Goal: Task Accomplishment & Management: Manage account settings

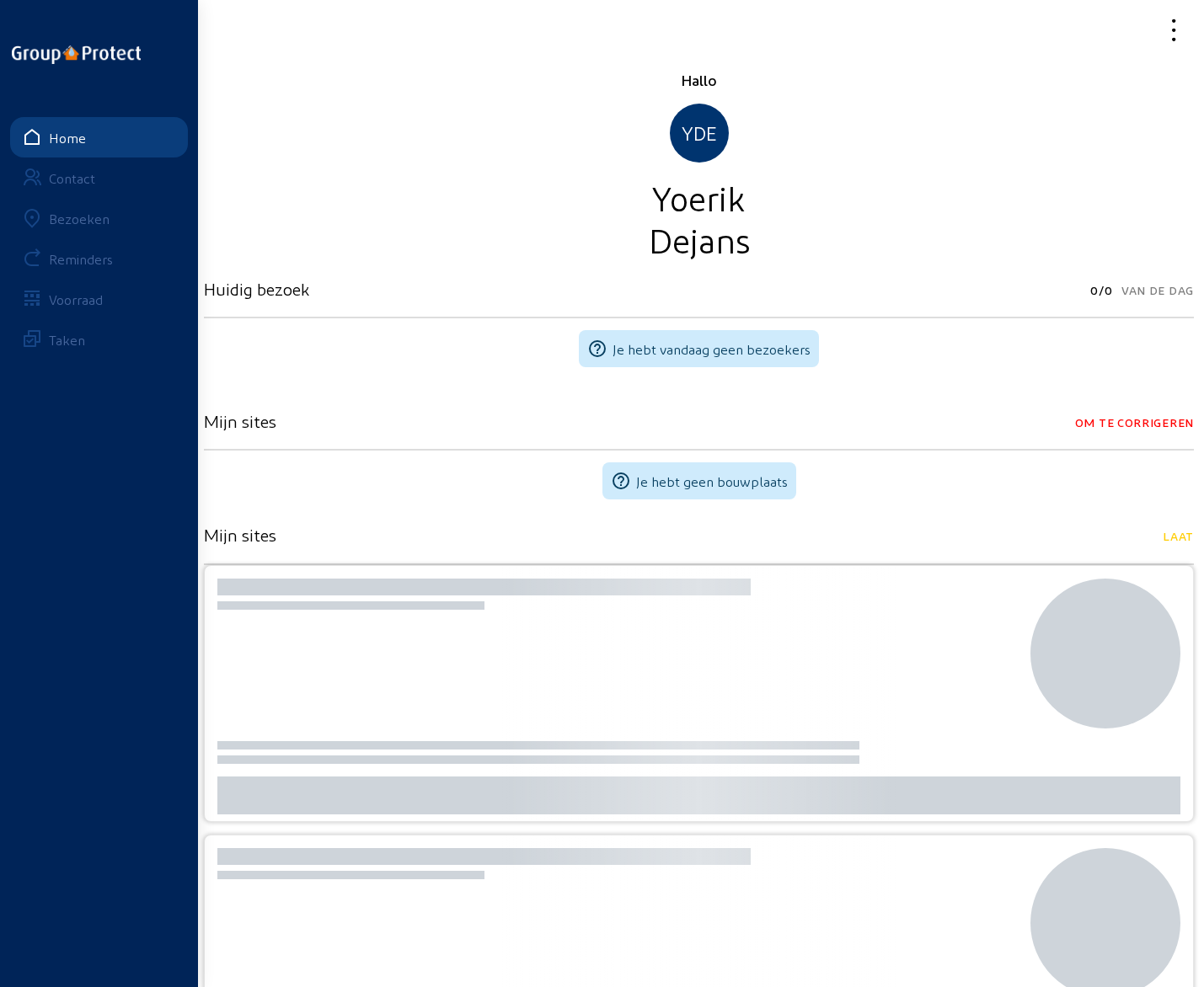
click at [74, 224] on div "Bezoeken" at bounding box center [79, 218] width 60 height 16
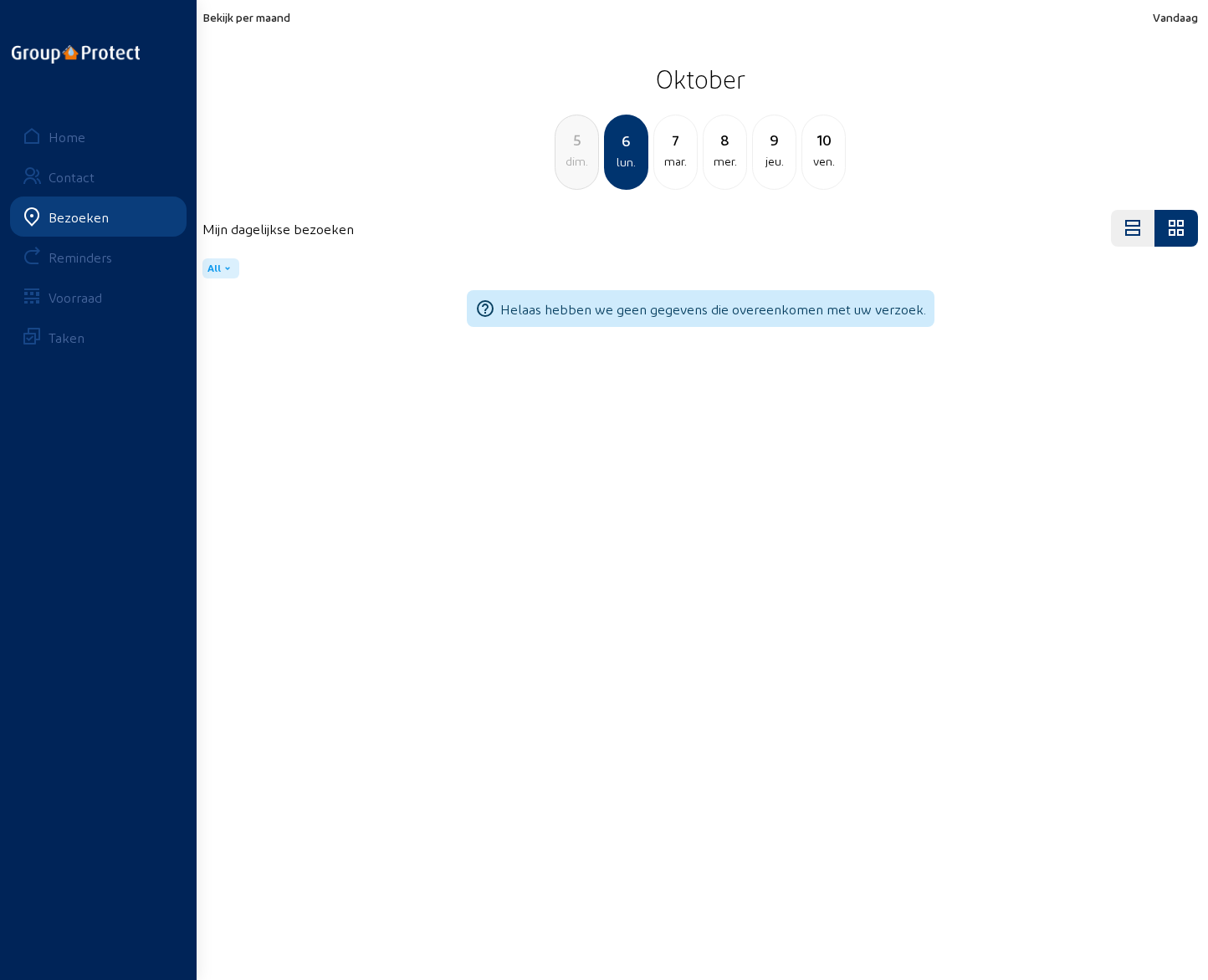
click at [251, 18] on span "Bekijk per maand" at bounding box center [247, 17] width 88 height 14
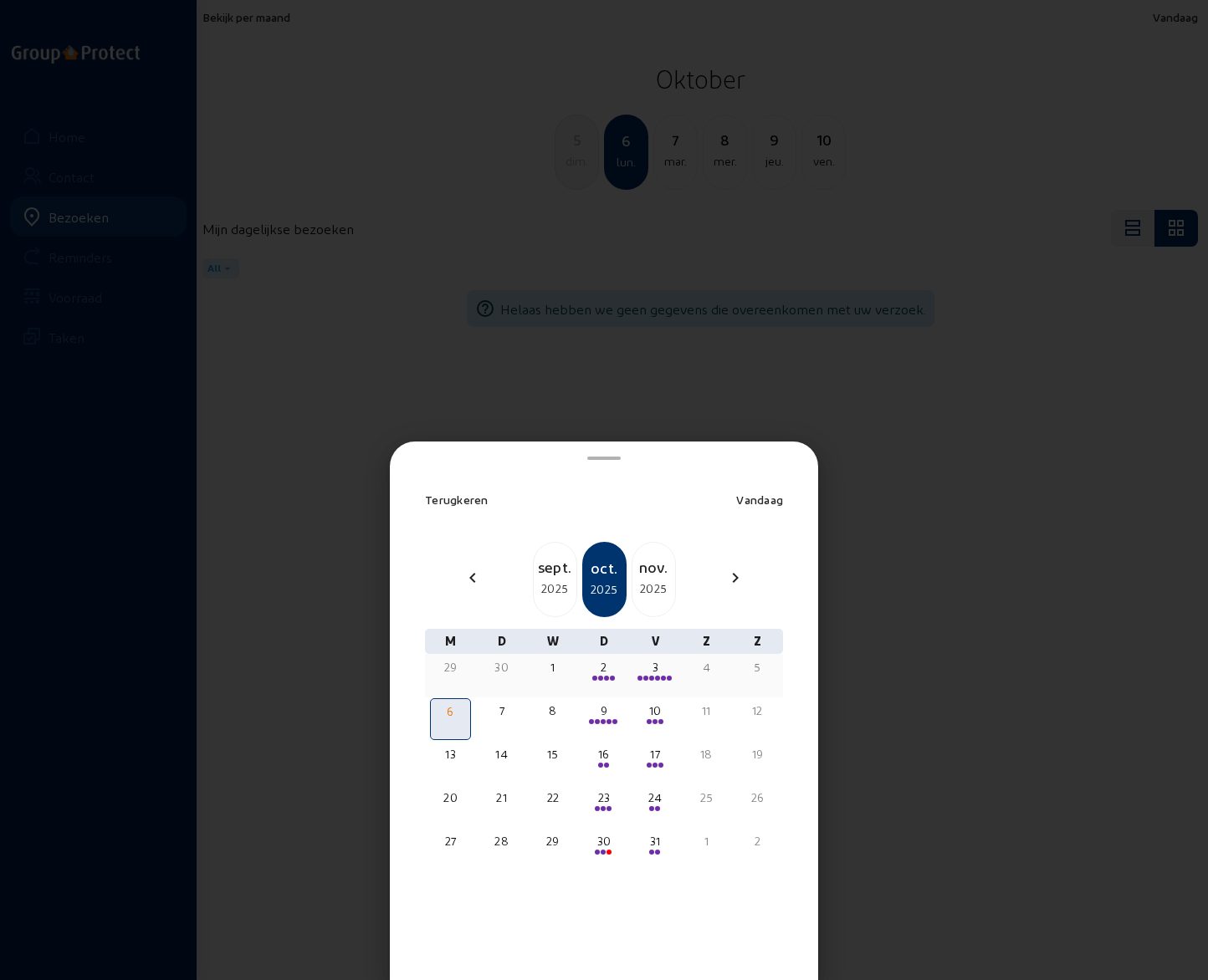
click at [646, 676] on span at bounding box center [645, 677] width 5 height 5
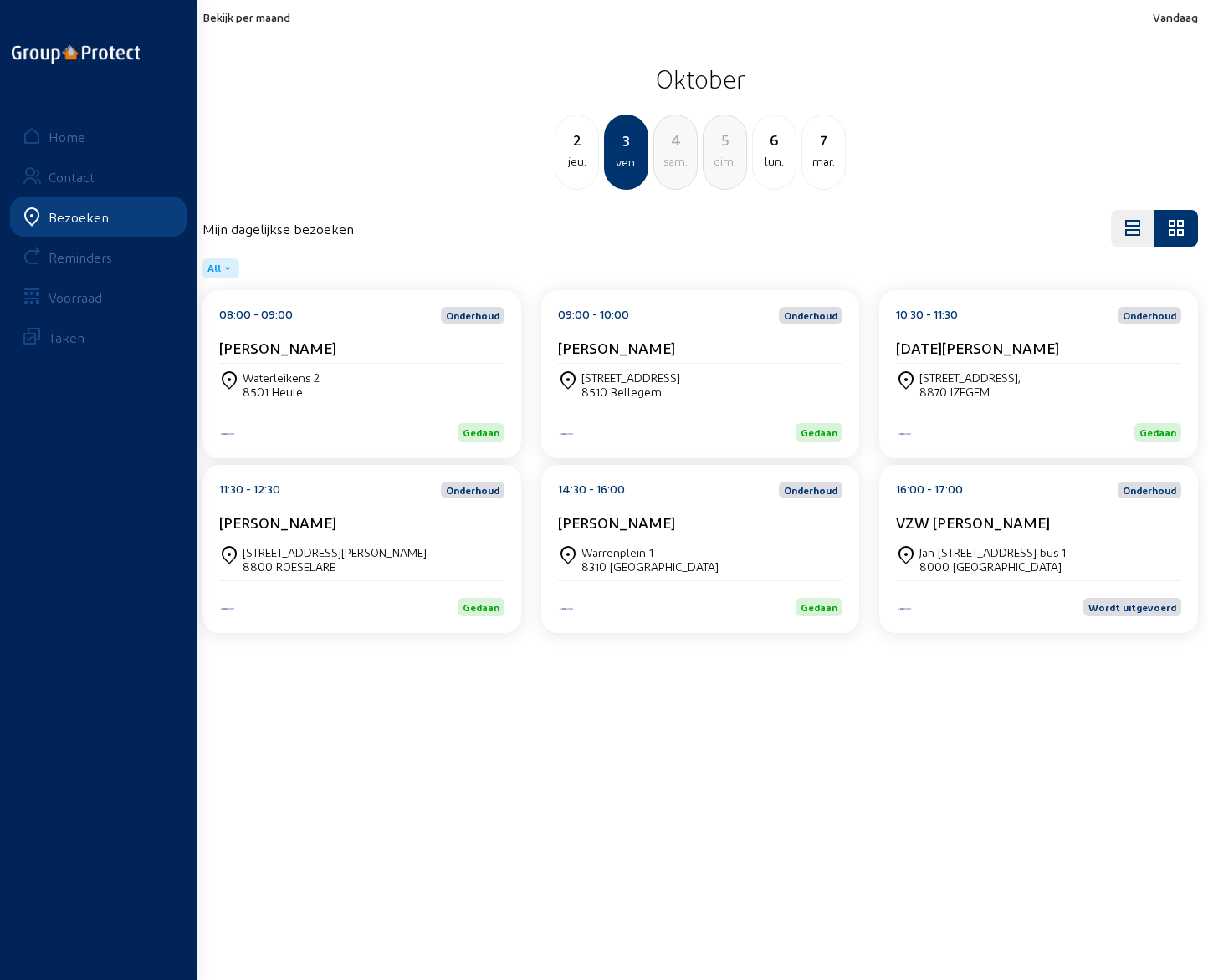
click at [576, 142] on div "2" at bounding box center [577, 139] width 43 height 24
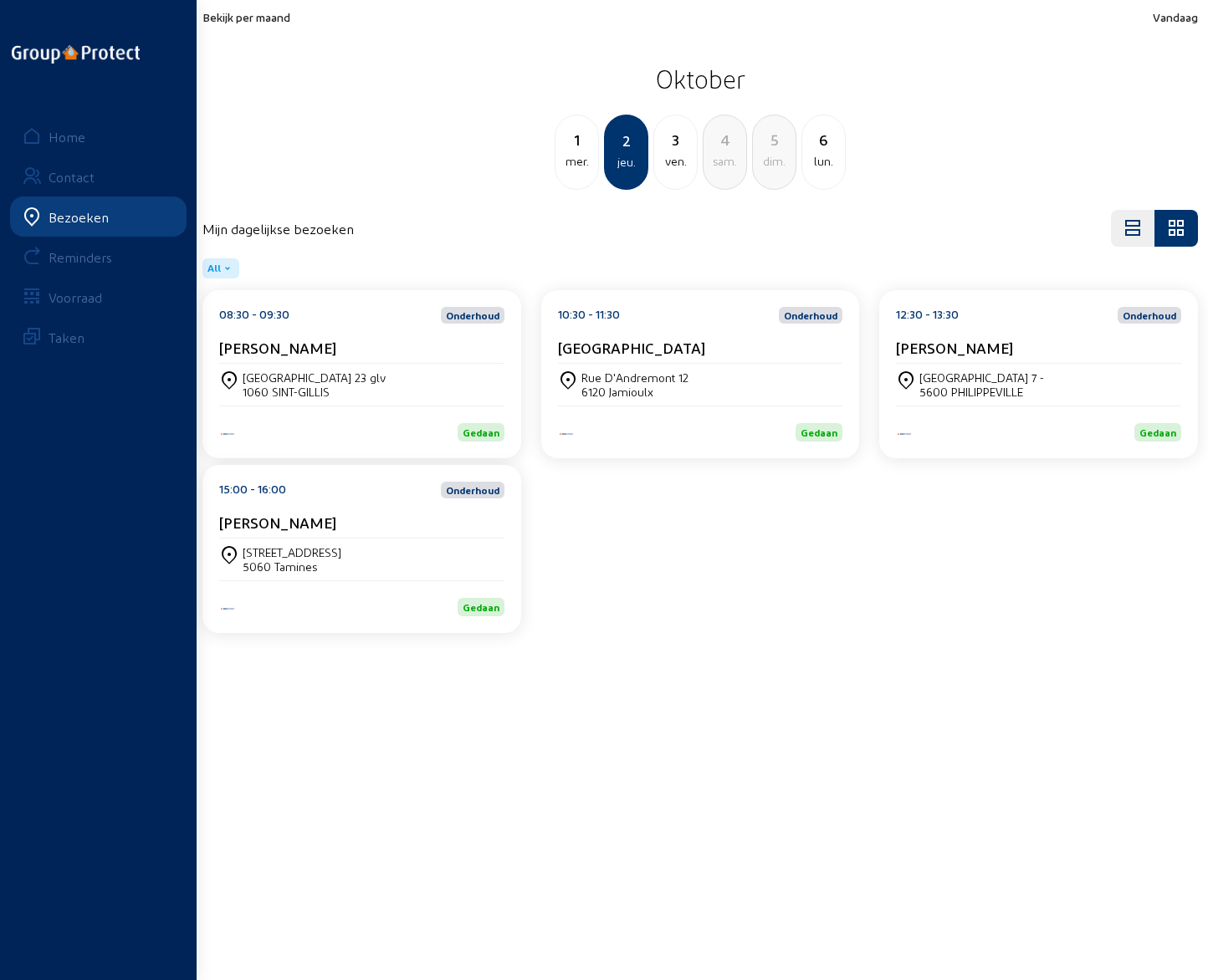
click at [288, 369] on div "[STREET_ADDRESS]" at bounding box center [362, 384] width 286 height 42
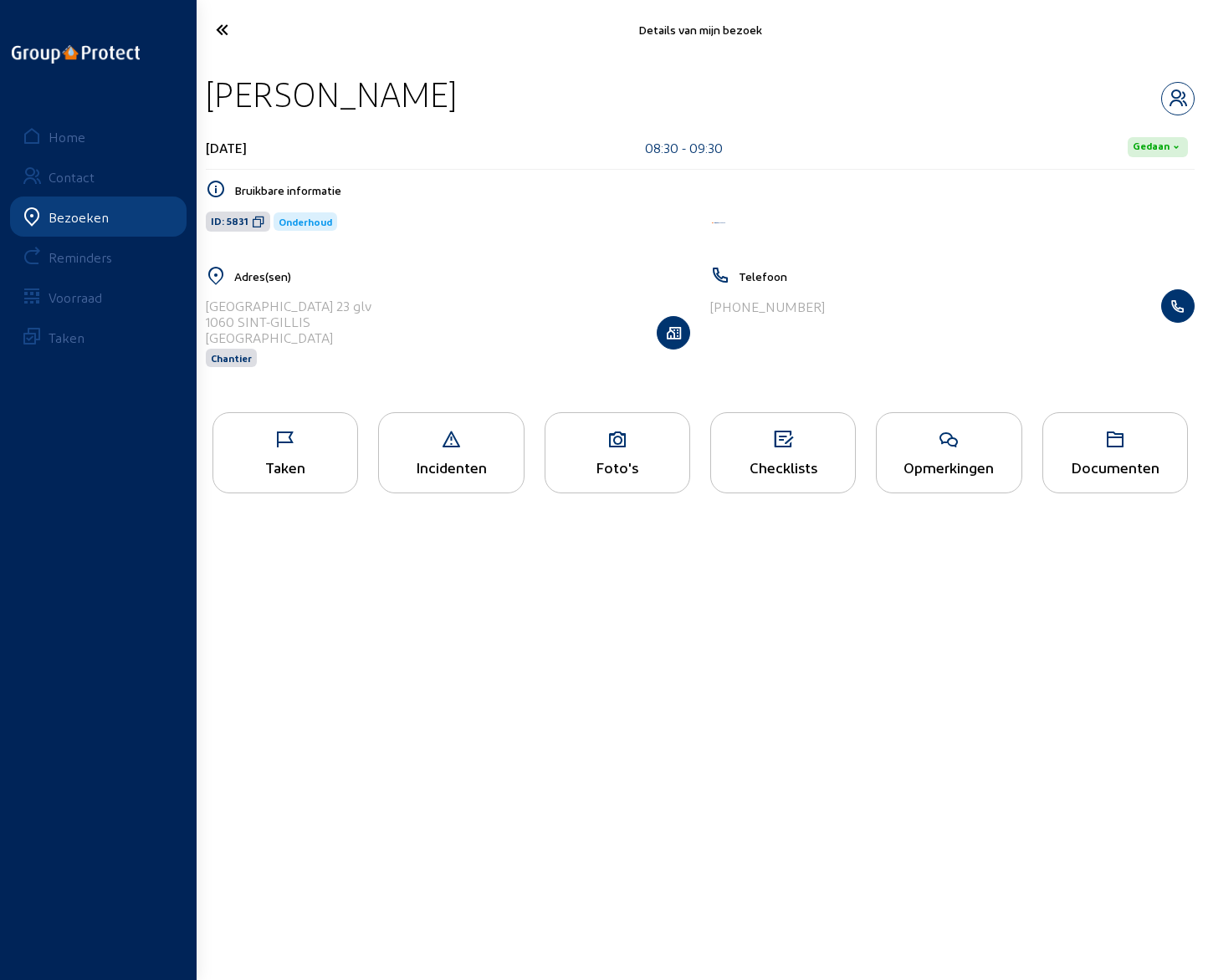
drag, startPoint x: 209, startPoint y: 90, endPoint x: 409, endPoint y: 94, distance: 200.0
click at [409, 94] on div "[PERSON_NAME]" at bounding box center [700, 93] width 989 height 43
copy div "[PERSON_NAME]"
drag, startPoint x: 206, startPoint y: 307, endPoint x: 389, endPoint y: 303, distance: 183.0
click at [389, 303] on div "[STREET_ADDRESS] Chantier" at bounding box center [447, 332] width 485 height 87
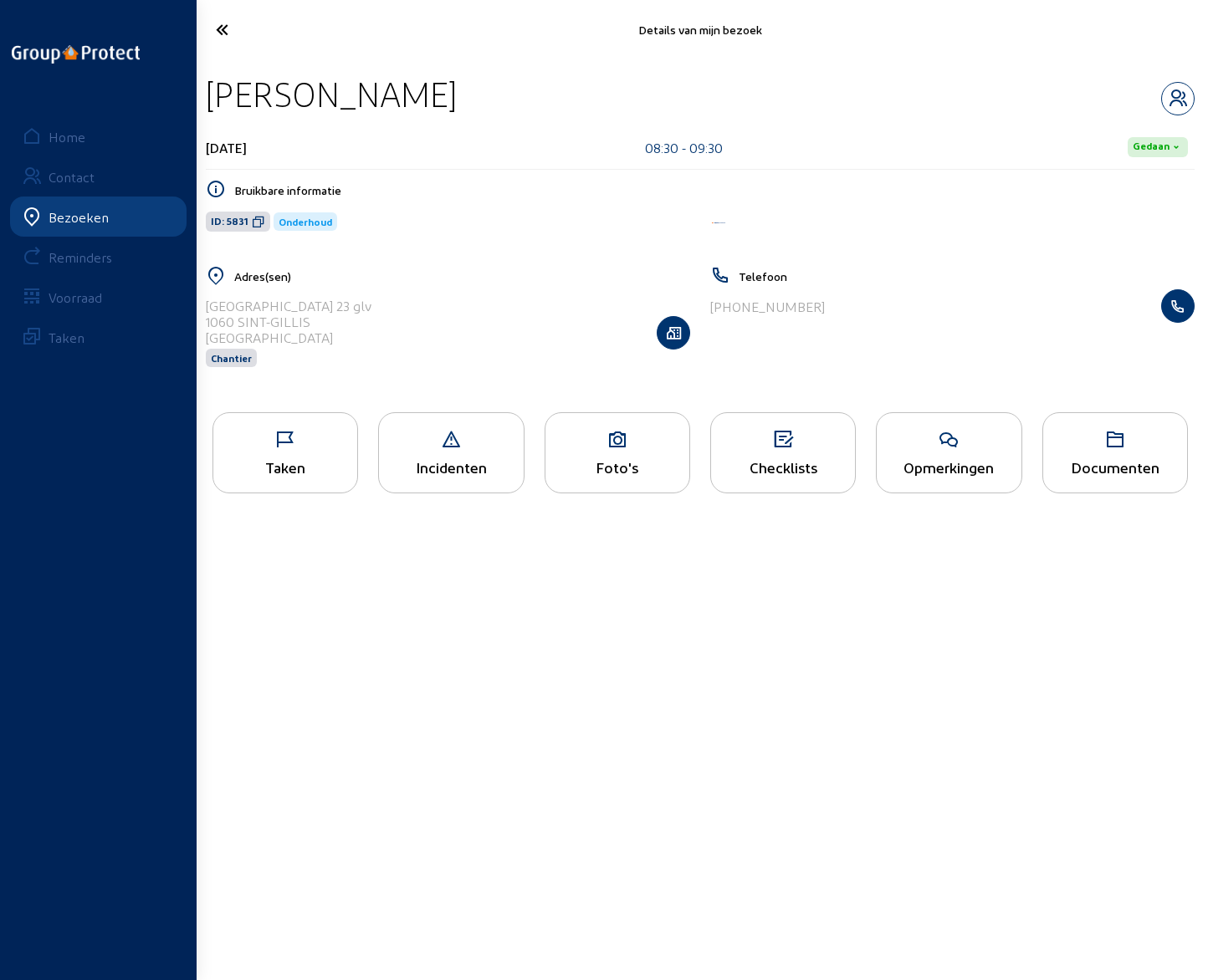
copy div "[GEOGRAPHIC_DATA] 23 glv"
drag, startPoint x: 719, startPoint y: 305, endPoint x: 823, endPoint y: 306, distance: 104.0
click at [823, 306] on div "[PHONE_NUMBER]" at bounding box center [952, 305] width 485 height 33
copy div "32 470 63 06 65"
click at [1178, 91] on icon "button" at bounding box center [1178, 98] width 31 height 20
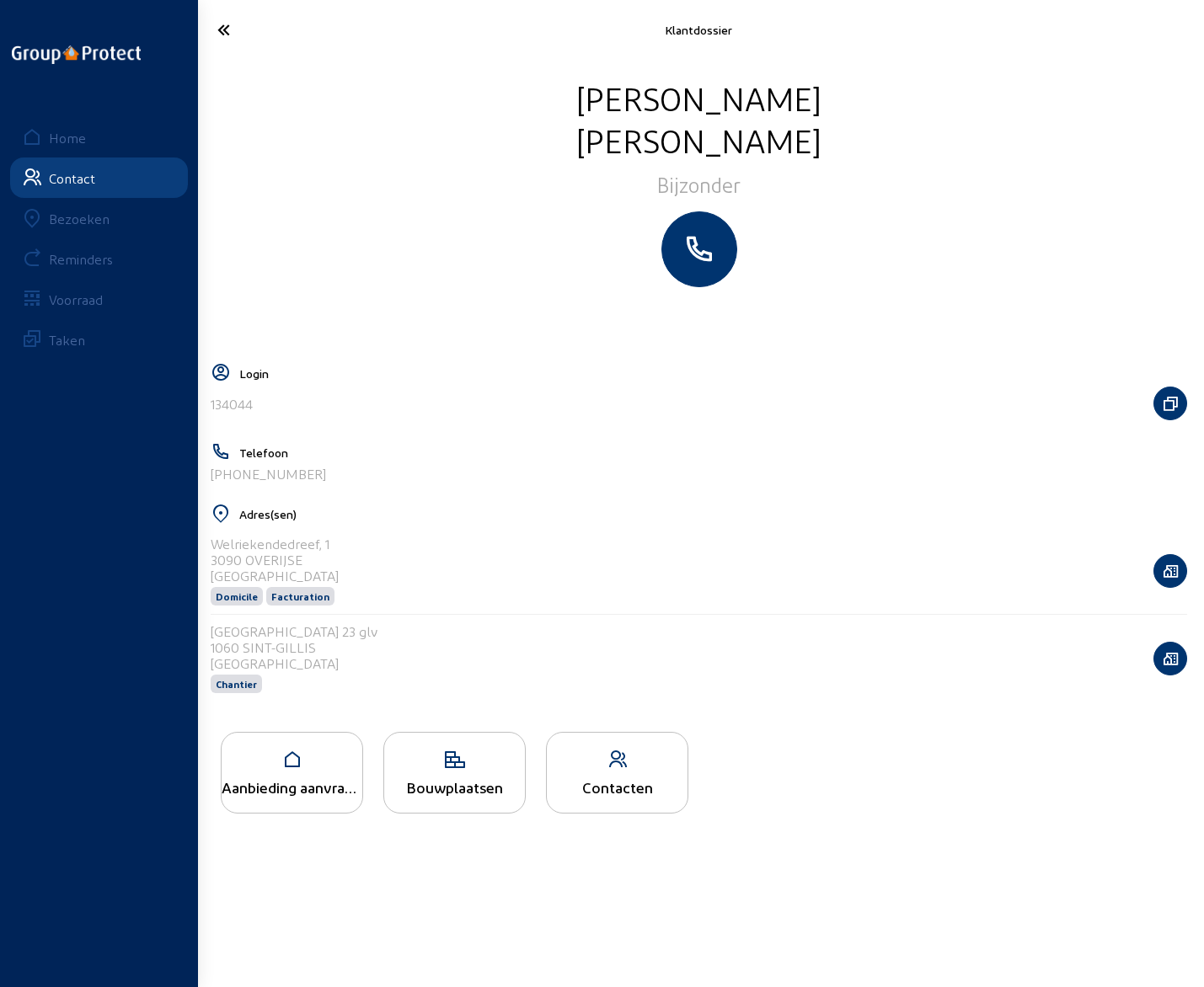
click at [224, 32] on icon at bounding box center [278, 30] width 138 height 30
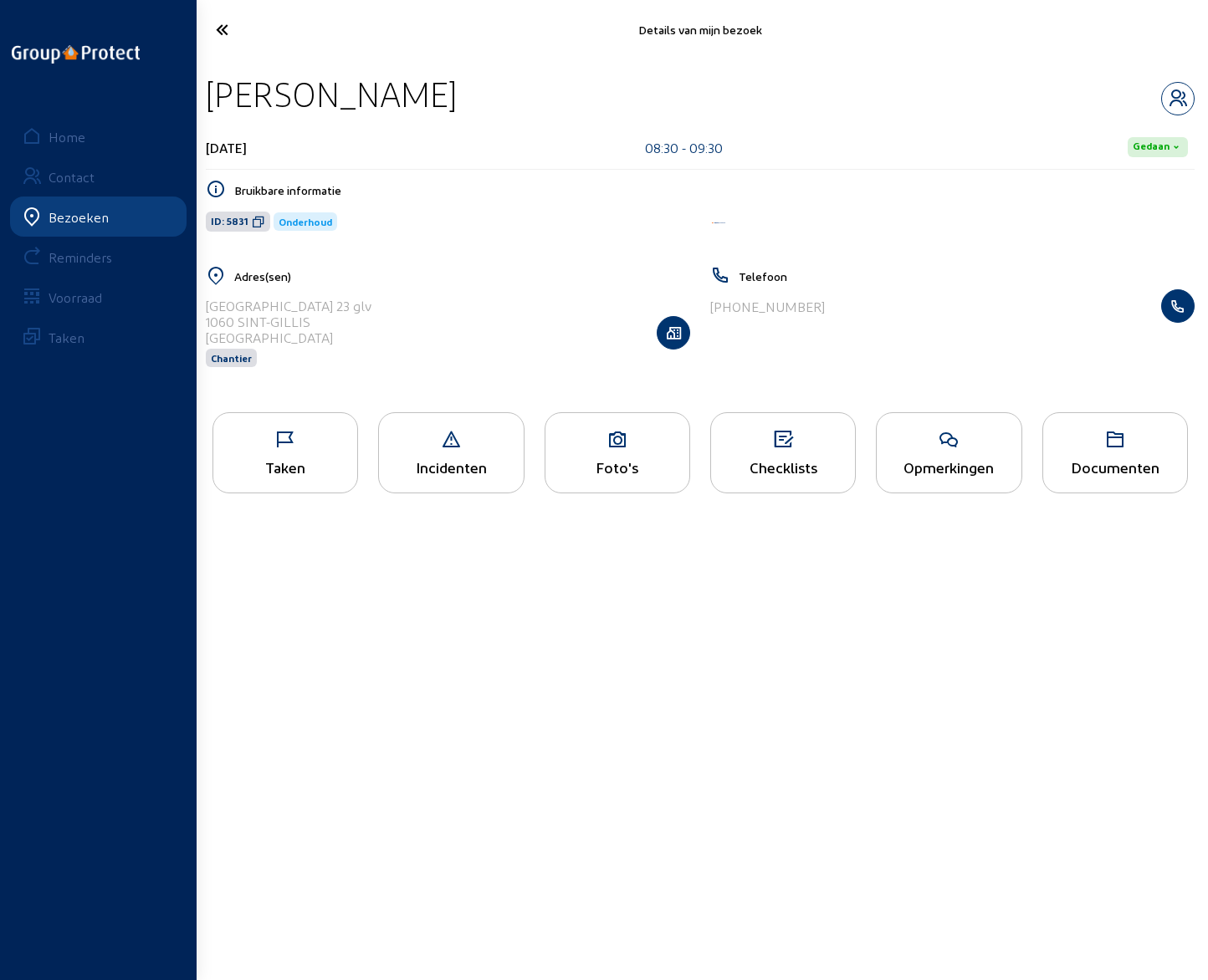
click at [223, 31] on icon at bounding box center [277, 29] width 139 height 29
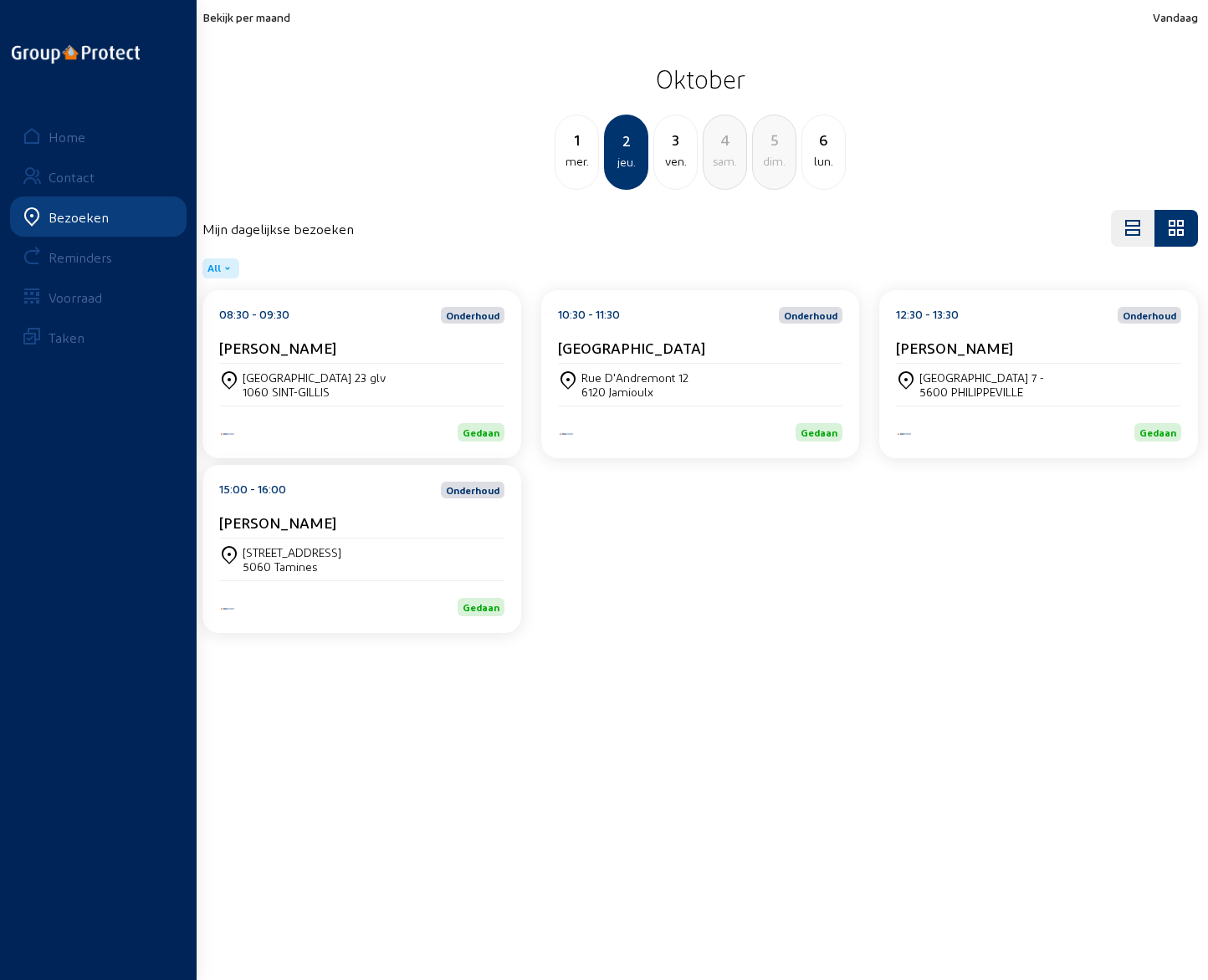
click at [587, 348] on cam-card-title "[GEOGRAPHIC_DATA]" at bounding box center [631, 347] width 148 height 17
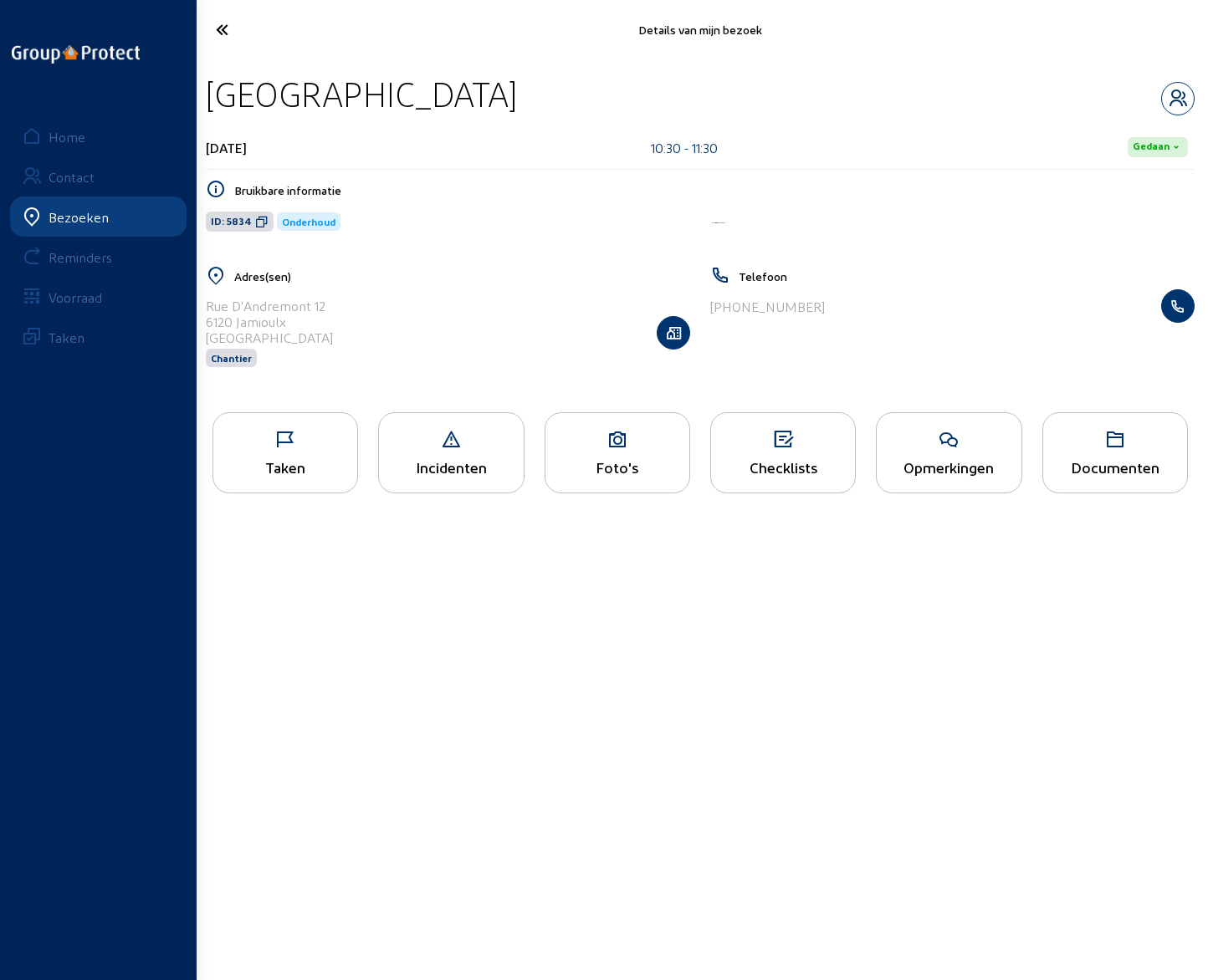
drag, startPoint x: 211, startPoint y: 93, endPoint x: 380, endPoint y: 100, distance: 169.1
click at [380, 100] on div "[GEOGRAPHIC_DATA]" at bounding box center [700, 93] width 989 height 43
copy div "[GEOGRAPHIC_DATA]"
drag, startPoint x: 207, startPoint y: 308, endPoint x: 351, endPoint y: 302, distance: 144.1
click at [351, 302] on div "[STREET_ADDRESS] Chantier" at bounding box center [447, 332] width 485 height 87
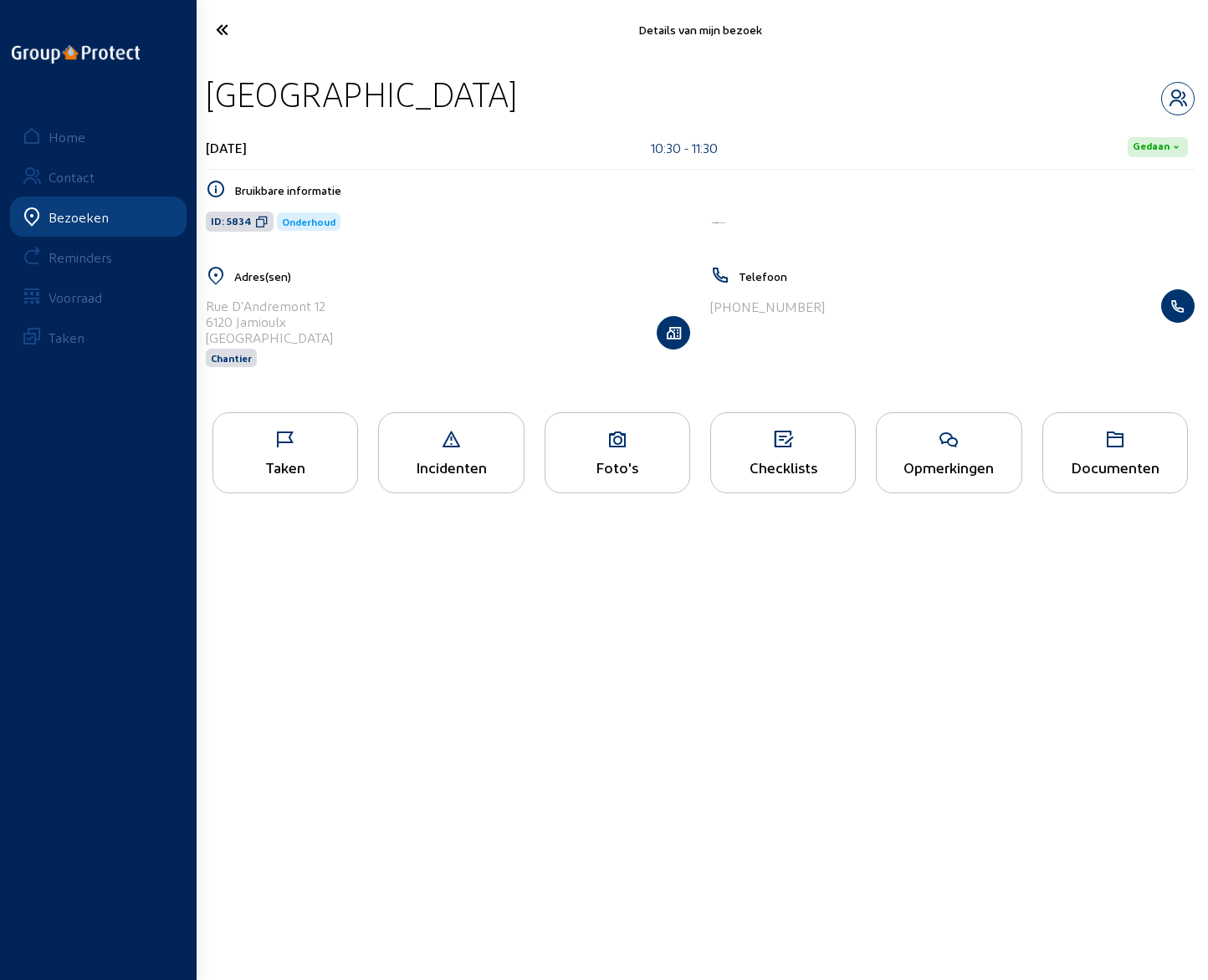
copy div "Rue D'Andremont 12"
click at [260, 316] on div "6120 Jamioulx" at bounding box center [269, 322] width 128 height 16
copy div "Jamioulx"
drag, startPoint x: 720, startPoint y: 306, endPoint x: 815, endPoint y: 306, distance: 95.0
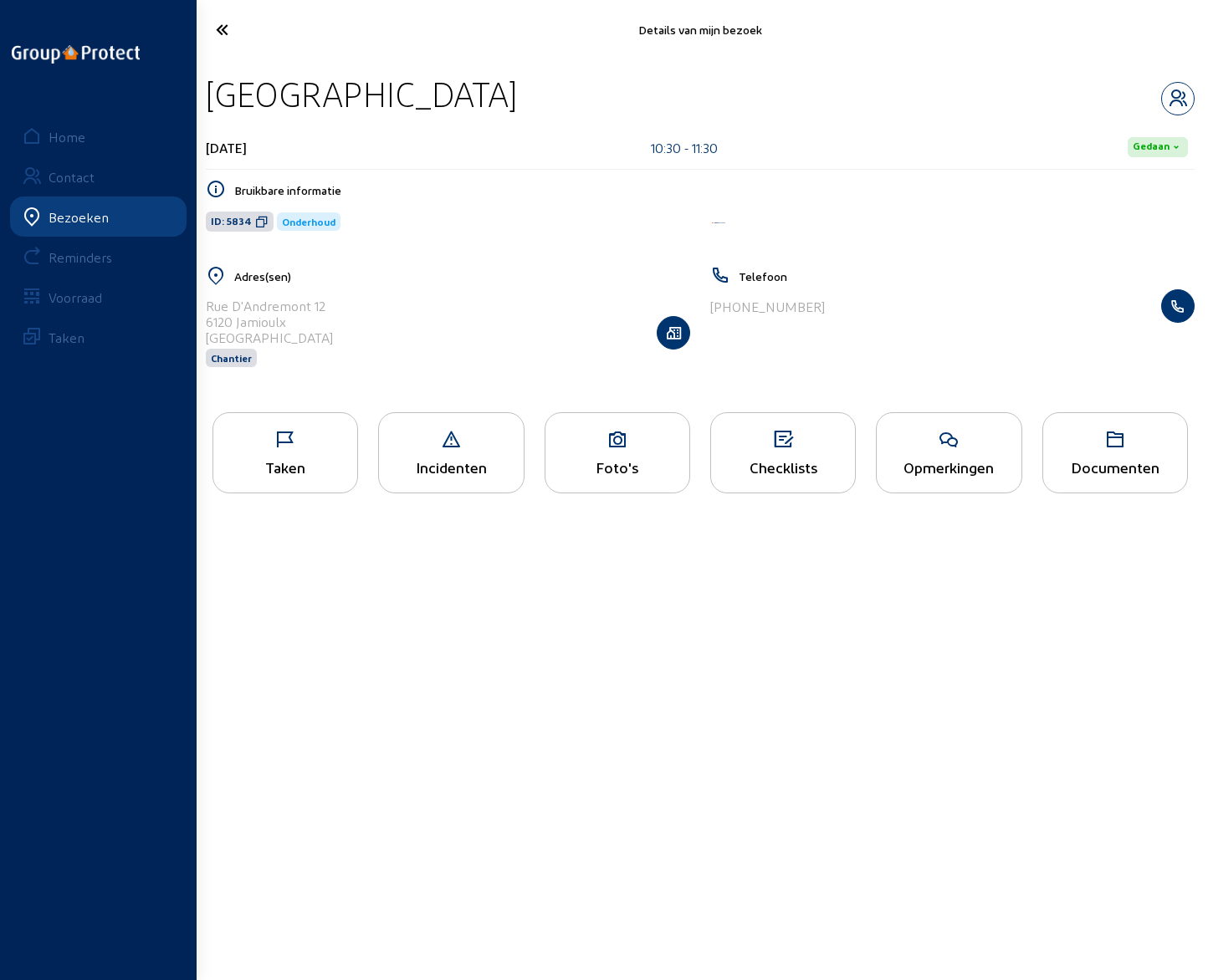
click at [815, 306] on div "[PHONE_NUMBER]" at bounding box center [952, 305] width 485 height 33
copy div "32 475 28 01 24"
click at [1179, 95] on icon "button" at bounding box center [1178, 98] width 31 height 20
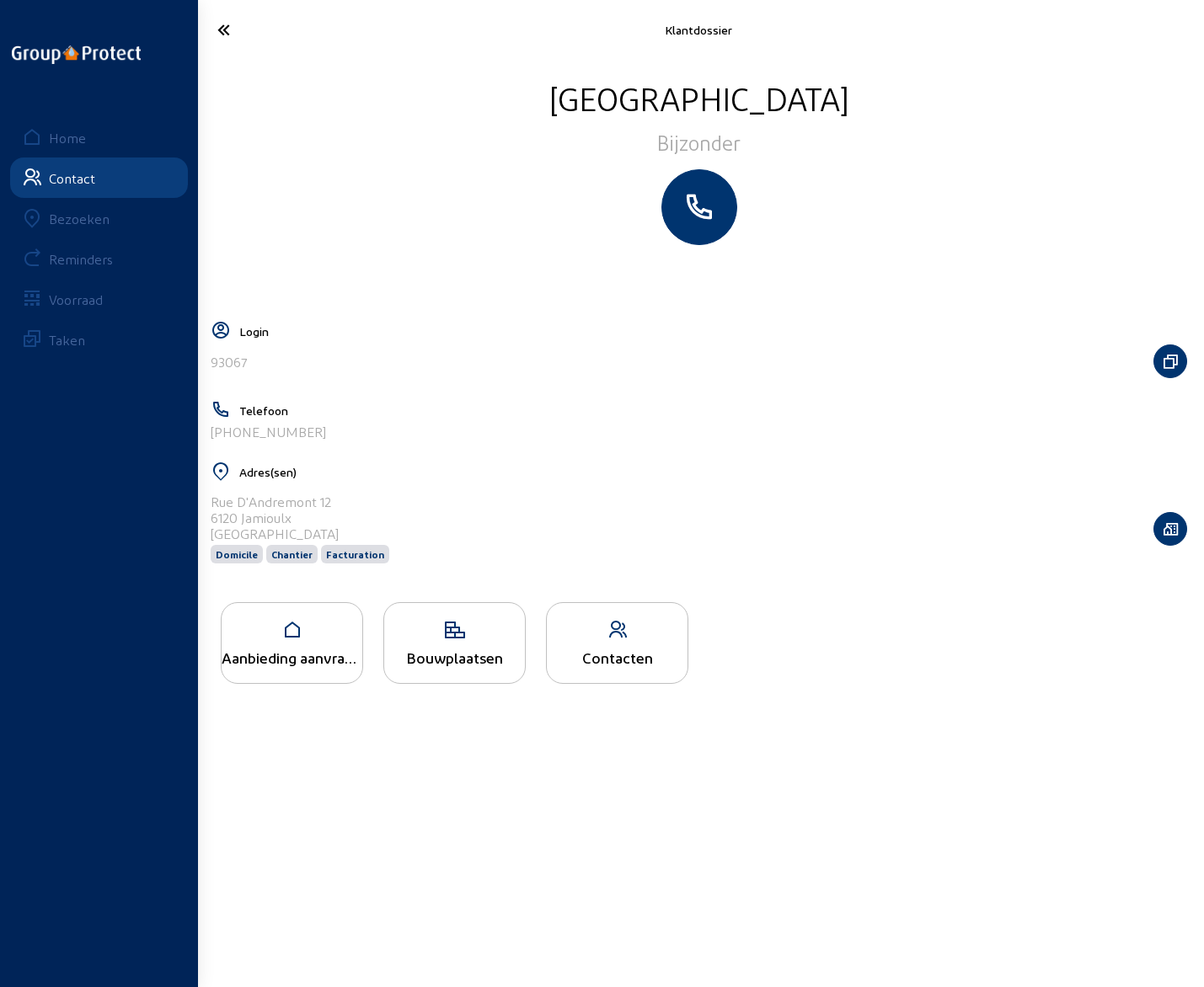
click at [217, 23] on icon at bounding box center [278, 30] width 138 height 30
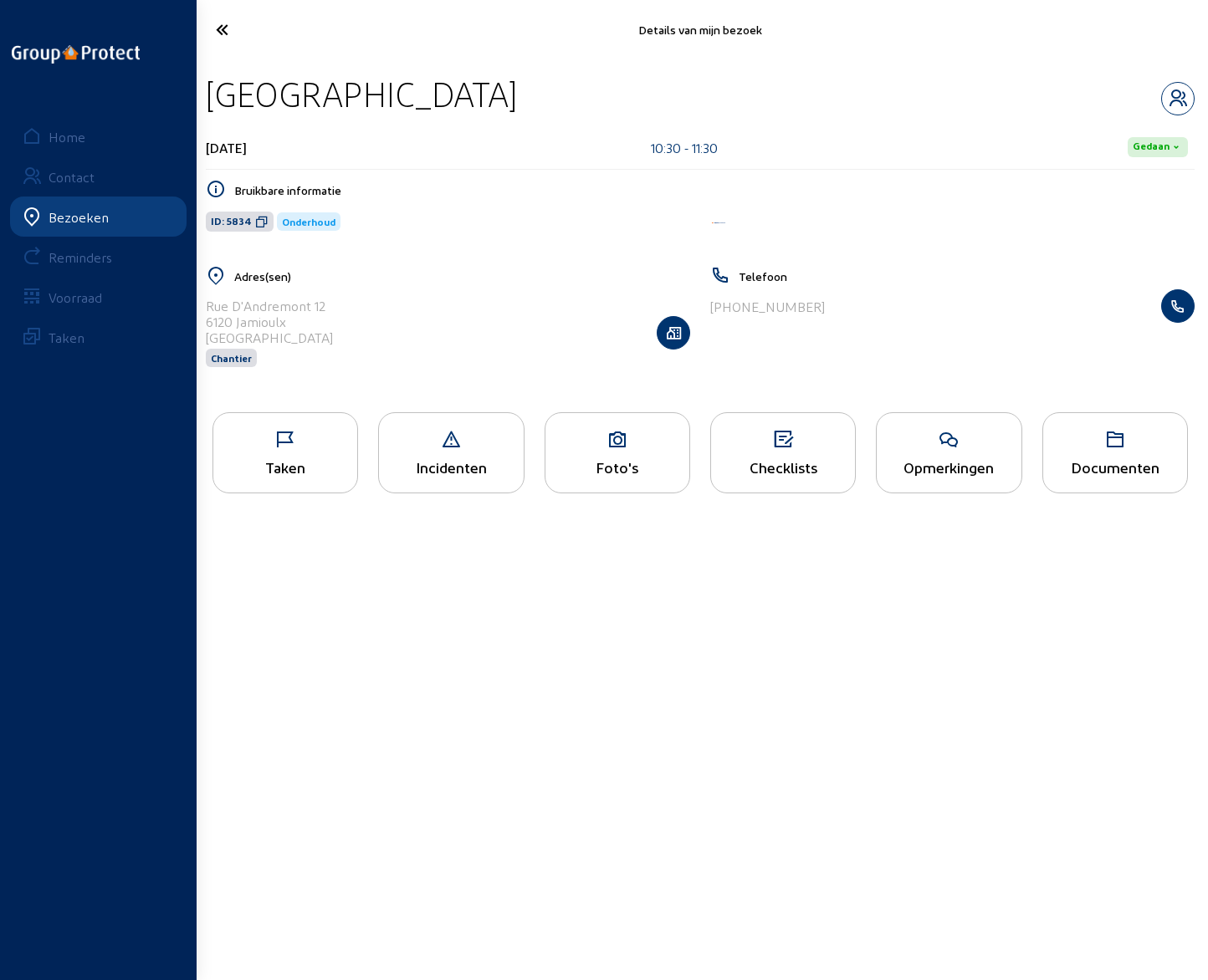
click at [941, 460] on div "Opmerkingen" at bounding box center [948, 467] width 144 height 17
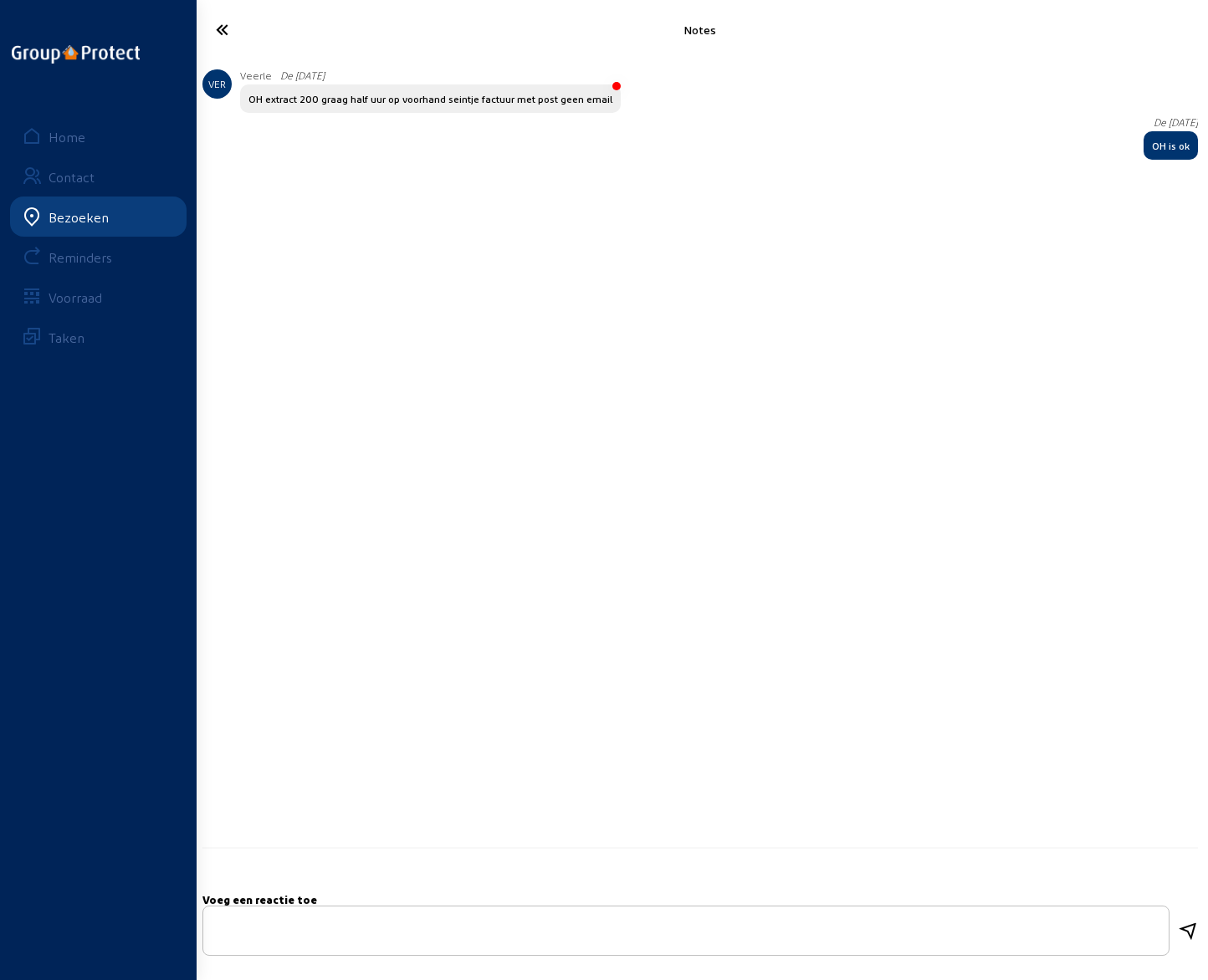
click at [222, 29] on icon at bounding box center [277, 29] width 139 height 29
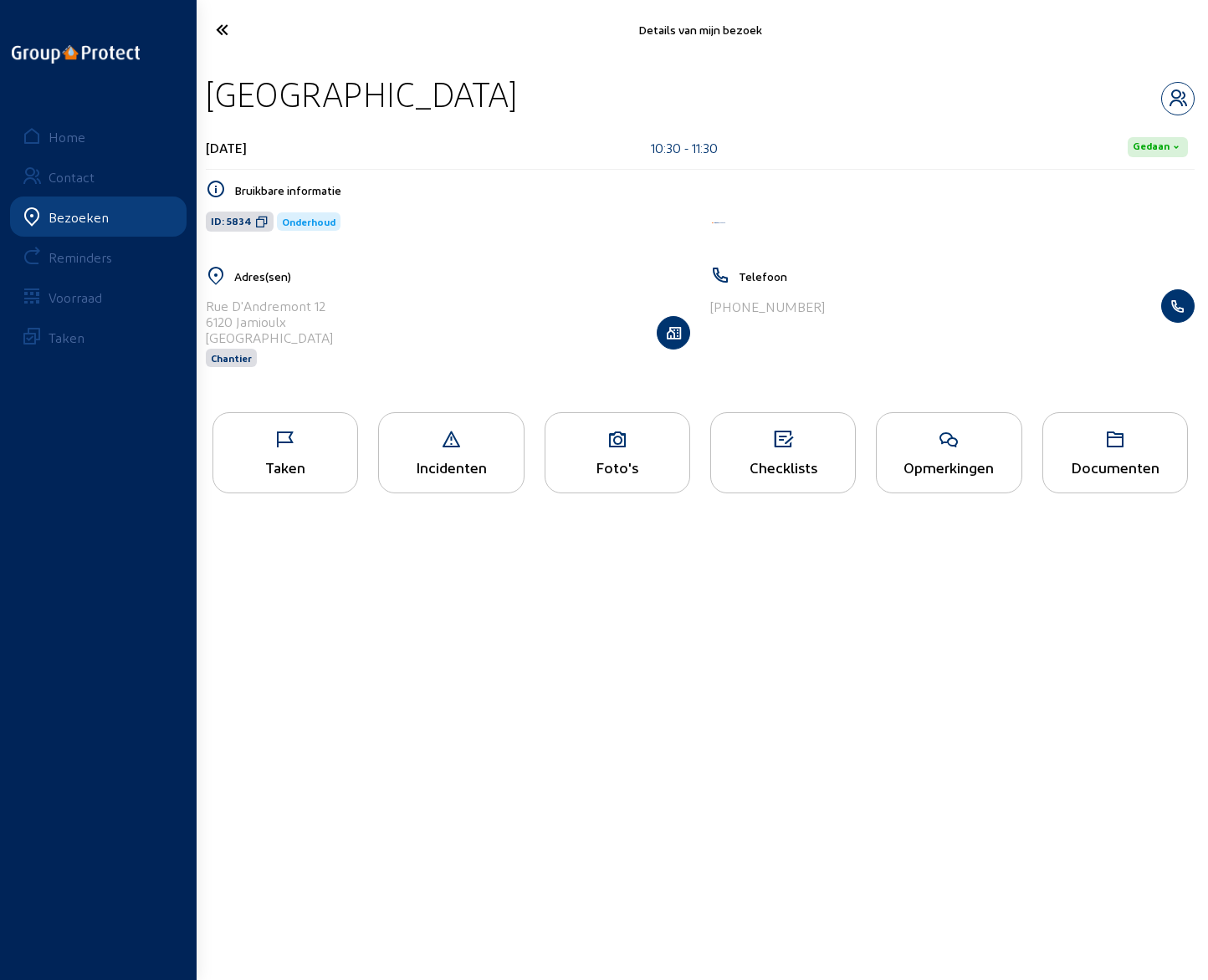
click at [222, 29] on icon at bounding box center [277, 29] width 139 height 29
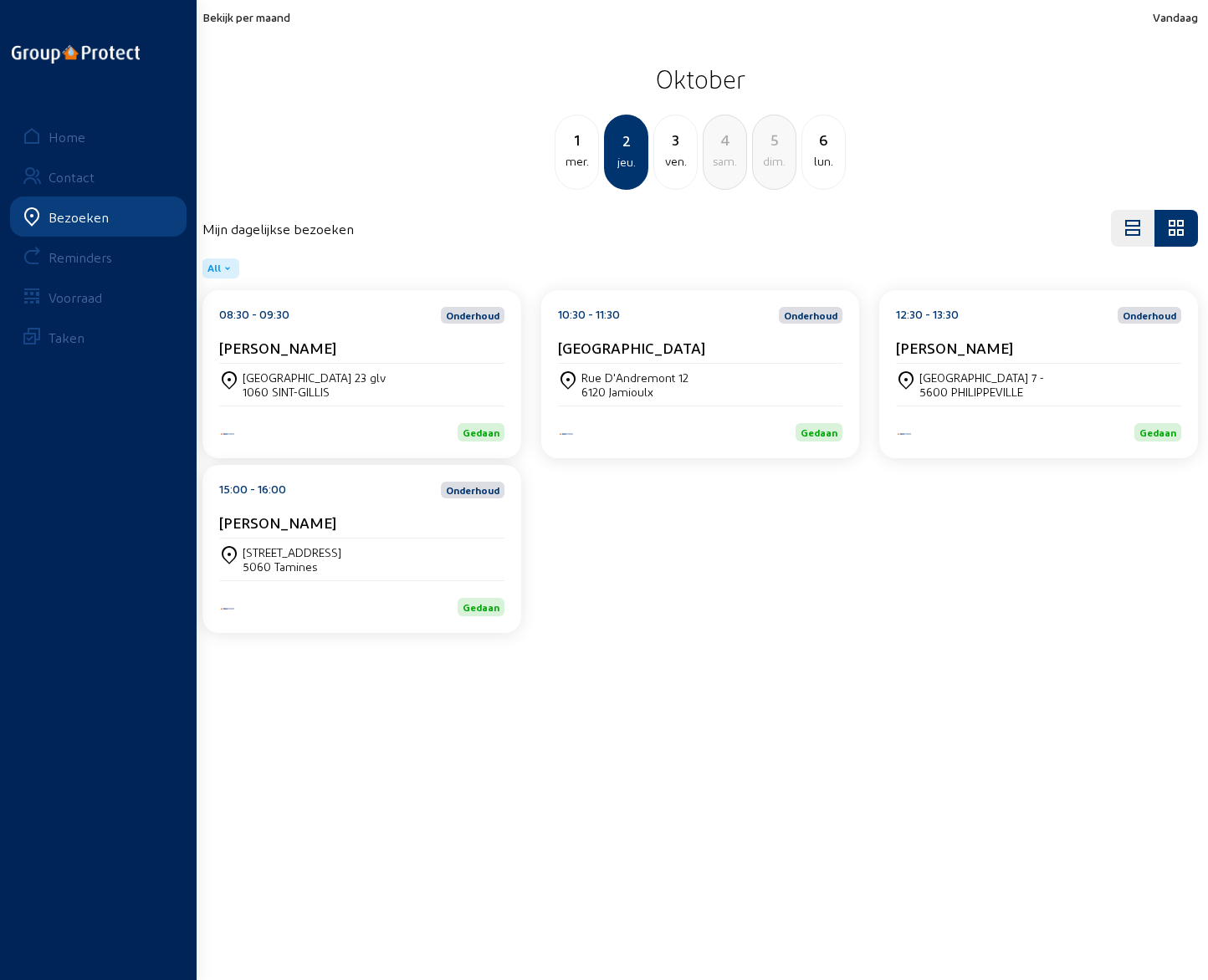
click at [941, 357] on div "[PERSON_NAME]" at bounding box center [1039, 351] width 286 height 25
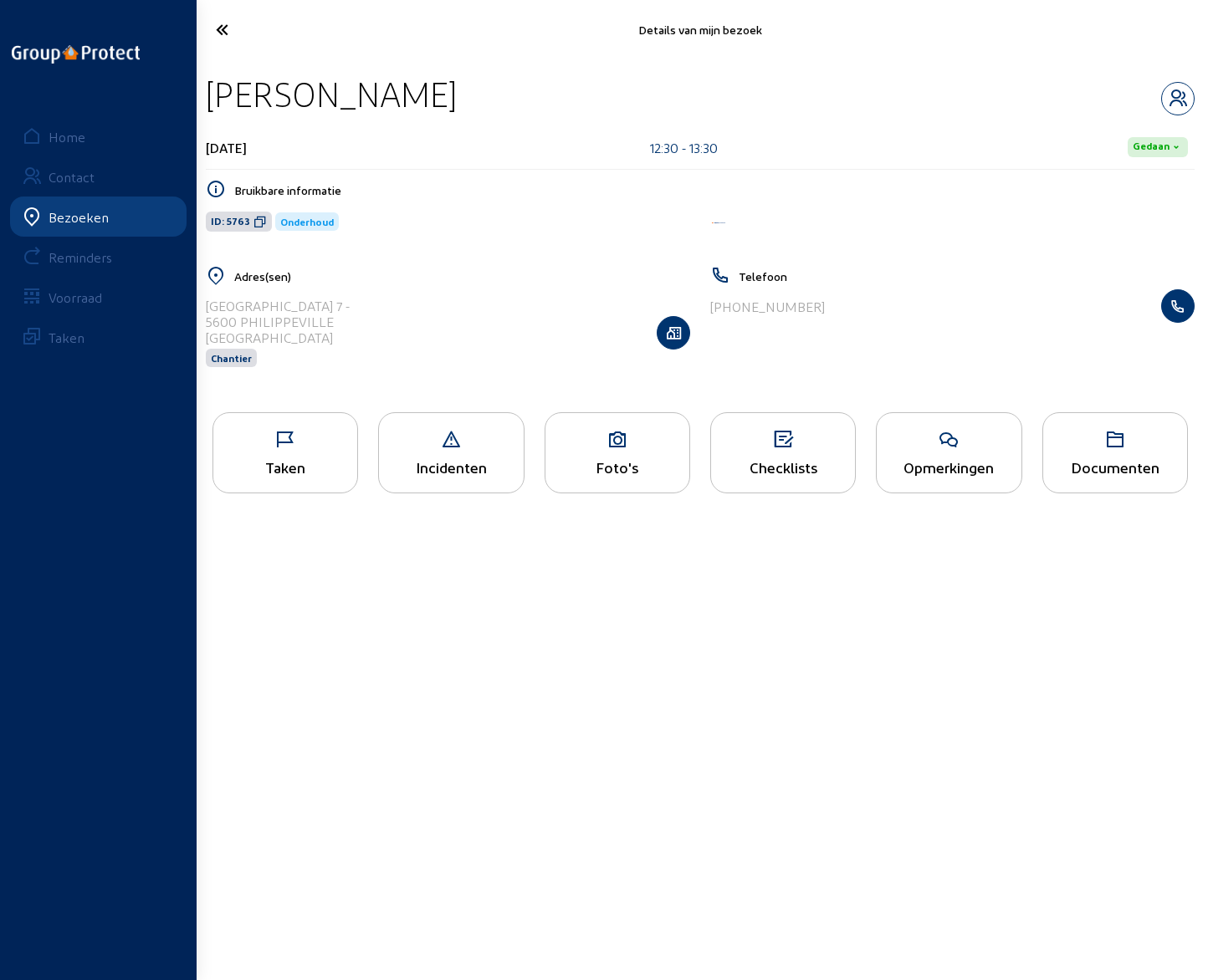
drag, startPoint x: 209, startPoint y: 96, endPoint x: 379, endPoint y: 95, distance: 170.0
click at [379, 95] on div "[PERSON_NAME]" at bounding box center [700, 93] width 989 height 43
copy div "[PERSON_NAME]"
drag, startPoint x: 206, startPoint y: 307, endPoint x: 323, endPoint y: 312, distance: 117.1
click at [323, 312] on div "[GEOGRAPHIC_DATA] 7 -" at bounding box center [277, 305] width 144 height 16
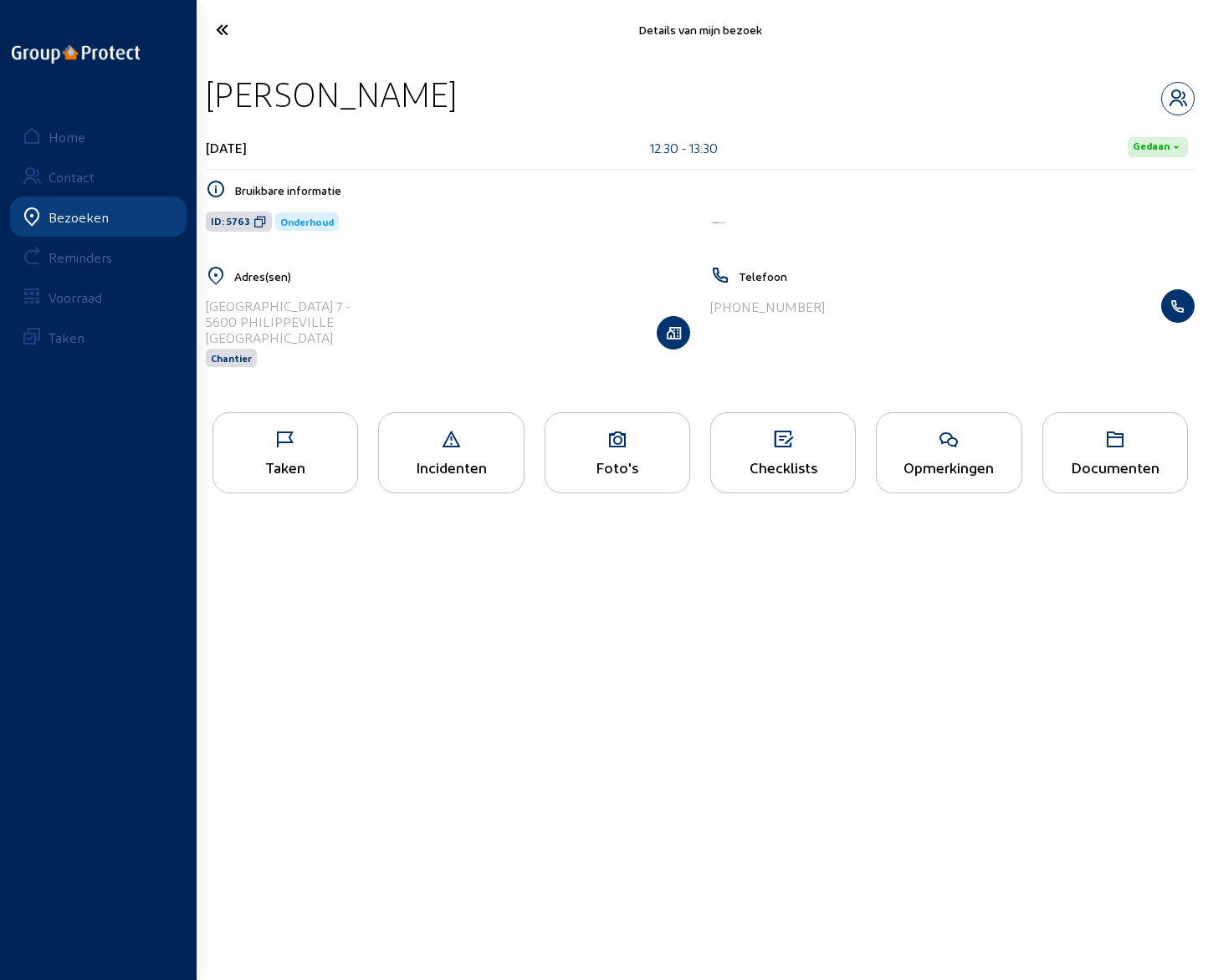
copy div "Avenue du Presle 7"
click at [265, 324] on div "5600 PHILIPPEVILLE" at bounding box center [277, 322] width 144 height 16
copy div "PHILIPPEVILLE"
drag, startPoint x: 717, startPoint y: 304, endPoint x: 861, endPoint y: 314, distance: 144.3
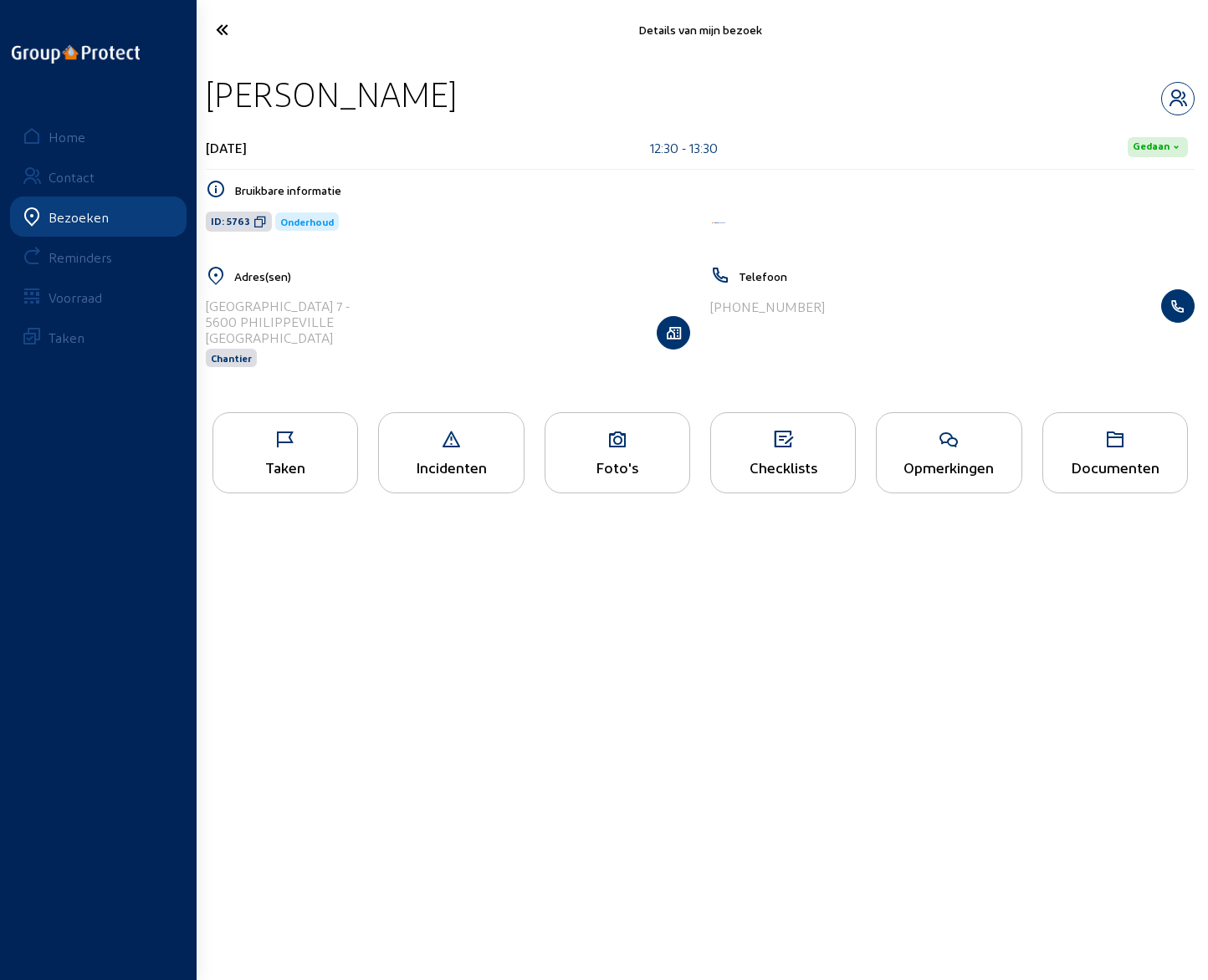
click at [861, 314] on div "[PHONE_NUMBER]" at bounding box center [952, 305] width 485 height 33
click at [1184, 94] on icon "button" at bounding box center [1178, 98] width 31 height 20
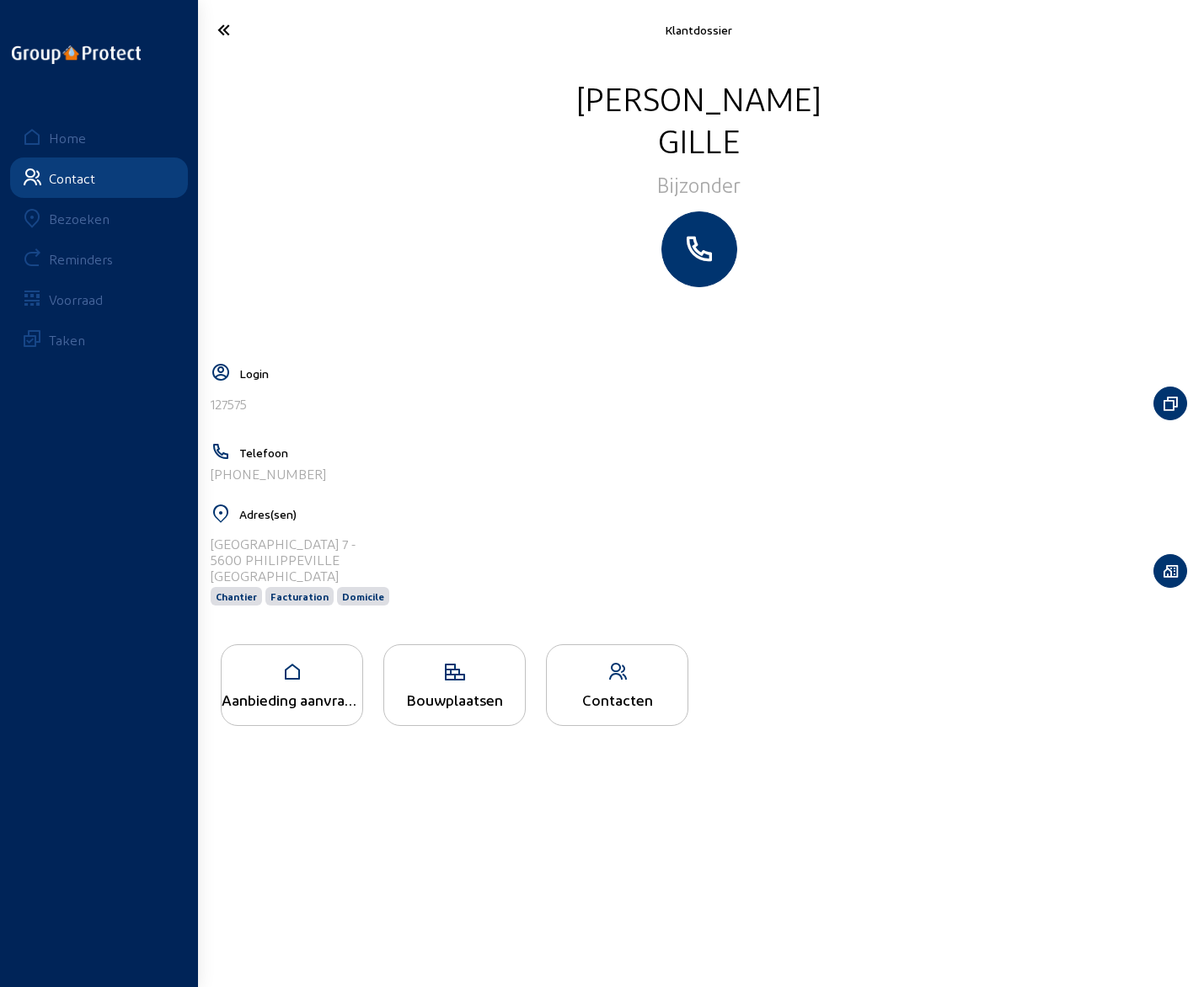
click at [223, 34] on icon at bounding box center [278, 30] width 138 height 30
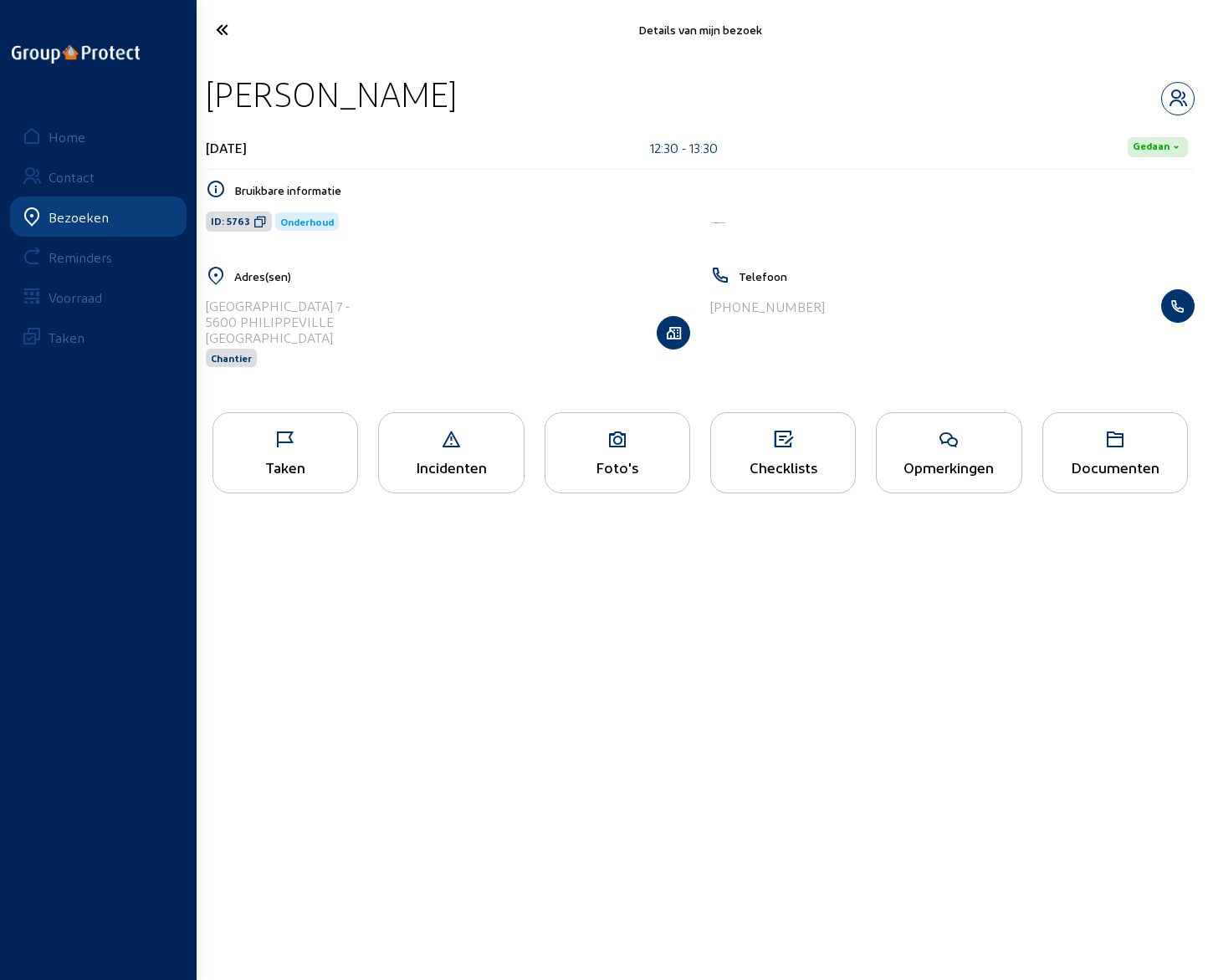
click at [220, 31] on icon at bounding box center [277, 29] width 139 height 29
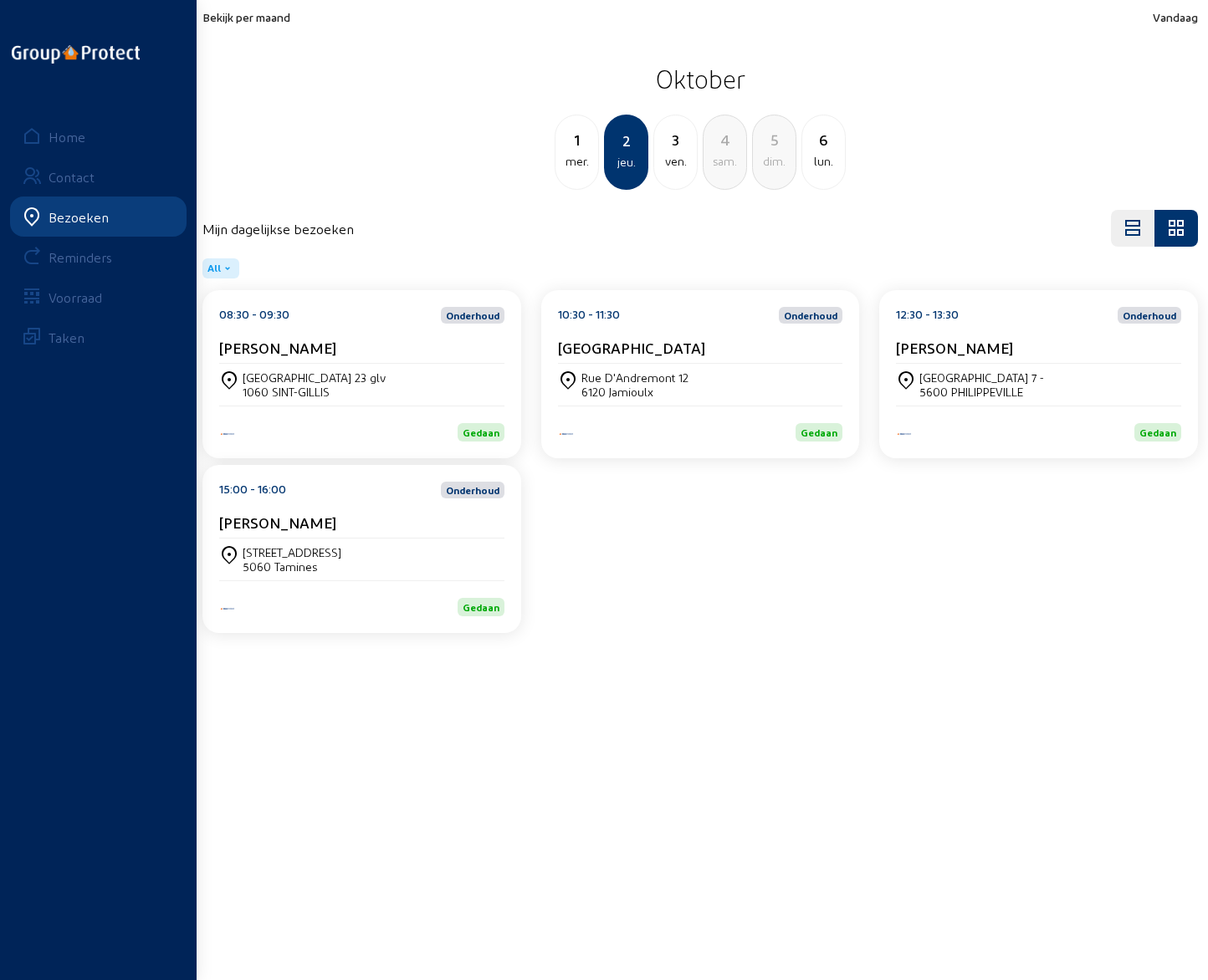
click at [960, 332] on div "12:30 - 13:30 Onderhoud [PERSON_NAME]" at bounding box center [1039, 336] width 286 height 57
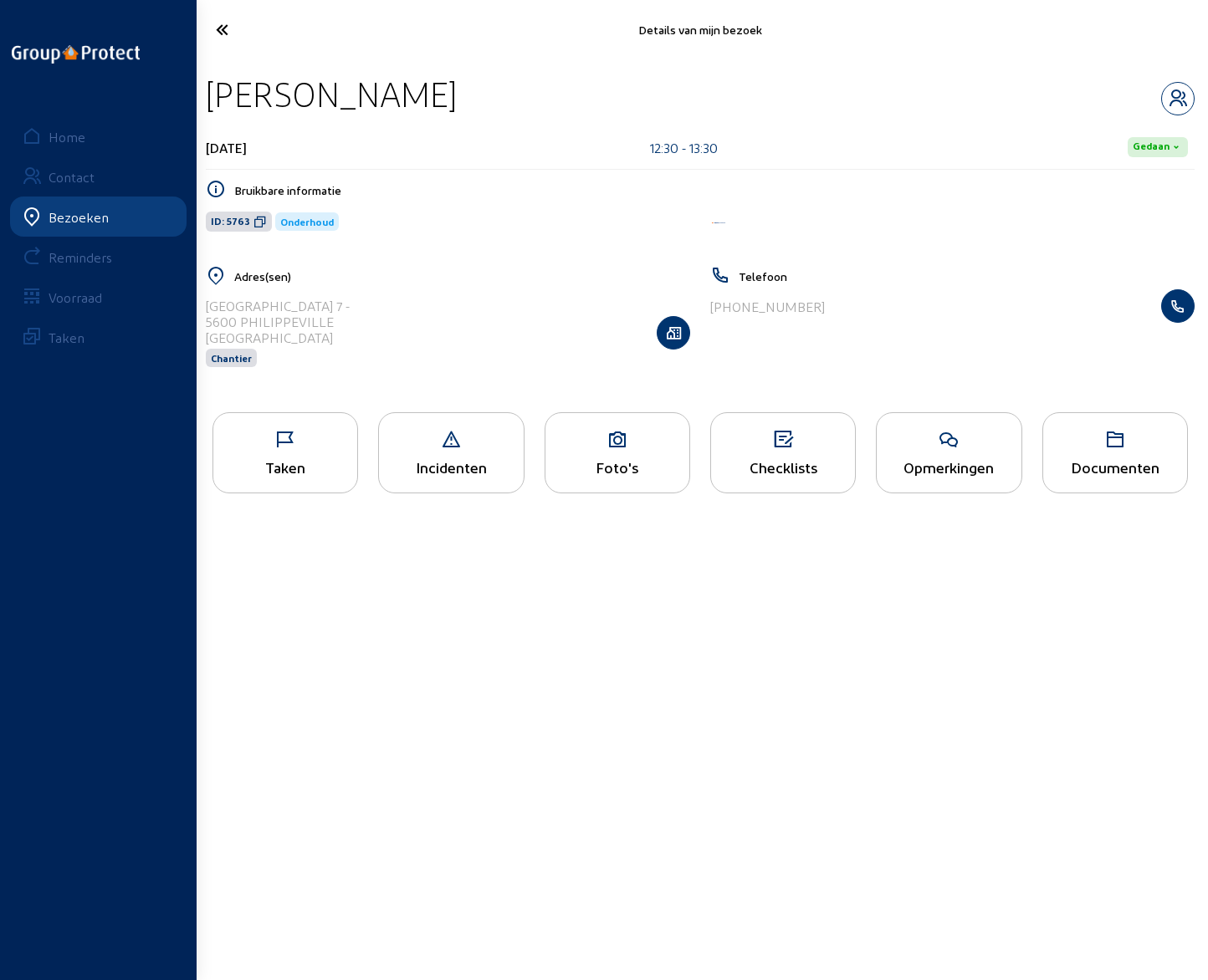
click at [958, 478] on div "Opmerkingen" at bounding box center [948, 452] width 146 height 81
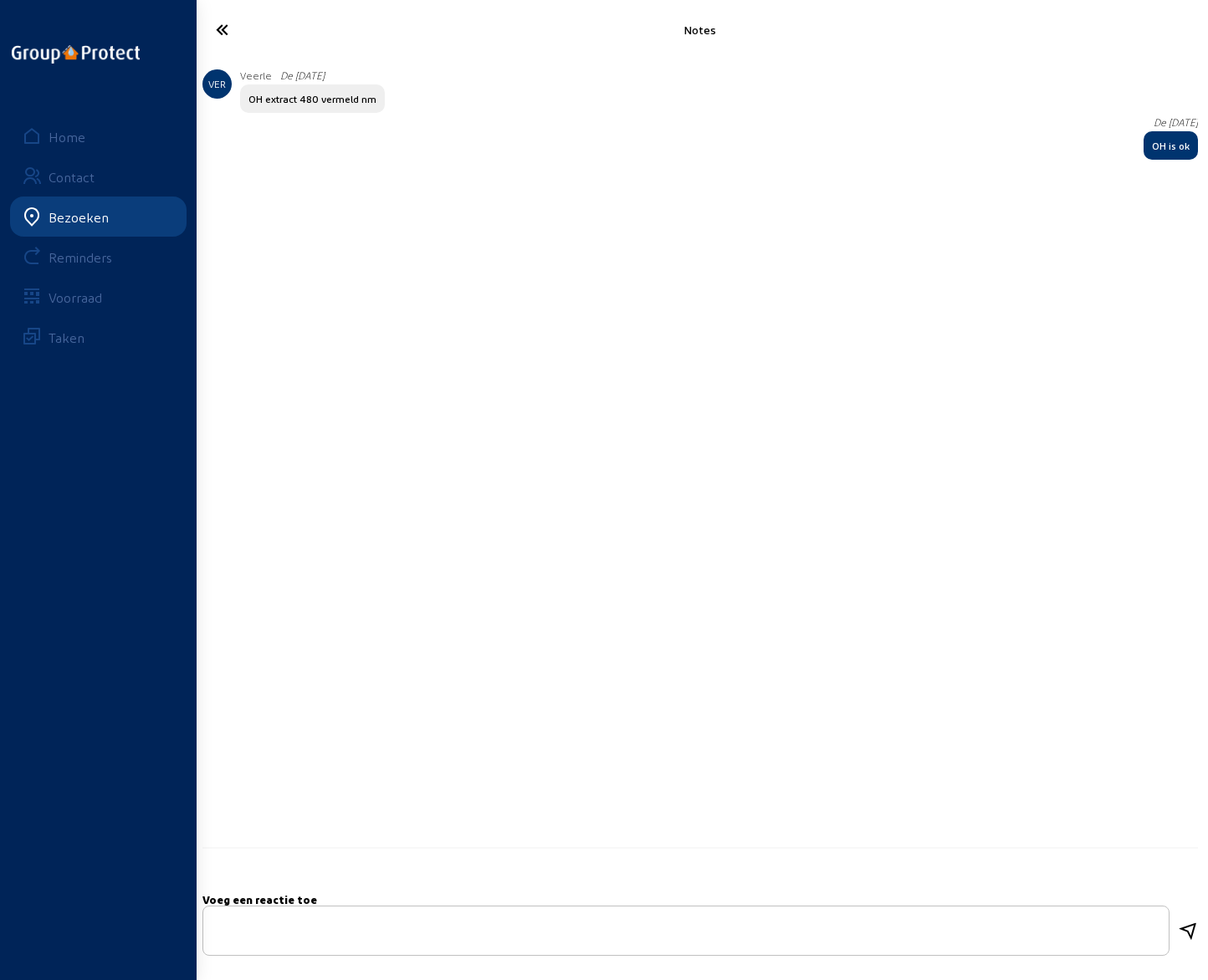
click at [221, 30] on icon at bounding box center [277, 29] width 139 height 29
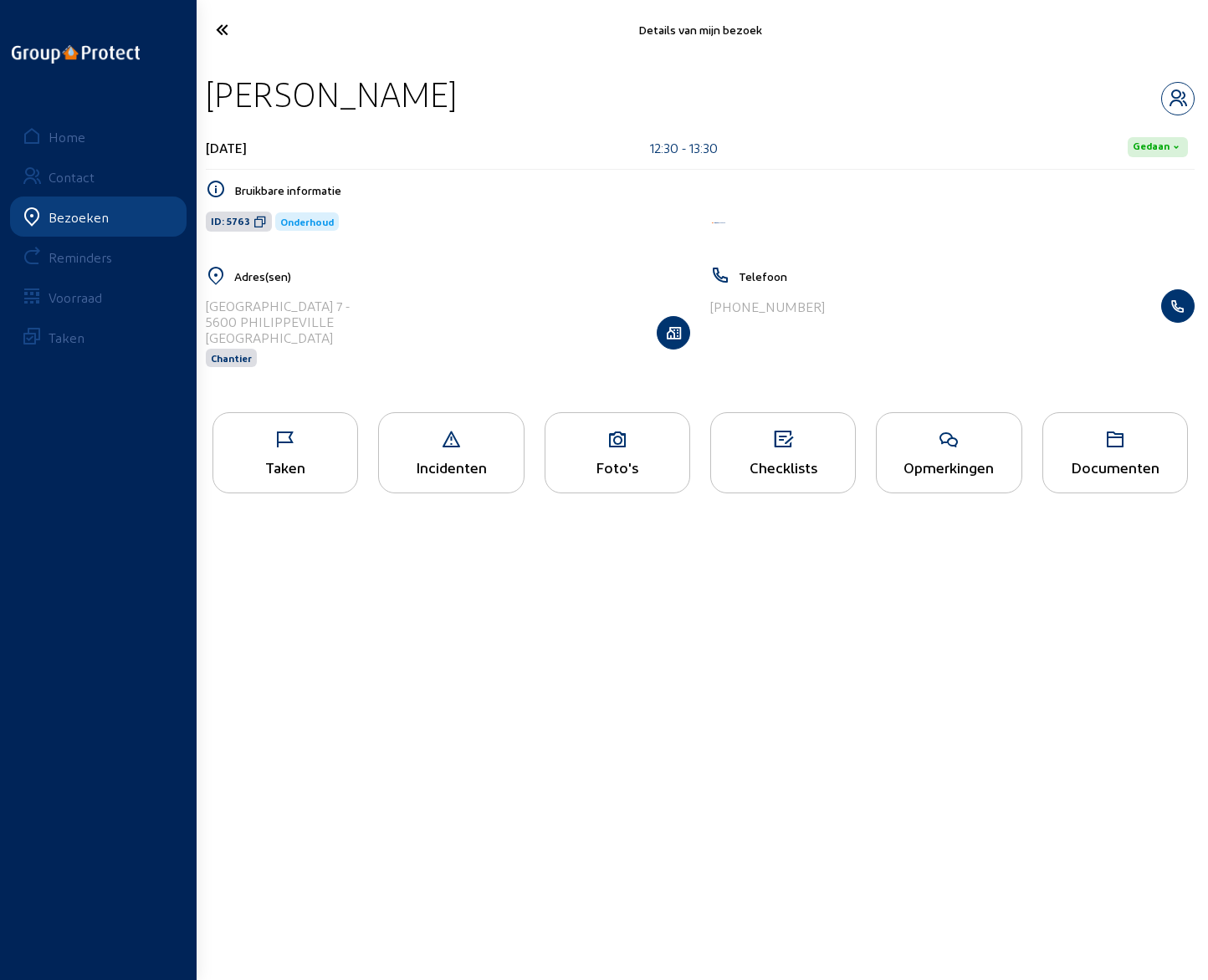
click at [227, 32] on icon at bounding box center [277, 29] width 139 height 29
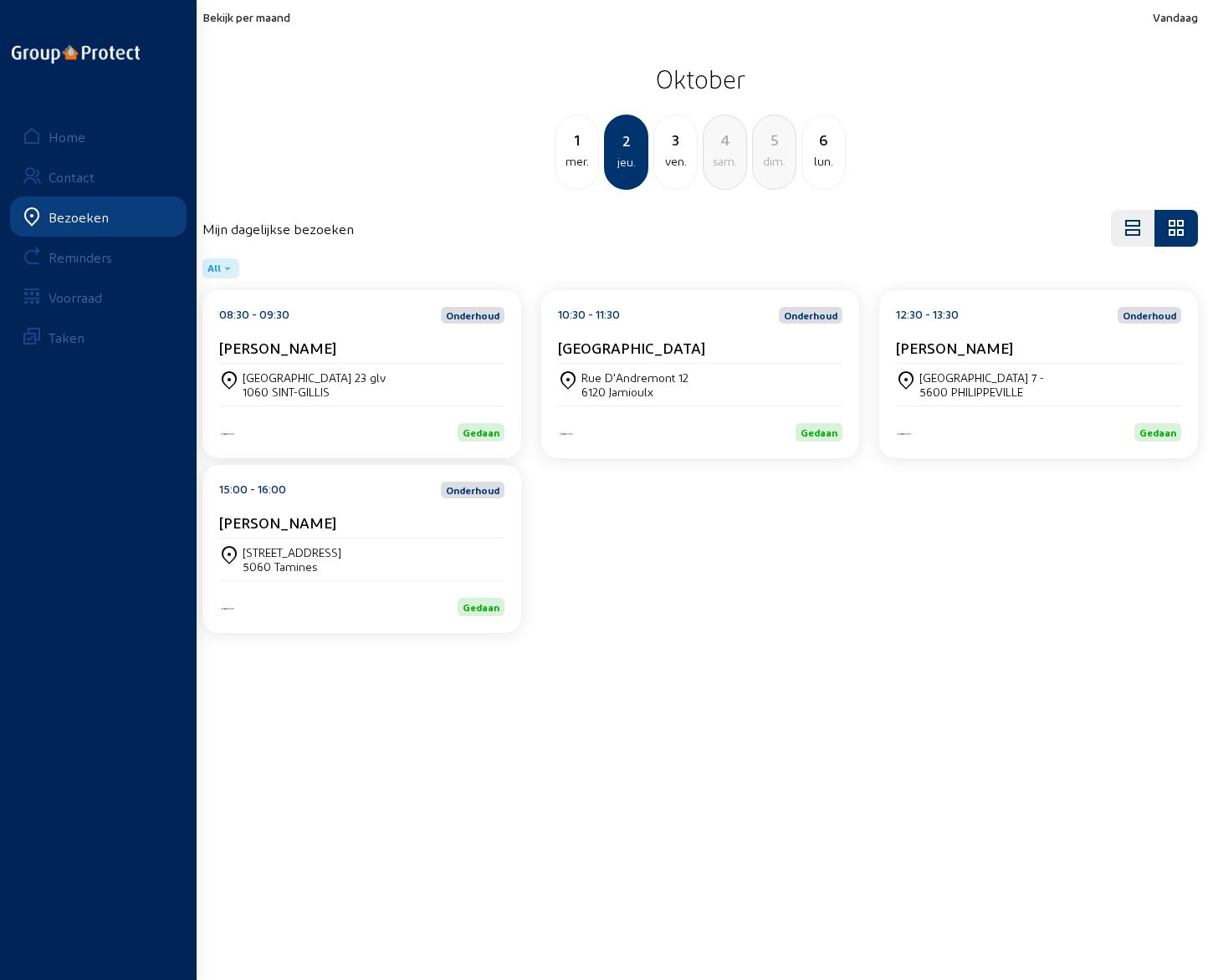
click at [307, 533] on div "[PERSON_NAME]" at bounding box center [362, 526] width 286 height 25
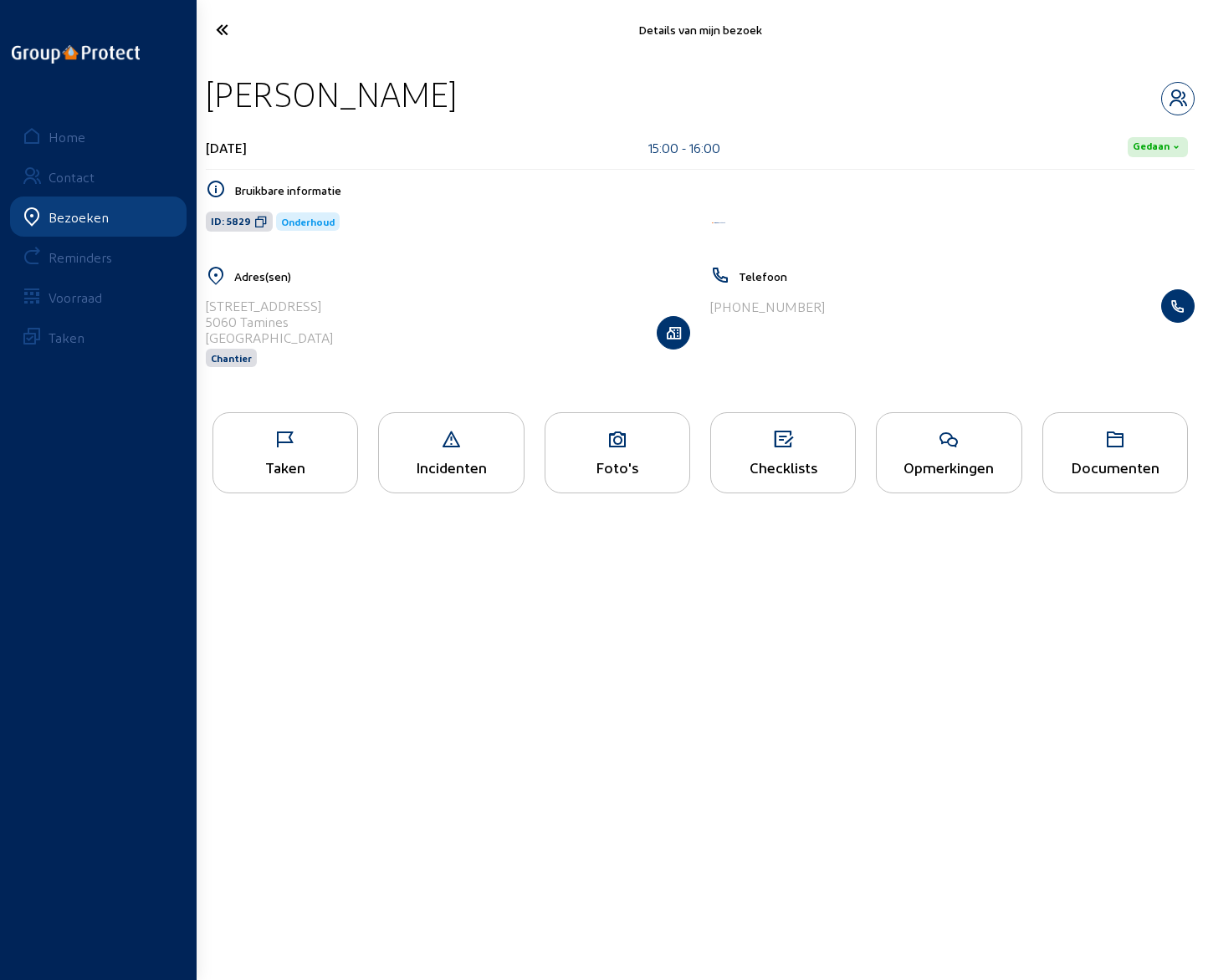
drag, startPoint x: 205, startPoint y: 98, endPoint x: 488, endPoint y: 103, distance: 283.0
click at [488, 103] on div "[PERSON_NAME] [DATE] 15:00 - 16:00 [PERSON_NAME] informatie ID: 5829 Onderhoud …" at bounding box center [700, 230] width 1016 height 343
drag, startPoint x: 206, startPoint y: 311, endPoint x: 345, endPoint y: 304, distance: 139.2
click at [345, 304] on div "[STREET_ADDRESS] Chantier" at bounding box center [447, 332] width 485 height 87
drag, startPoint x: 718, startPoint y: 310, endPoint x: 812, endPoint y: 311, distance: 94.0
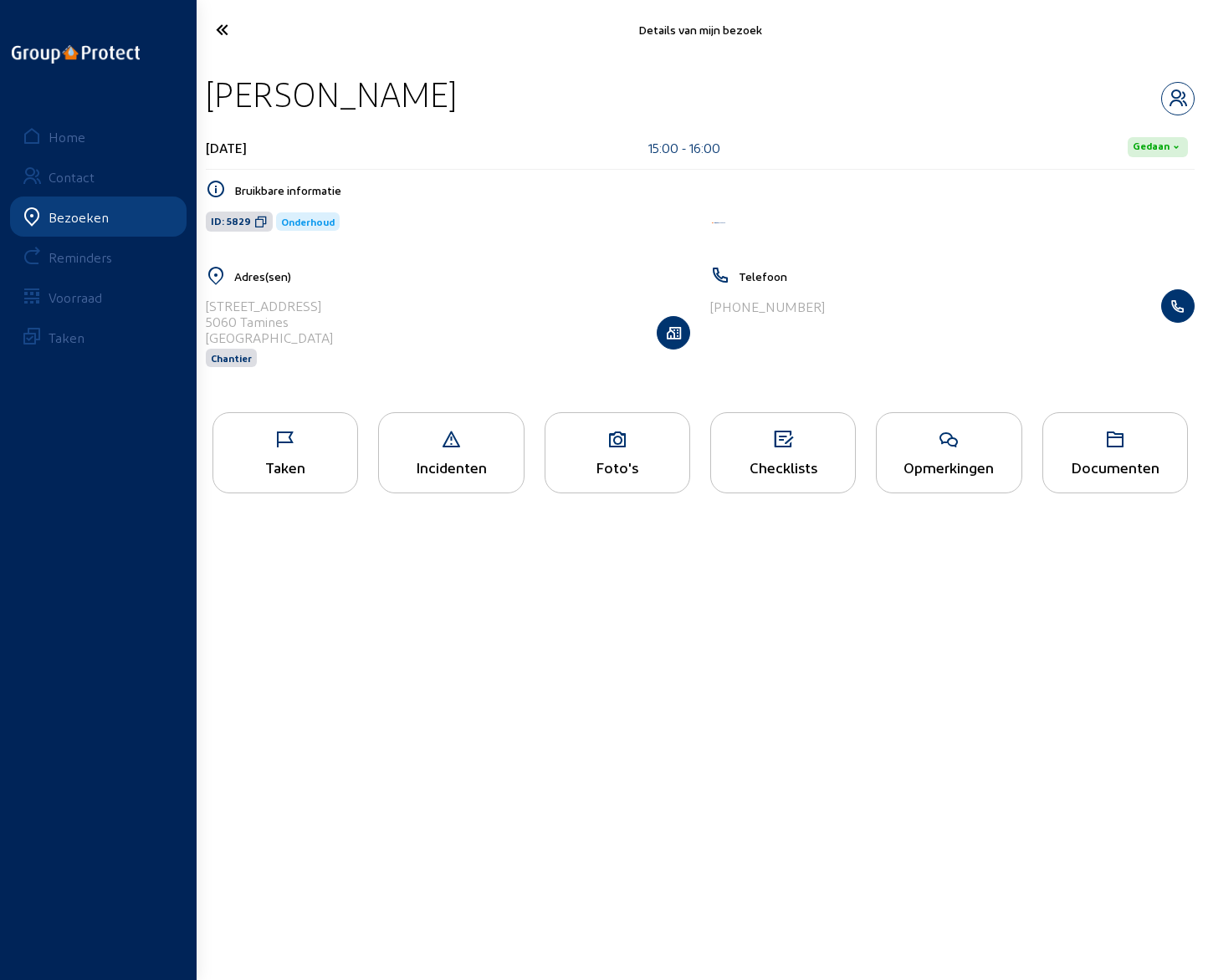
click at [812, 311] on div "[PHONE_NUMBER]" at bounding box center [952, 305] width 485 height 33
click at [1176, 100] on icon "button" at bounding box center [1178, 98] width 31 height 20
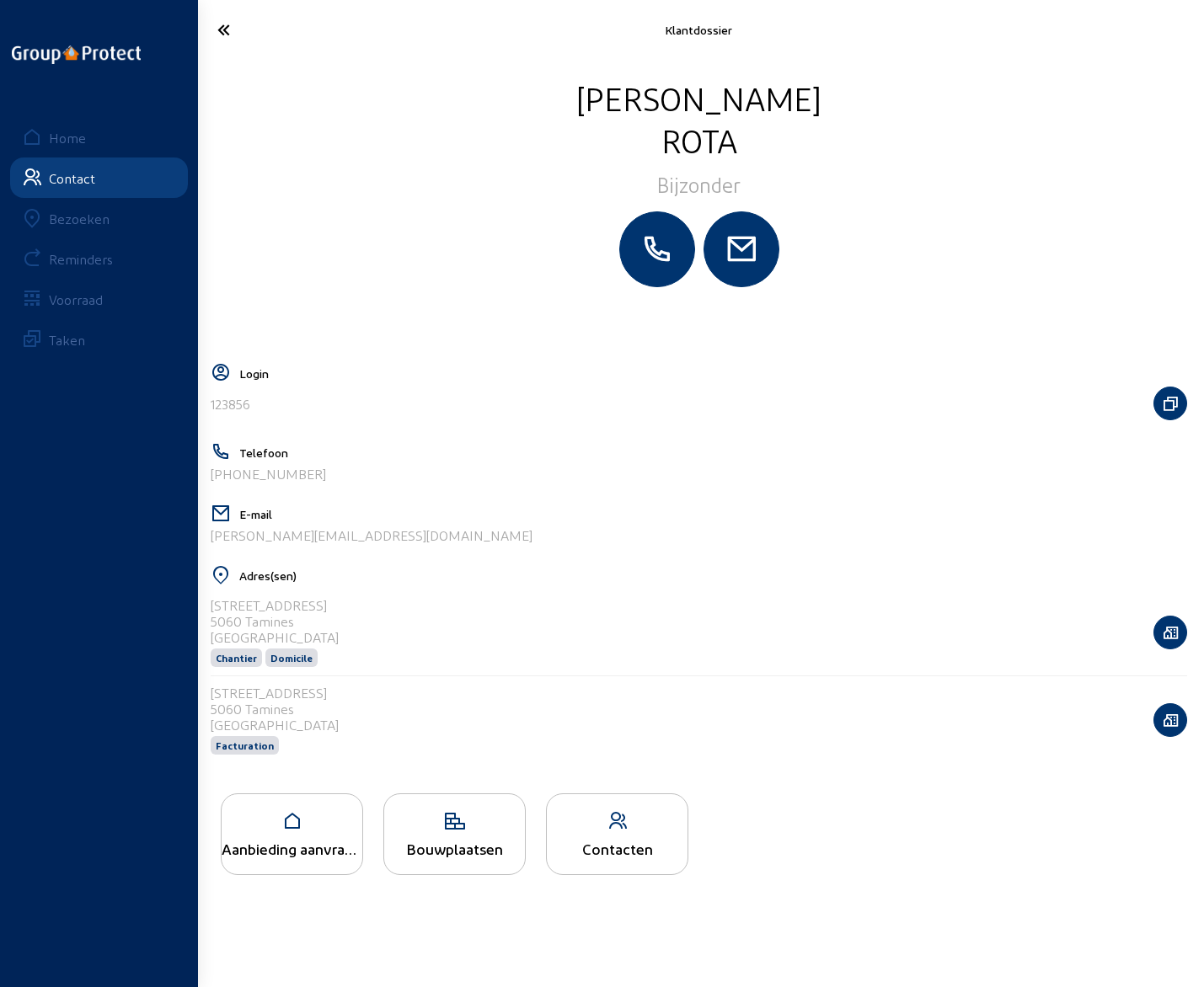
drag, startPoint x: 386, startPoint y: 540, endPoint x: 201, endPoint y: 543, distance: 185.0
click at [204, 543] on cam-layout-content "[PERSON_NAME] Login 123856 Telefoon [PHONE_NUMBER] E-mail [EMAIL_ADDRESS][DOMAI…" at bounding box center [699, 521] width 990 height 890
click at [218, 24] on icon at bounding box center [278, 30] width 138 height 30
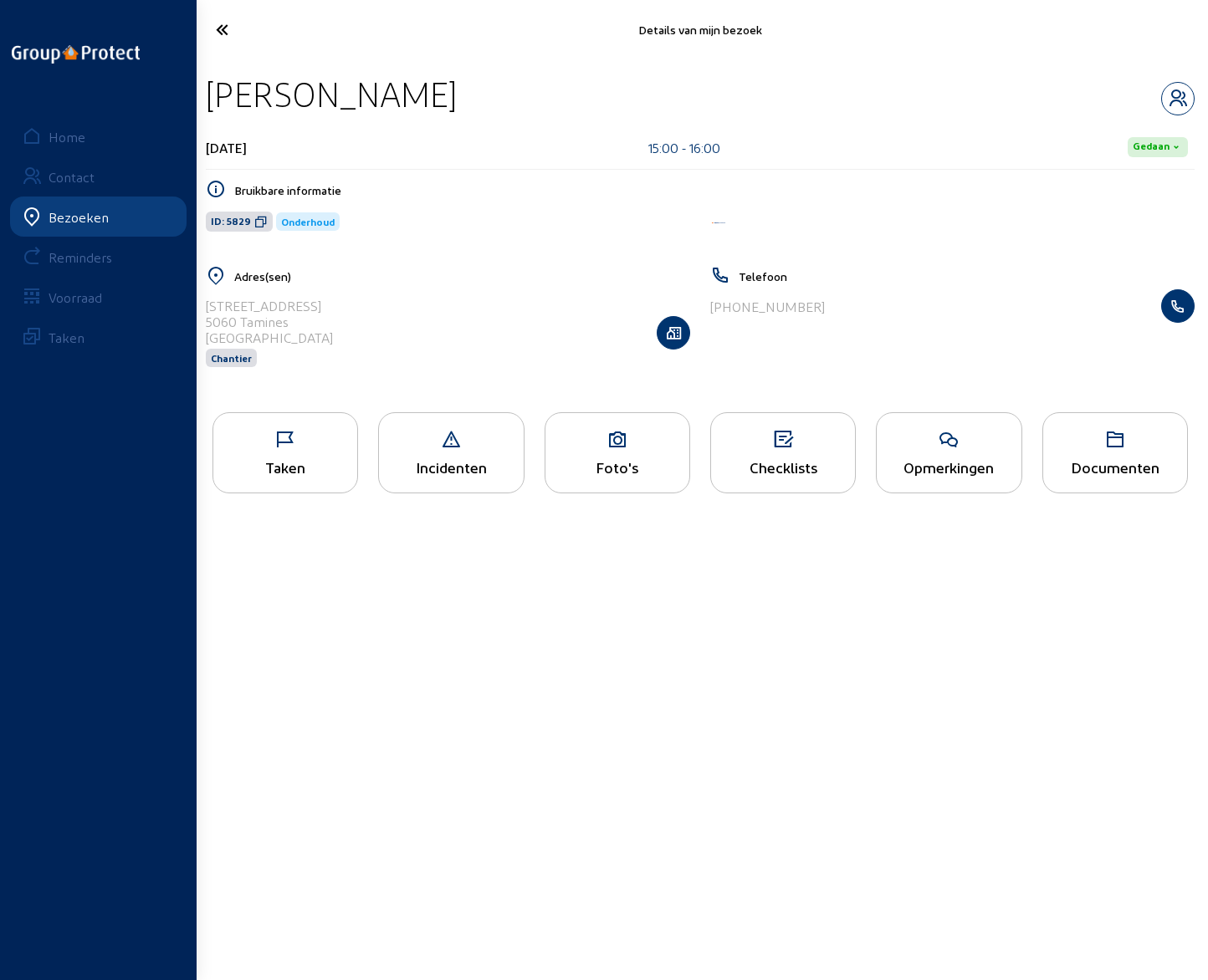
click at [935, 450] on icon at bounding box center [948, 440] width 144 height 20
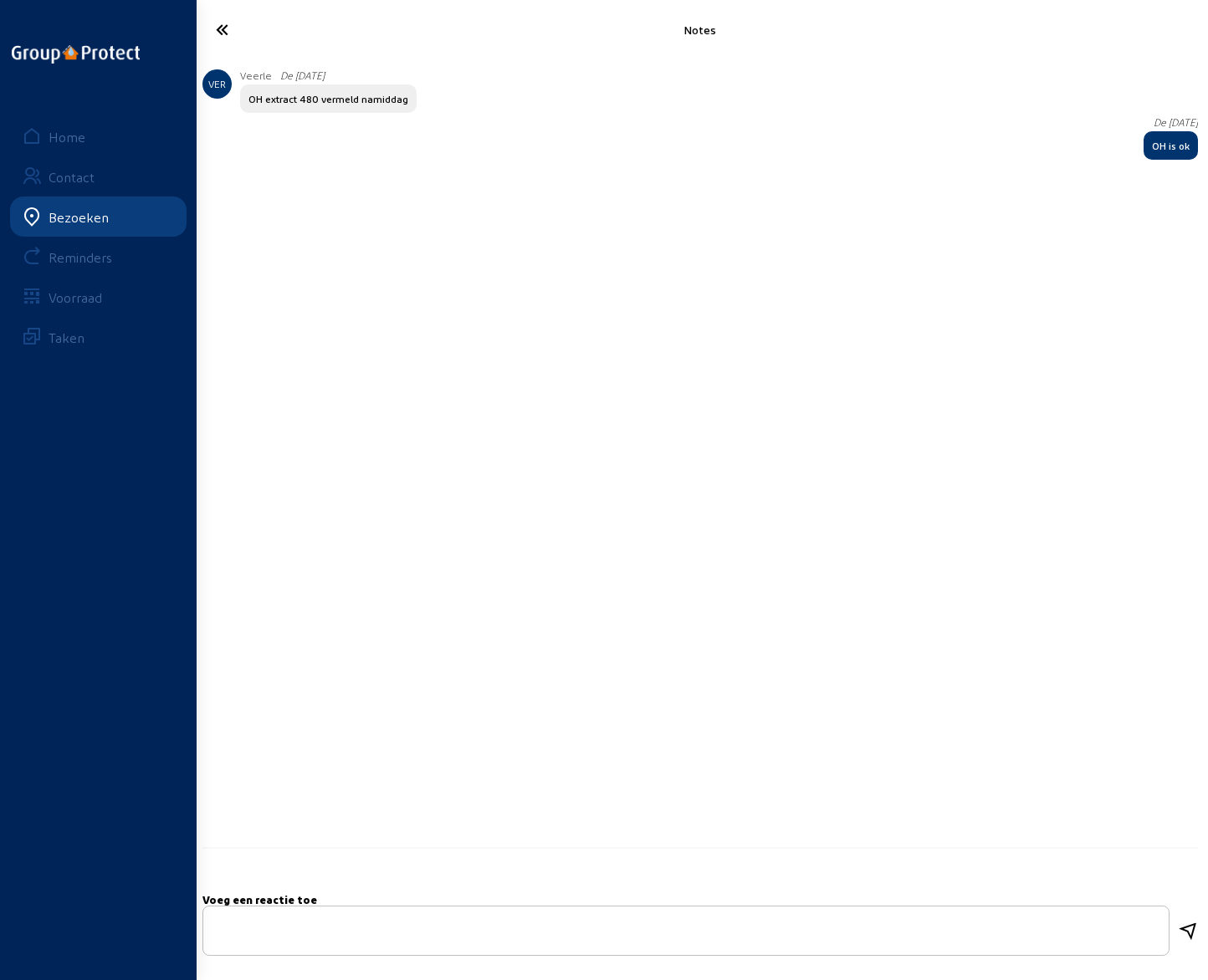
click at [226, 27] on icon at bounding box center [277, 29] width 139 height 29
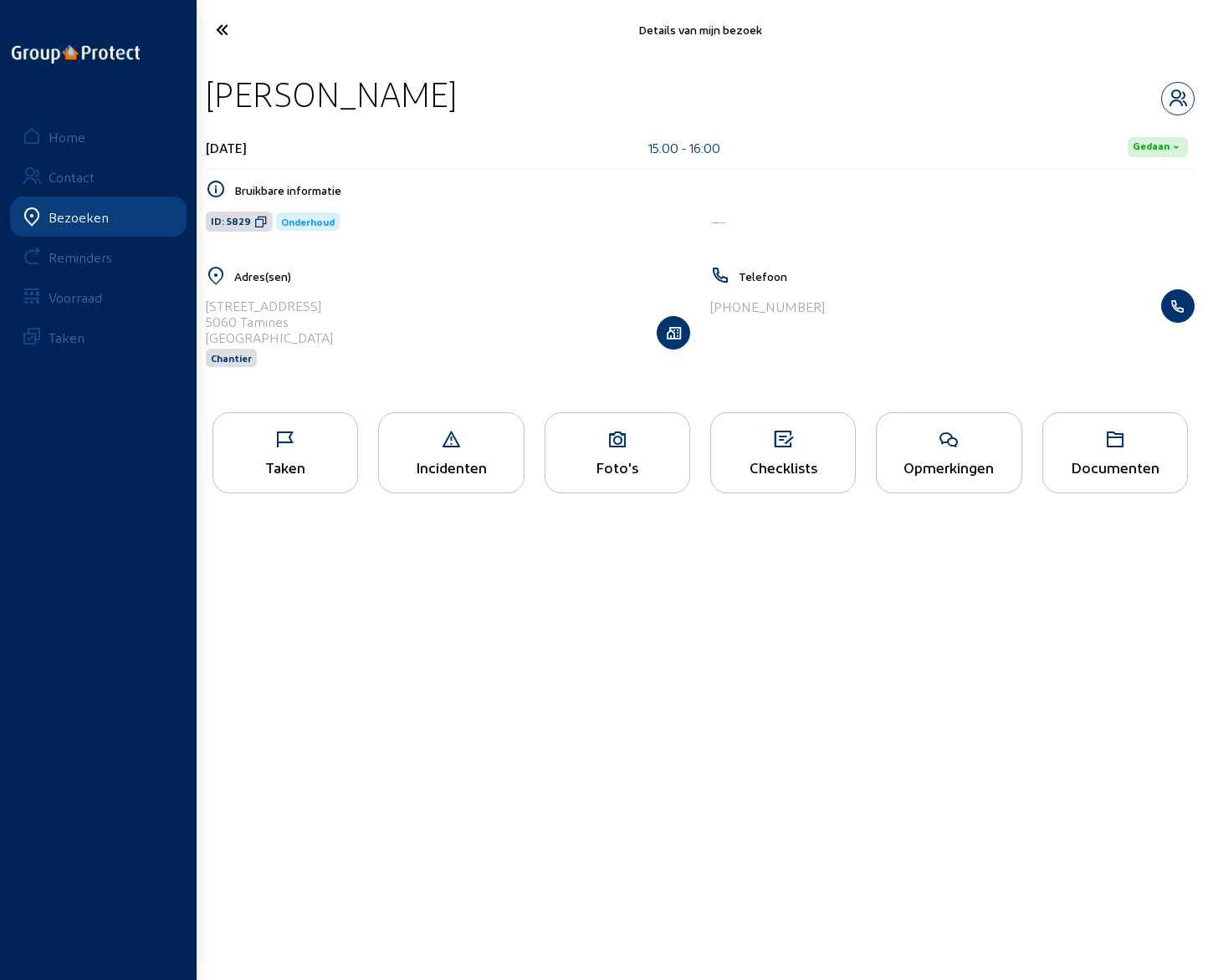
click at [226, 27] on icon at bounding box center [277, 29] width 139 height 29
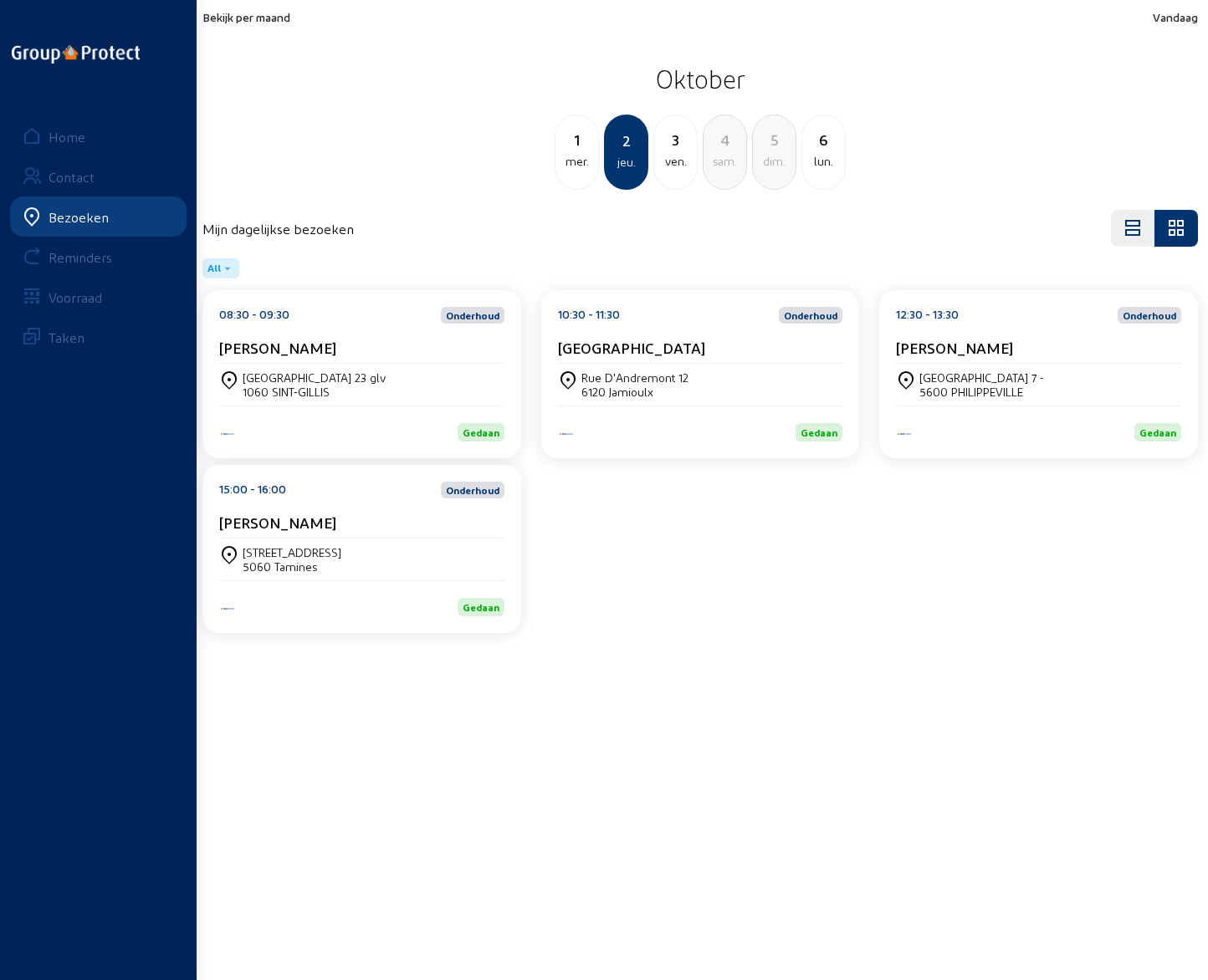
click at [682, 157] on div "ven." at bounding box center [675, 161] width 43 height 20
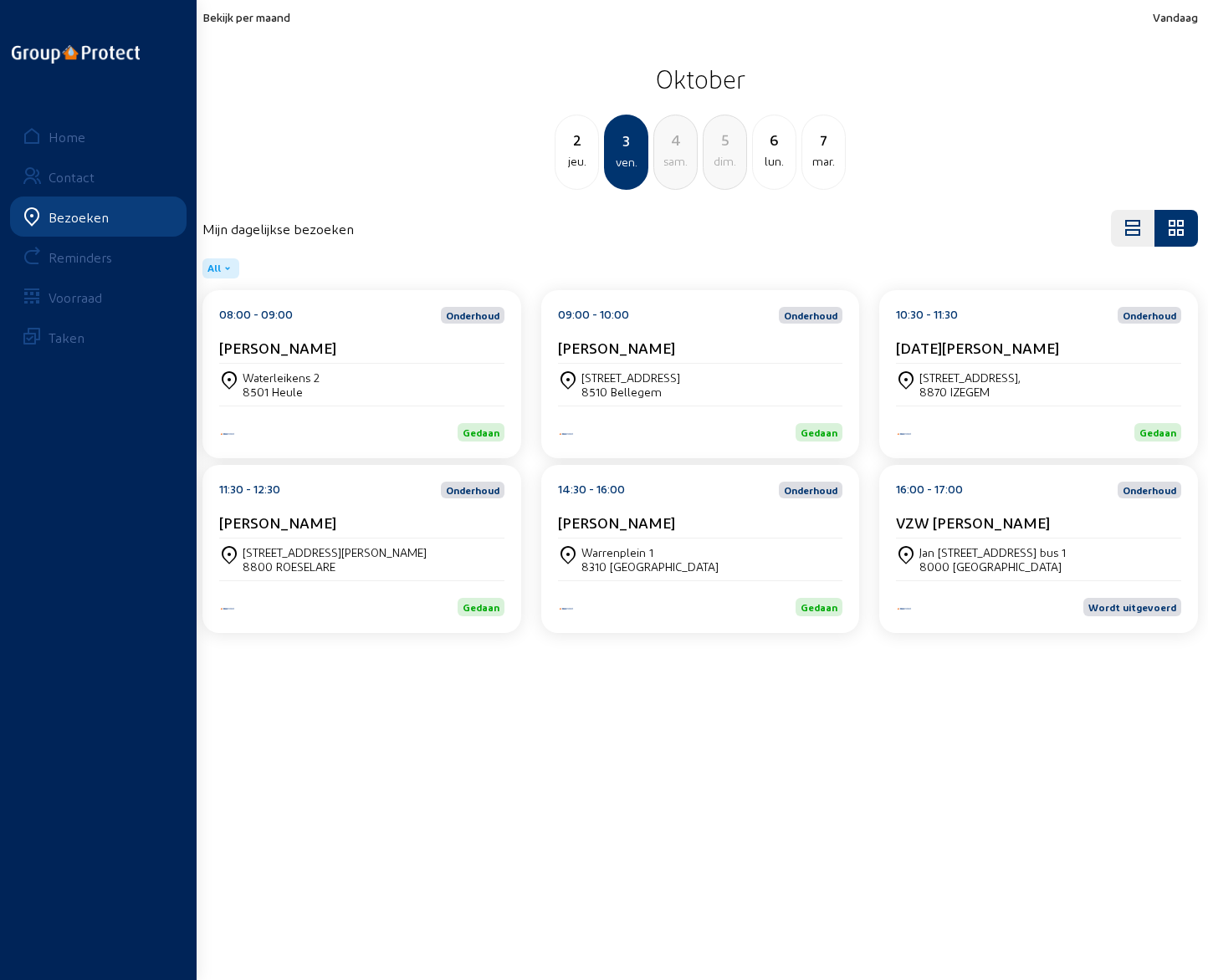
click at [319, 352] on cam-card-title "[PERSON_NAME]" at bounding box center [277, 347] width 117 height 17
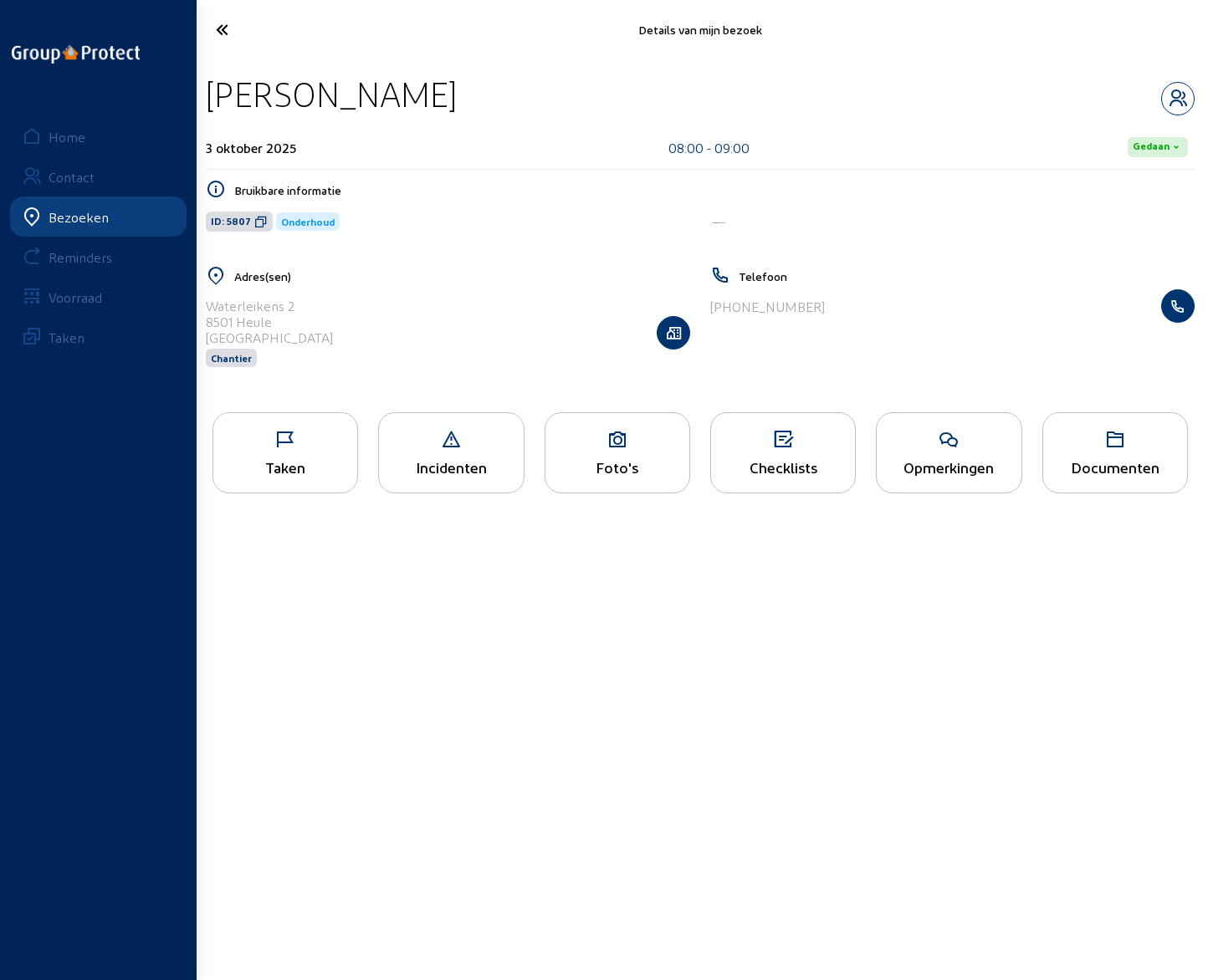
drag, startPoint x: 207, startPoint y: 90, endPoint x: 474, endPoint y: 88, distance: 267.0
click at [474, 88] on div "[PERSON_NAME]" at bounding box center [700, 93] width 989 height 43
drag, startPoint x: 719, startPoint y: 305, endPoint x: 843, endPoint y: 304, distance: 124.0
click at [843, 304] on div "[PHONE_NUMBER]" at bounding box center [952, 305] width 485 height 33
click at [1181, 99] on icon "button" at bounding box center [1178, 98] width 31 height 20
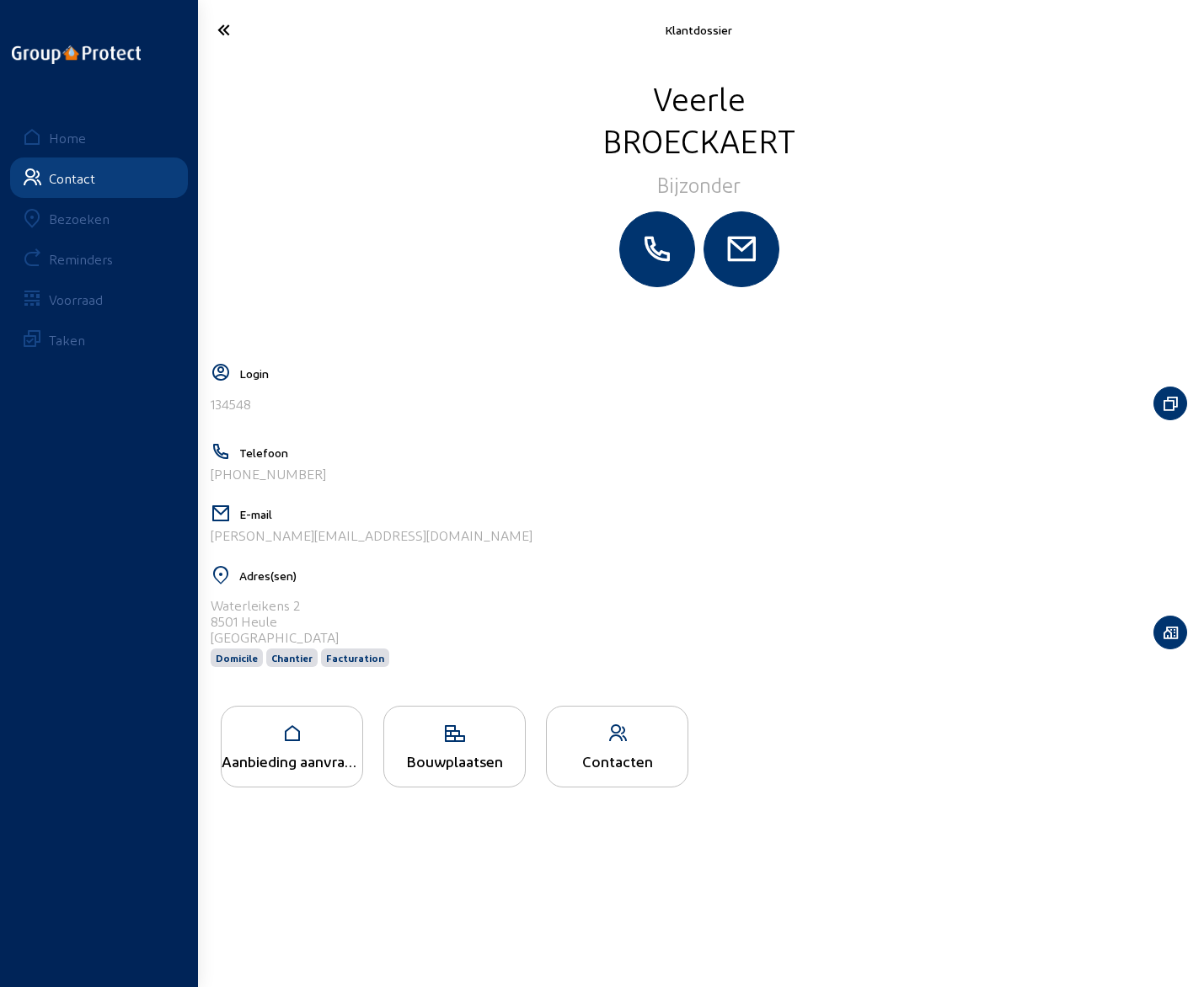
drag, startPoint x: 267, startPoint y: 539, endPoint x: 213, endPoint y: 545, distance: 54.3
click at [213, 545] on div "E-mail [PERSON_NAME][EMAIL_ADDRESS][DOMAIN_NAME]" at bounding box center [699, 530] width 977 height 53
click at [220, 32] on icon at bounding box center [278, 30] width 138 height 30
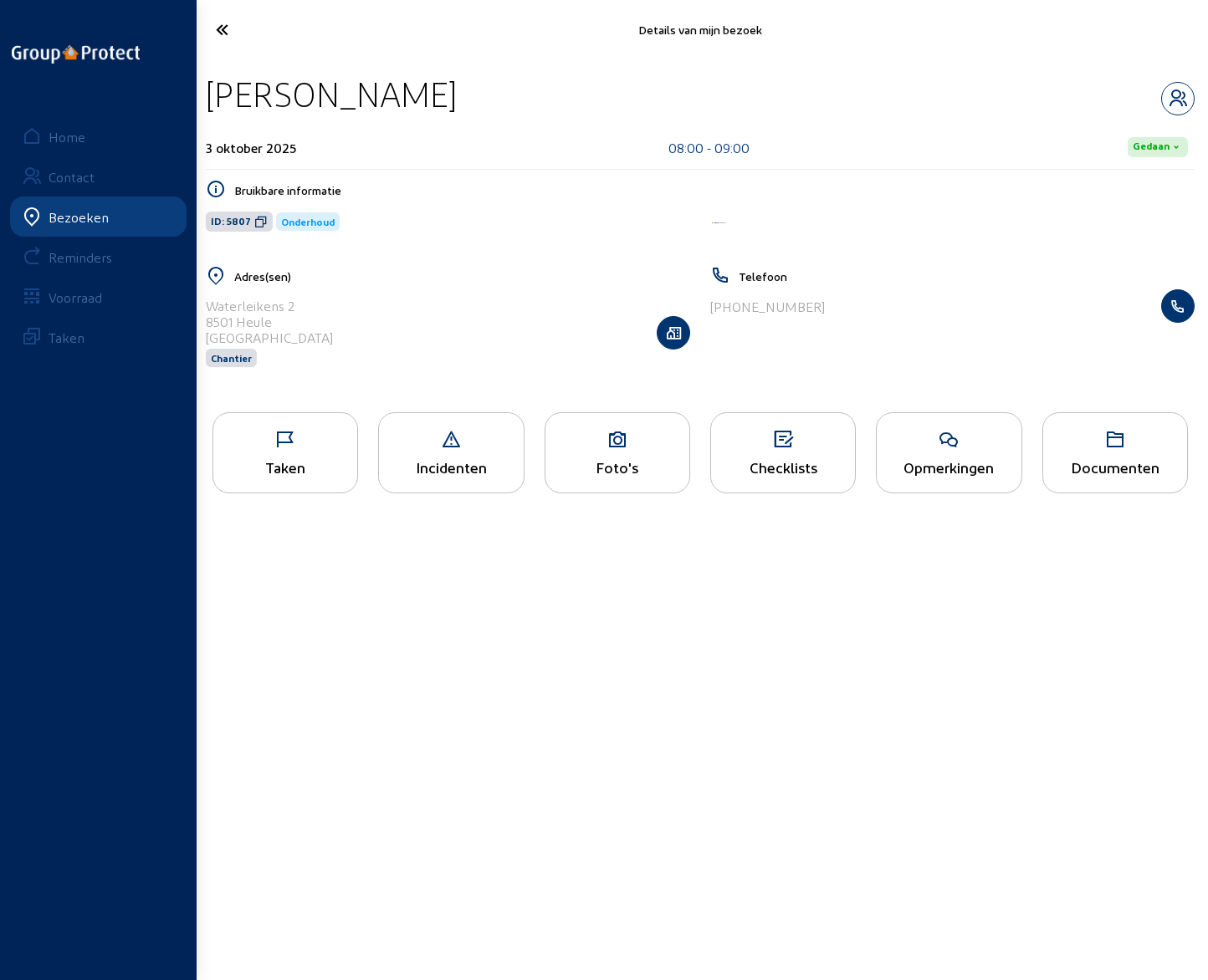
click at [936, 438] on icon at bounding box center [948, 440] width 144 height 20
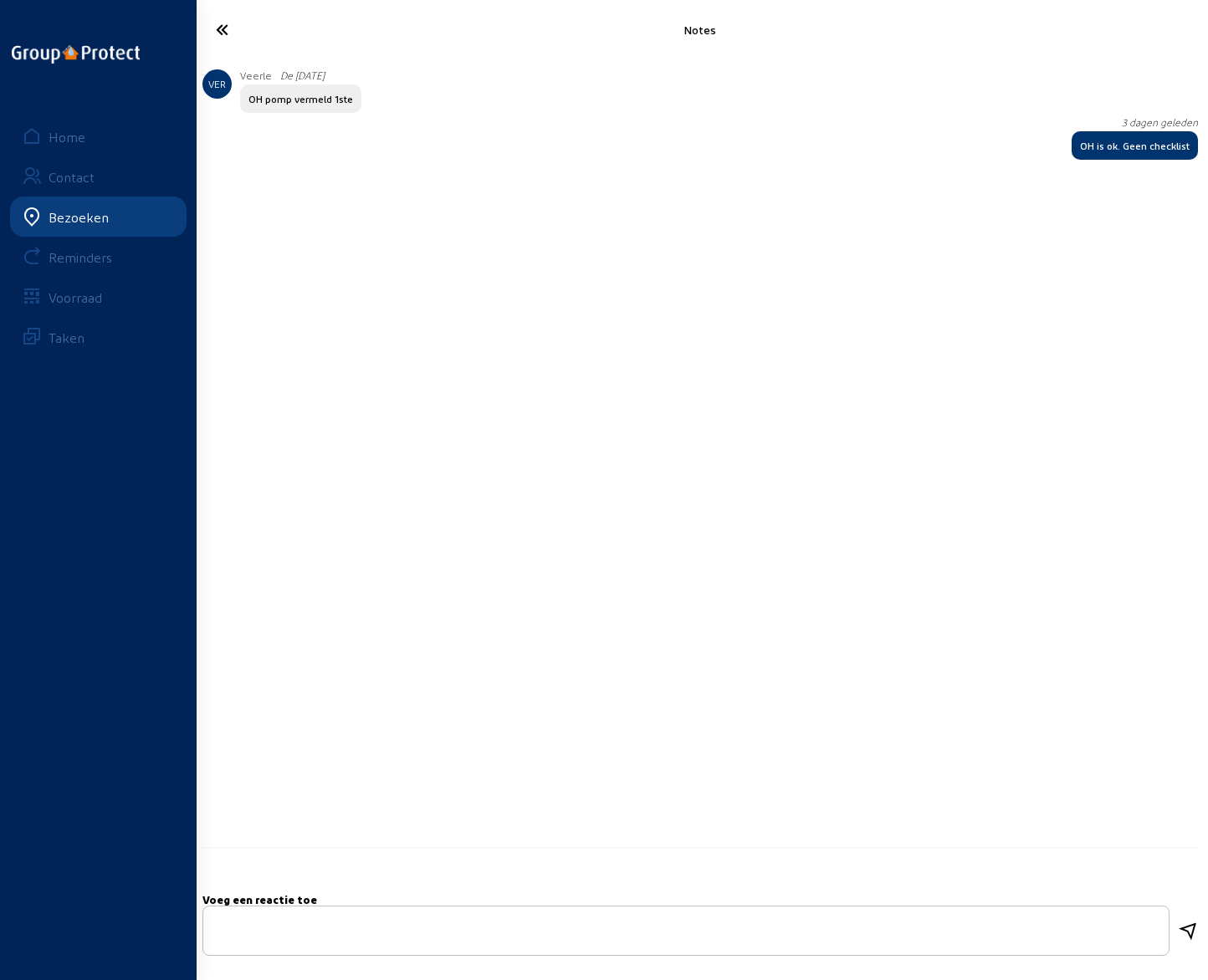
click at [228, 29] on icon at bounding box center [277, 29] width 139 height 29
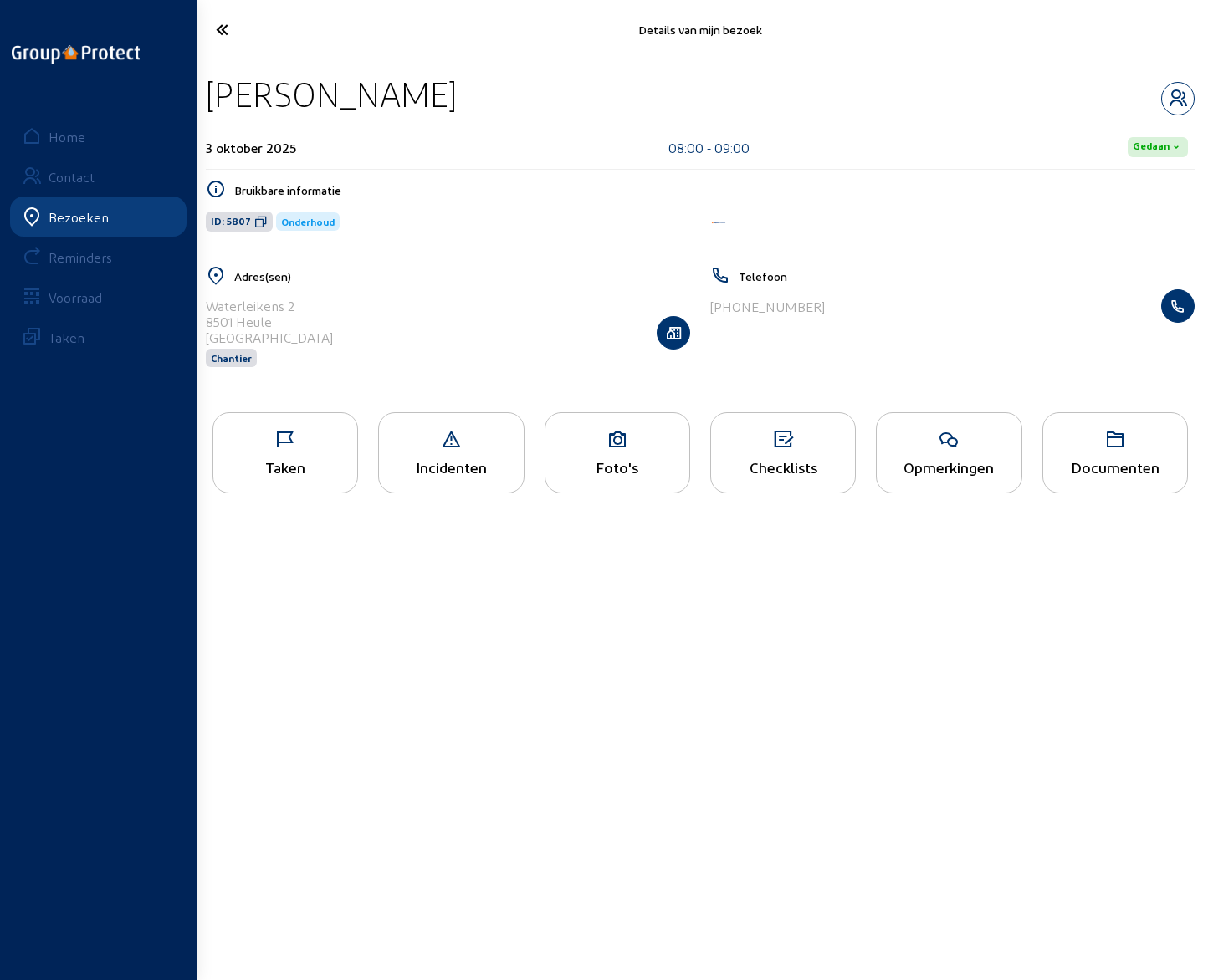
click at [228, 29] on icon at bounding box center [277, 29] width 139 height 29
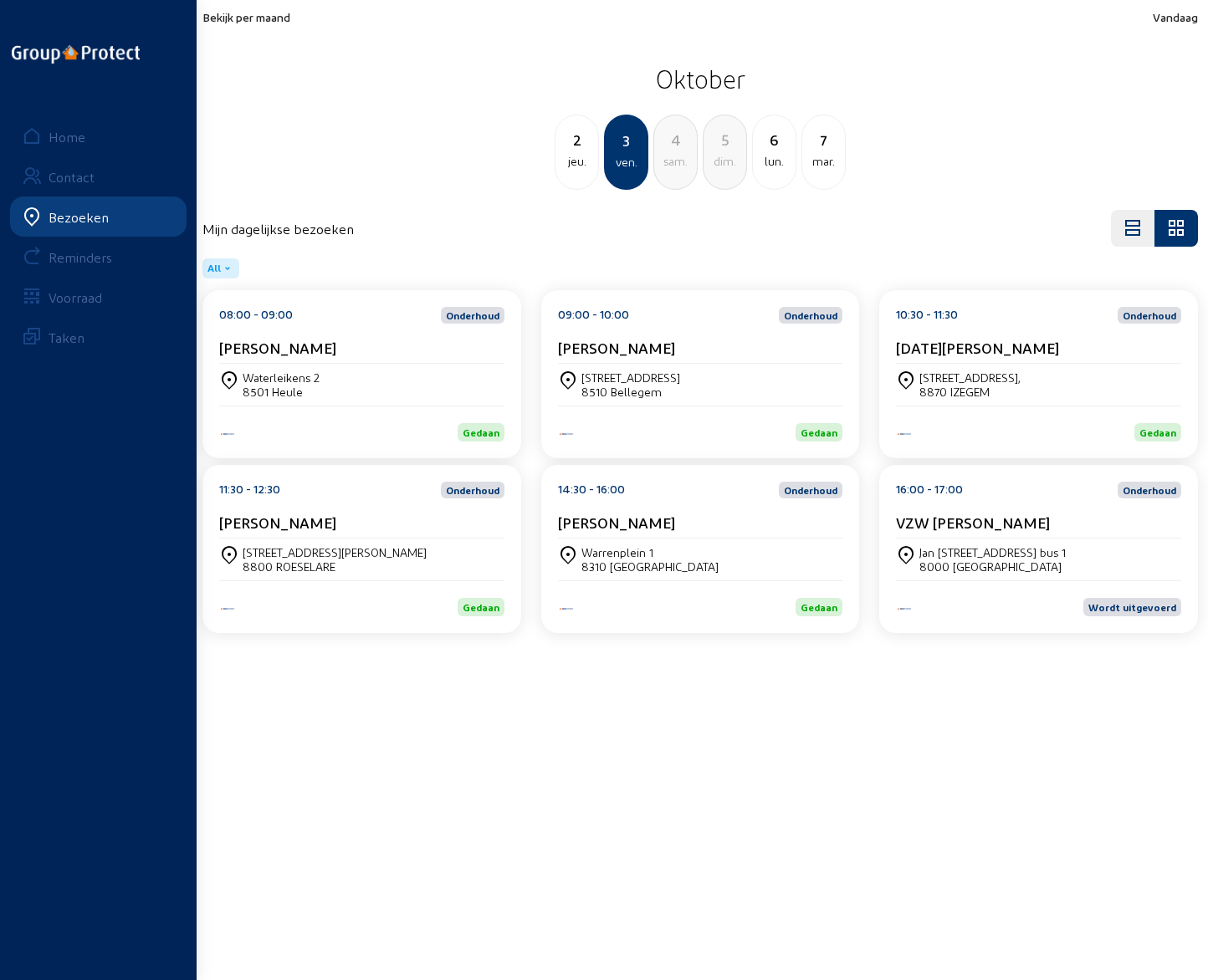
click at [624, 352] on cam-card-title "[PERSON_NAME]" at bounding box center [616, 347] width 117 height 17
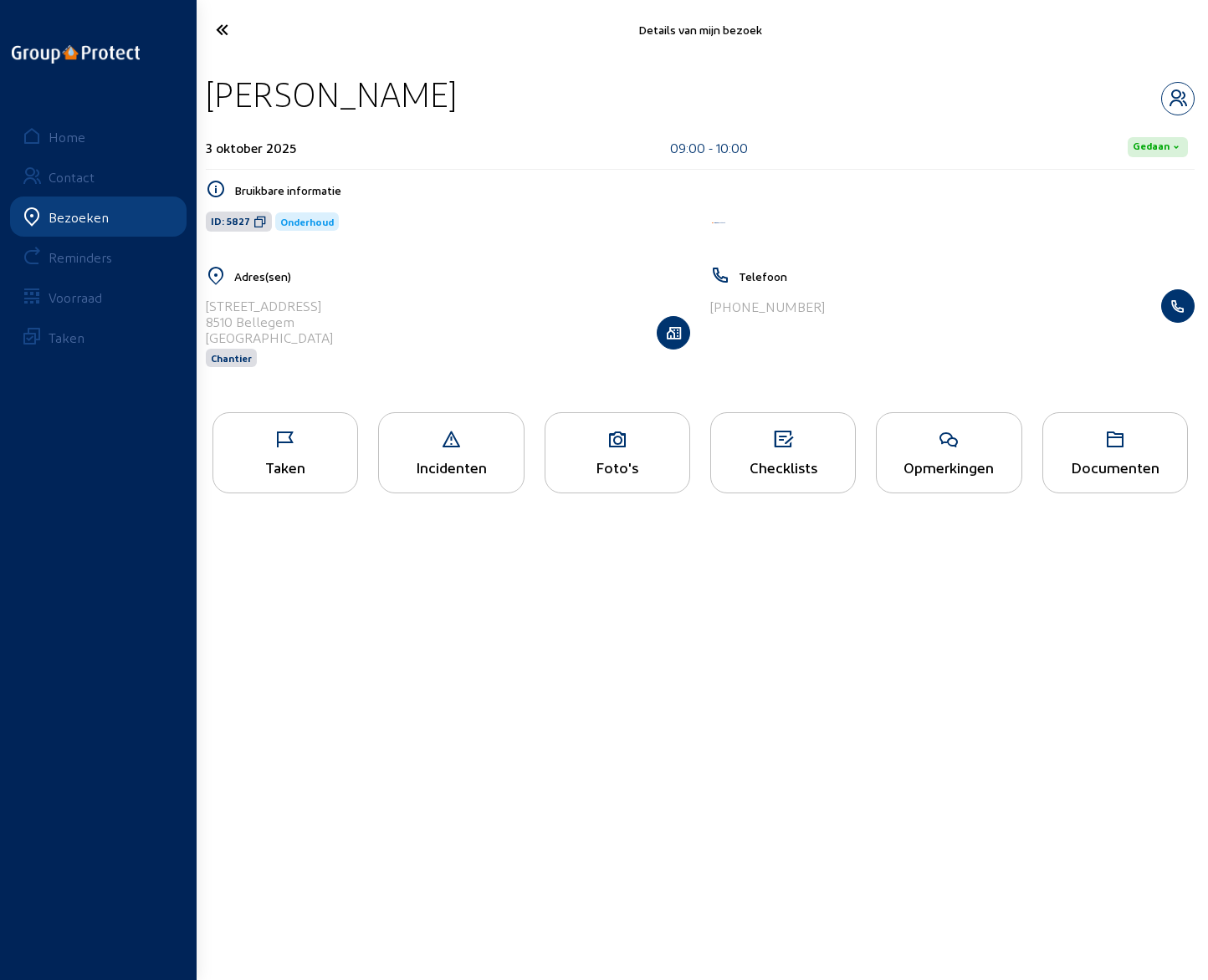
drag, startPoint x: 209, startPoint y: 93, endPoint x: 411, endPoint y: 98, distance: 202.1
click at [411, 98] on div "[PERSON_NAME]" at bounding box center [331, 93] width 251 height 43
drag, startPoint x: 208, startPoint y: 303, endPoint x: 344, endPoint y: 307, distance: 136.1
click at [344, 307] on div "[STREET_ADDRESS] Chantier" at bounding box center [447, 332] width 485 height 87
drag, startPoint x: 716, startPoint y: 309, endPoint x: 814, endPoint y: 311, distance: 98.0
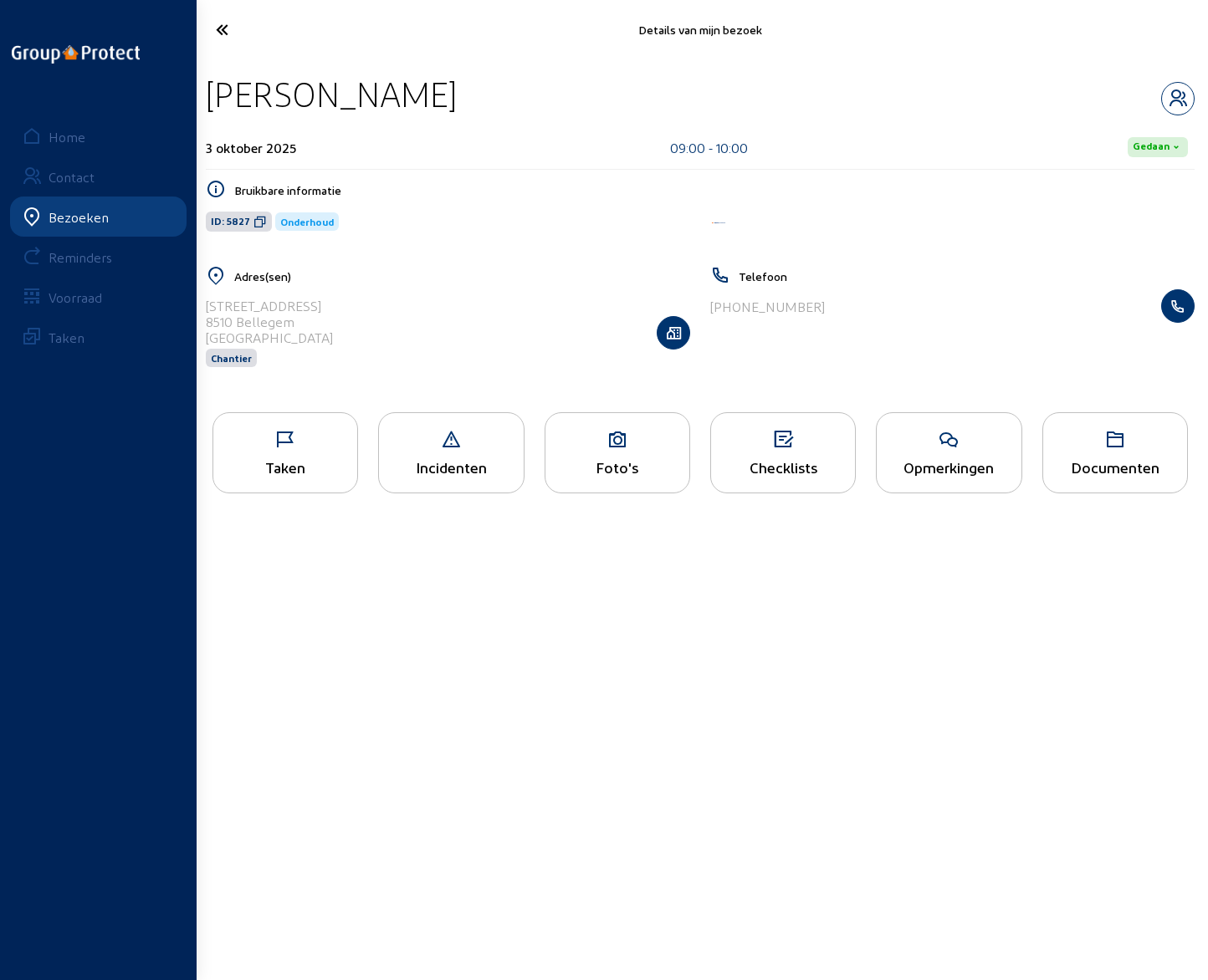
click at [814, 311] on div "[PHONE_NUMBER]" at bounding box center [952, 305] width 485 height 33
click at [1171, 97] on icon "button" at bounding box center [1178, 98] width 31 height 20
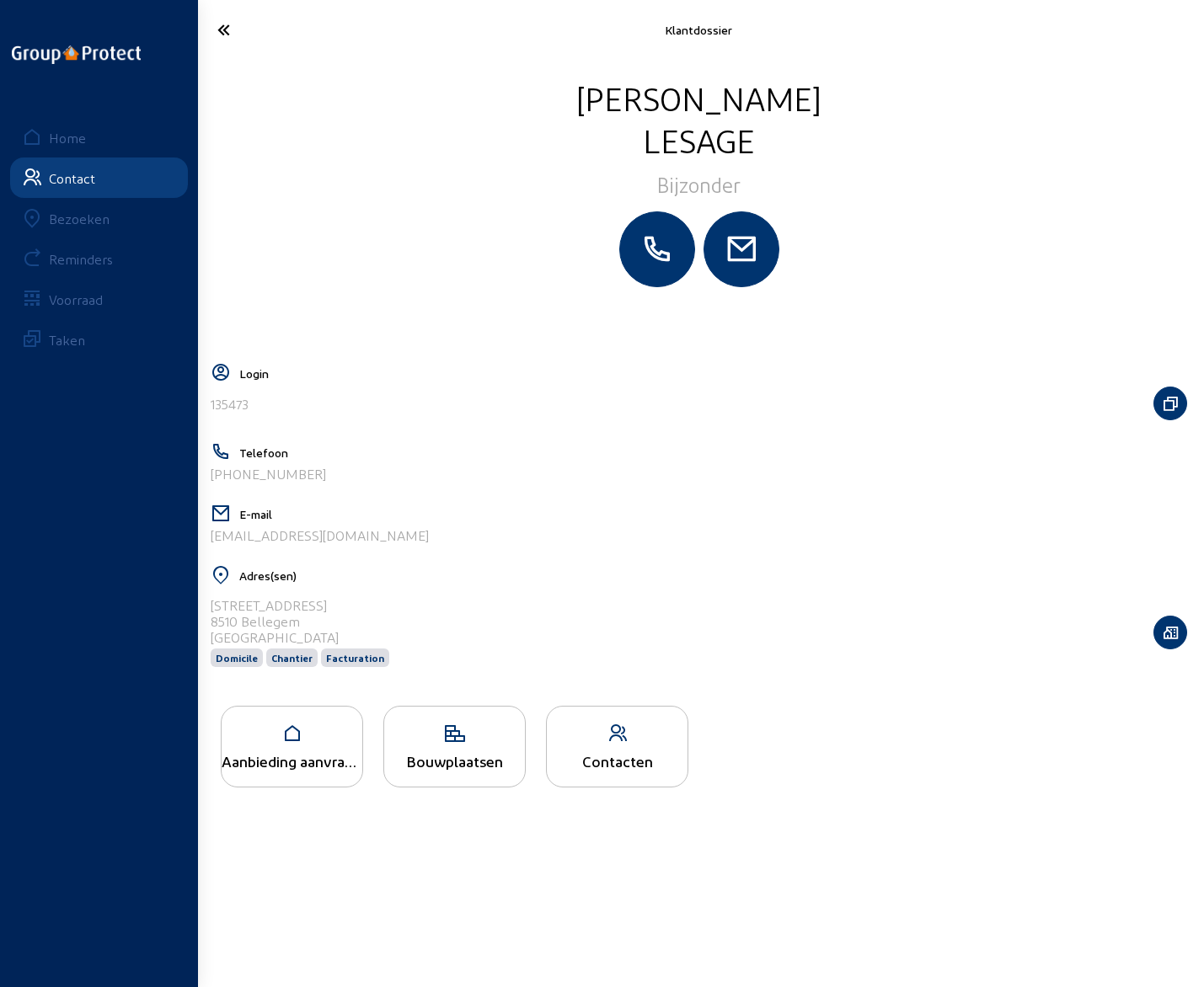
drag, startPoint x: 357, startPoint y: 539, endPoint x: 207, endPoint y: 545, distance: 150.1
click at [207, 545] on cam-layout-content "[PERSON_NAME] Bijzonder Login 135473 Telefoon [PHONE_NUMBER] E-mail [EMAIL_ADDR…" at bounding box center [699, 521] width 990 height 890
click at [220, 34] on icon at bounding box center [278, 30] width 138 height 30
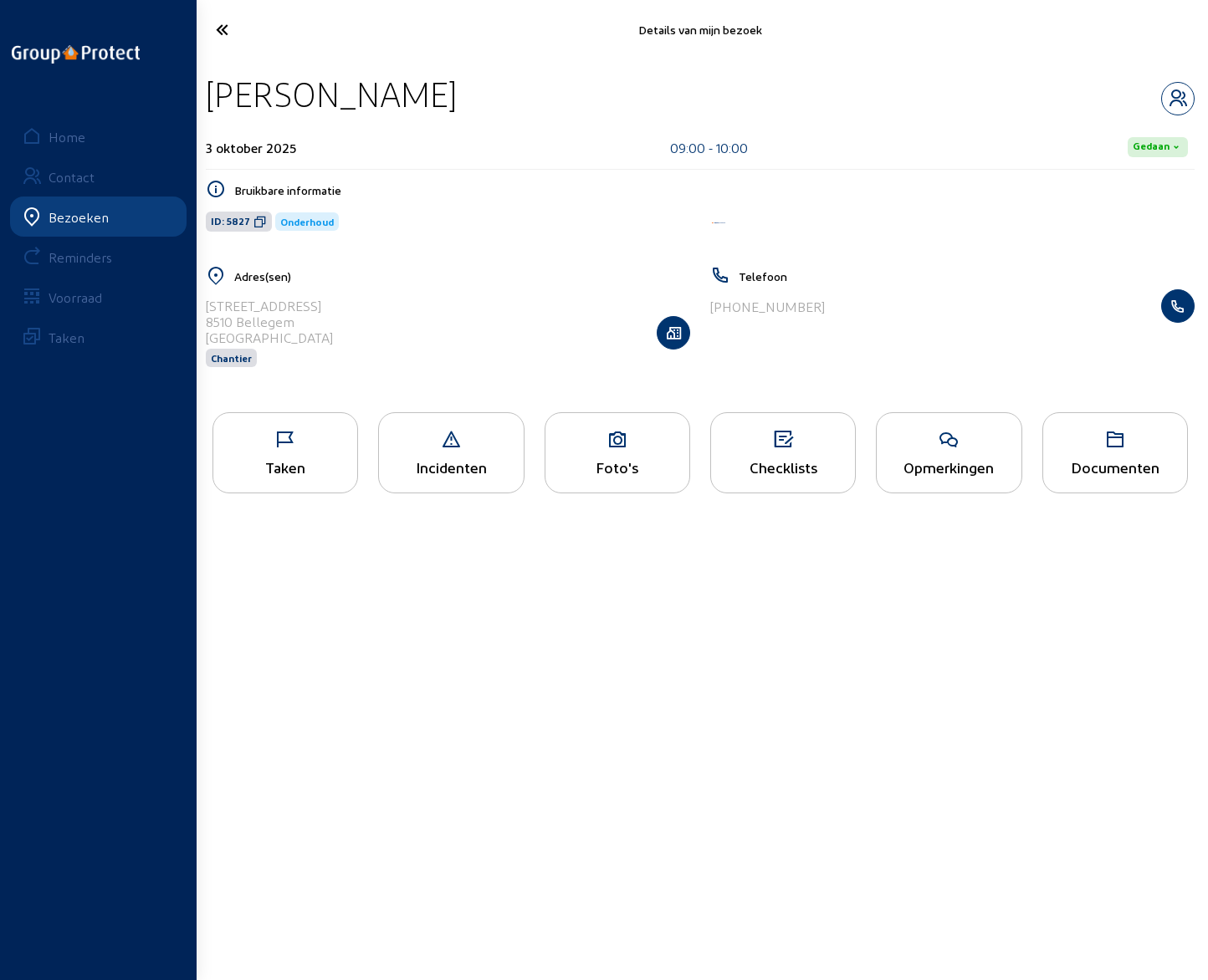
click at [218, 33] on icon at bounding box center [277, 29] width 139 height 29
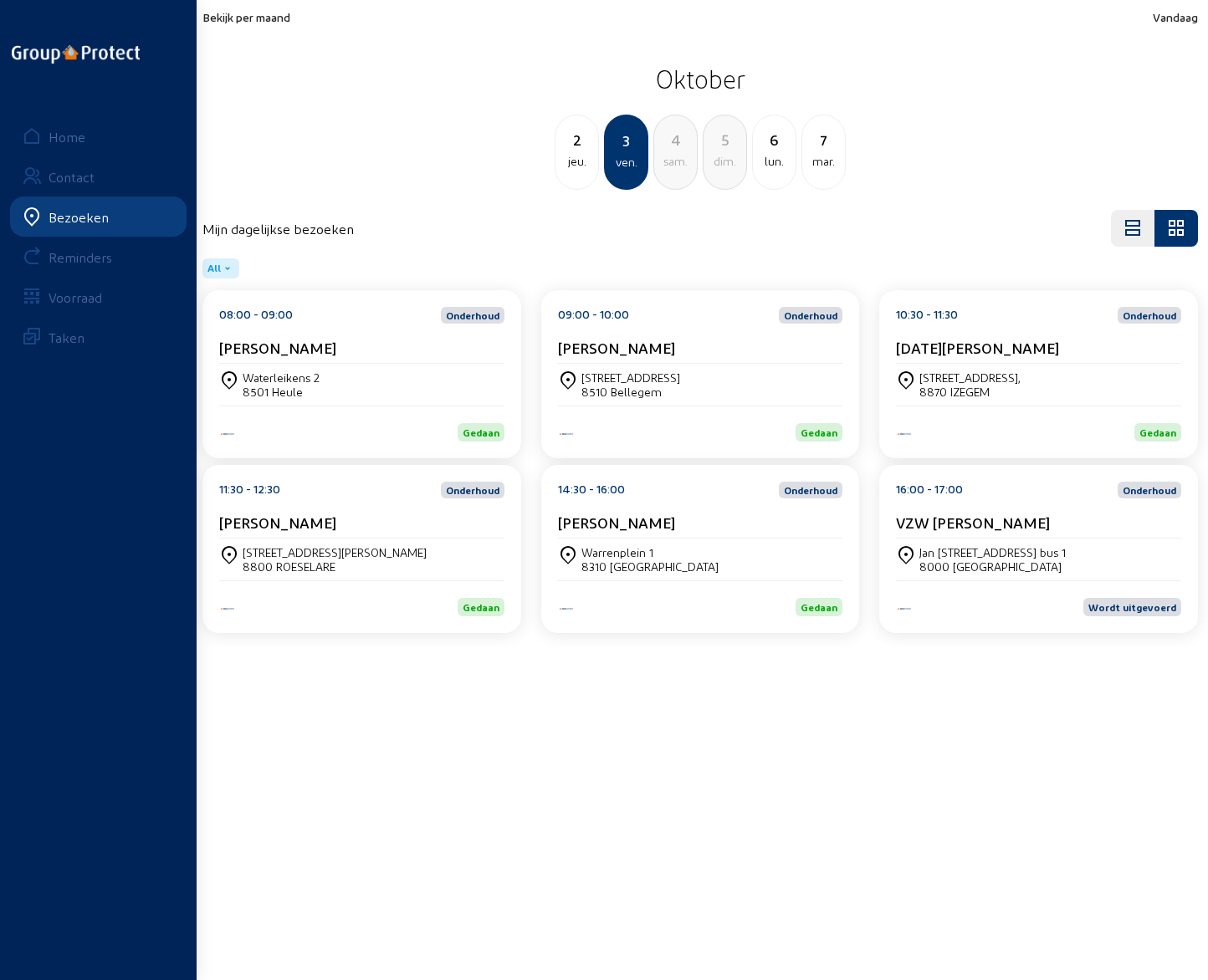
click at [929, 348] on cam-card-title "[DATE][PERSON_NAME]" at bounding box center [977, 347] width 163 height 17
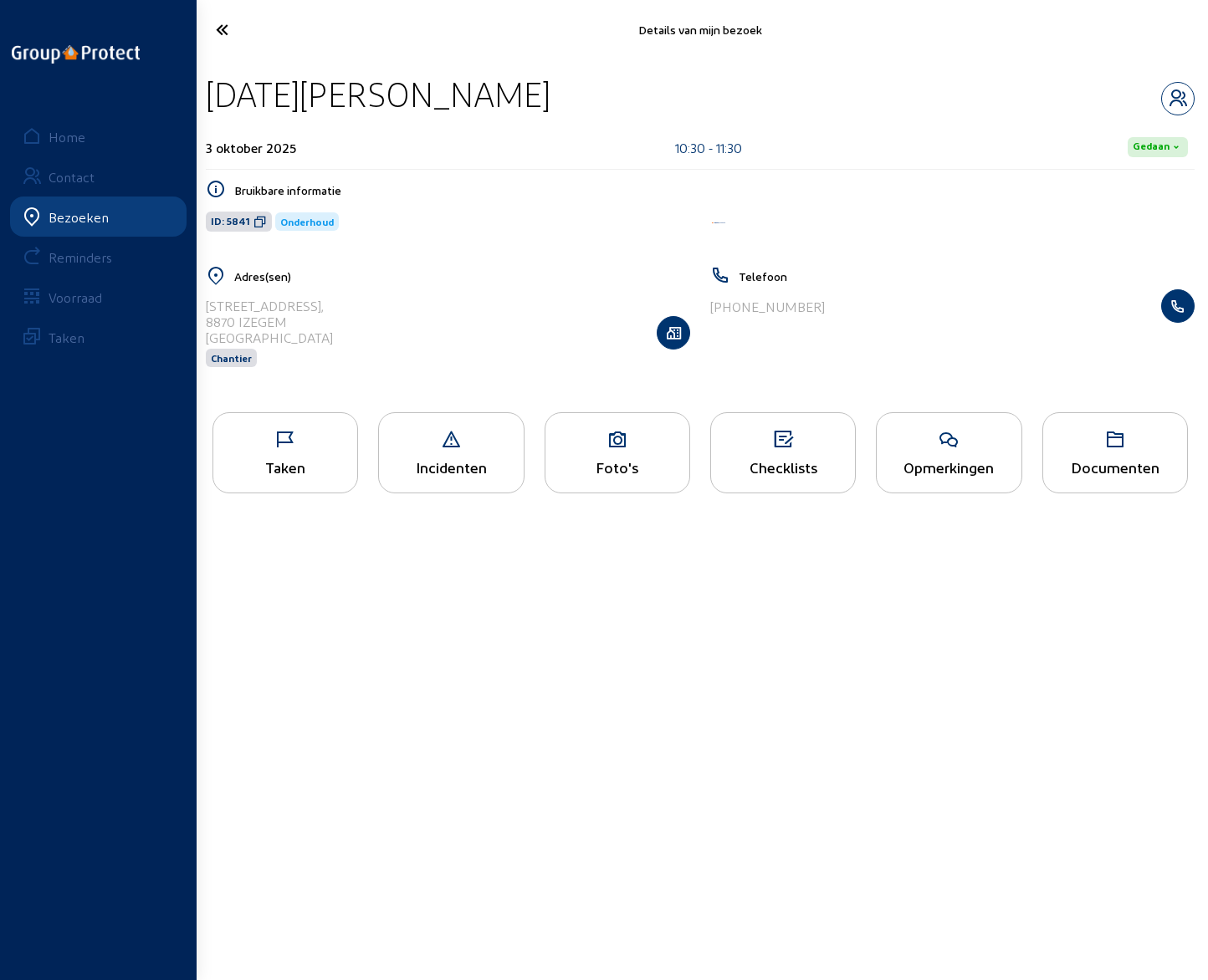
drag, startPoint x: 208, startPoint y: 88, endPoint x: 429, endPoint y: 91, distance: 221.0
click at [429, 91] on div "[DATE][PERSON_NAME]" at bounding box center [700, 93] width 989 height 43
drag, startPoint x: 206, startPoint y: 304, endPoint x: 289, endPoint y: 307, distance: 83.1
click at [289, 307] on div "[STREET_ADDRESS] Chantier" at bounding box center [447, 332] width 485 height 87
drag, startPoint x: 717, startPoint y: 302, endPoint x: 807, endPoint y: 307, distance: 90.1
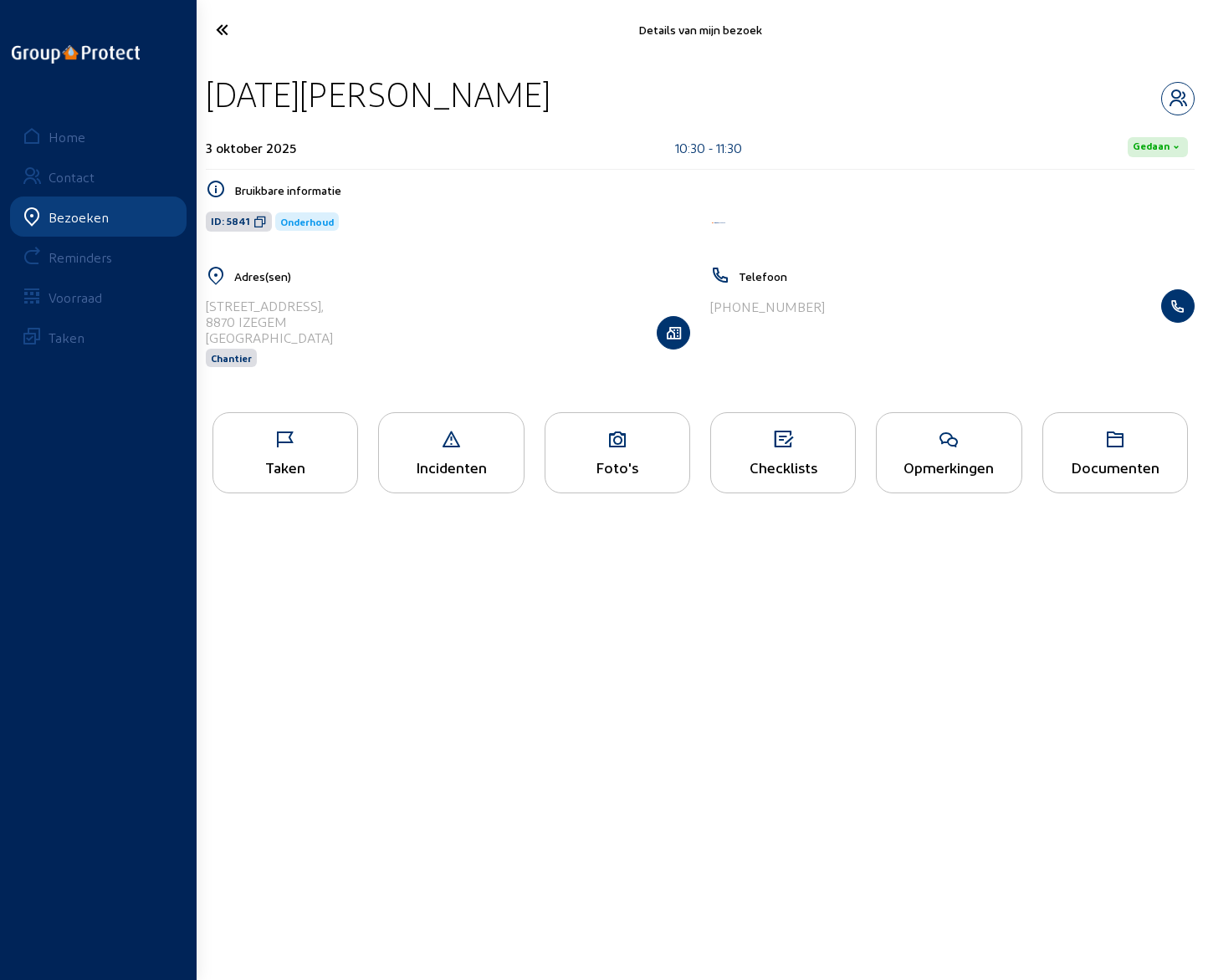
click at [807, 307] on div "[PHONE_NUMBER]" at bounding box center [952, 305] width 485 height 33
click at [1181, 99] on icon "button" at bounding box center [1178, 98] width 31 height 20
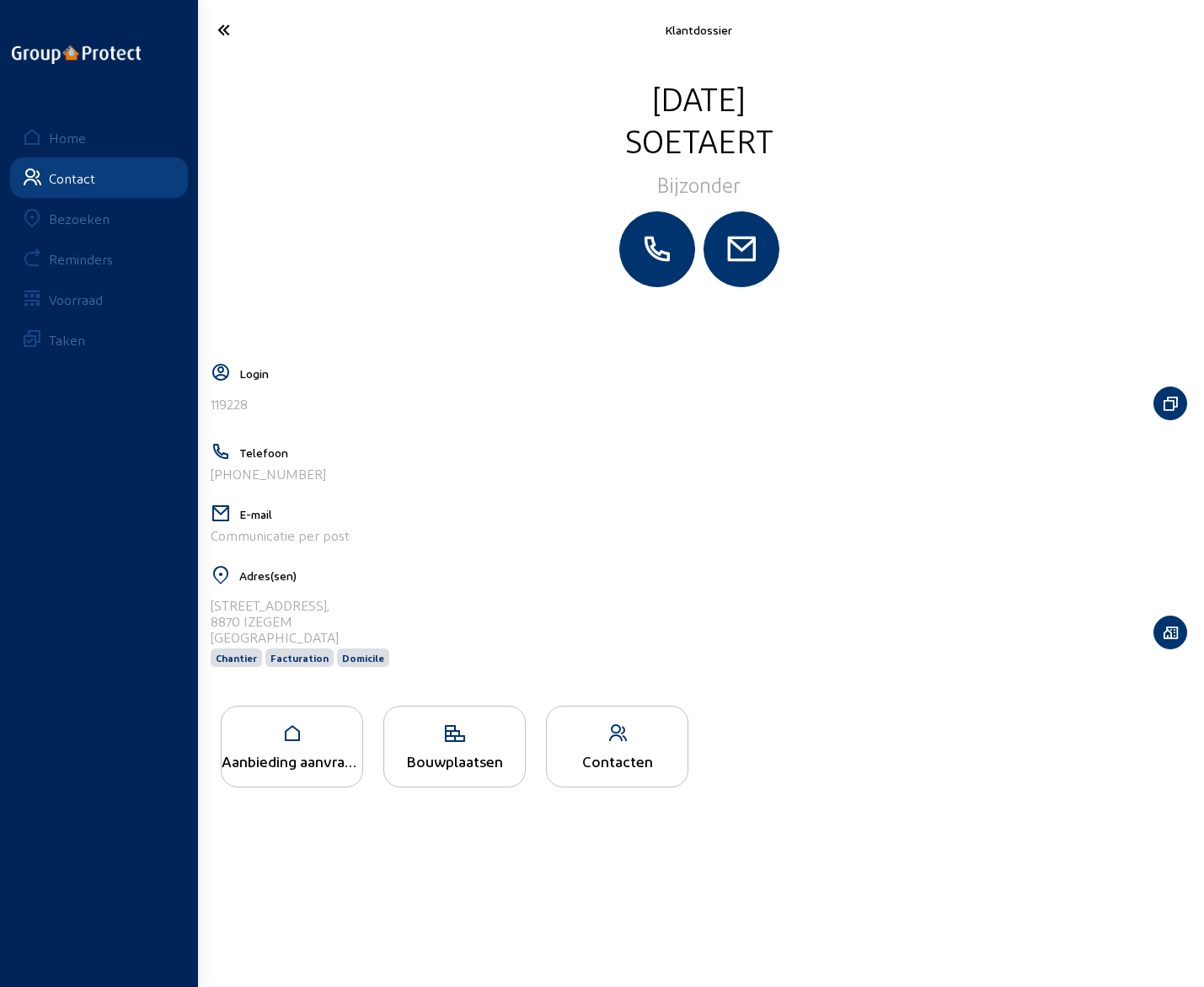
click at [220, 34] on icon at bounding box center [278, 30] width 138 height 30
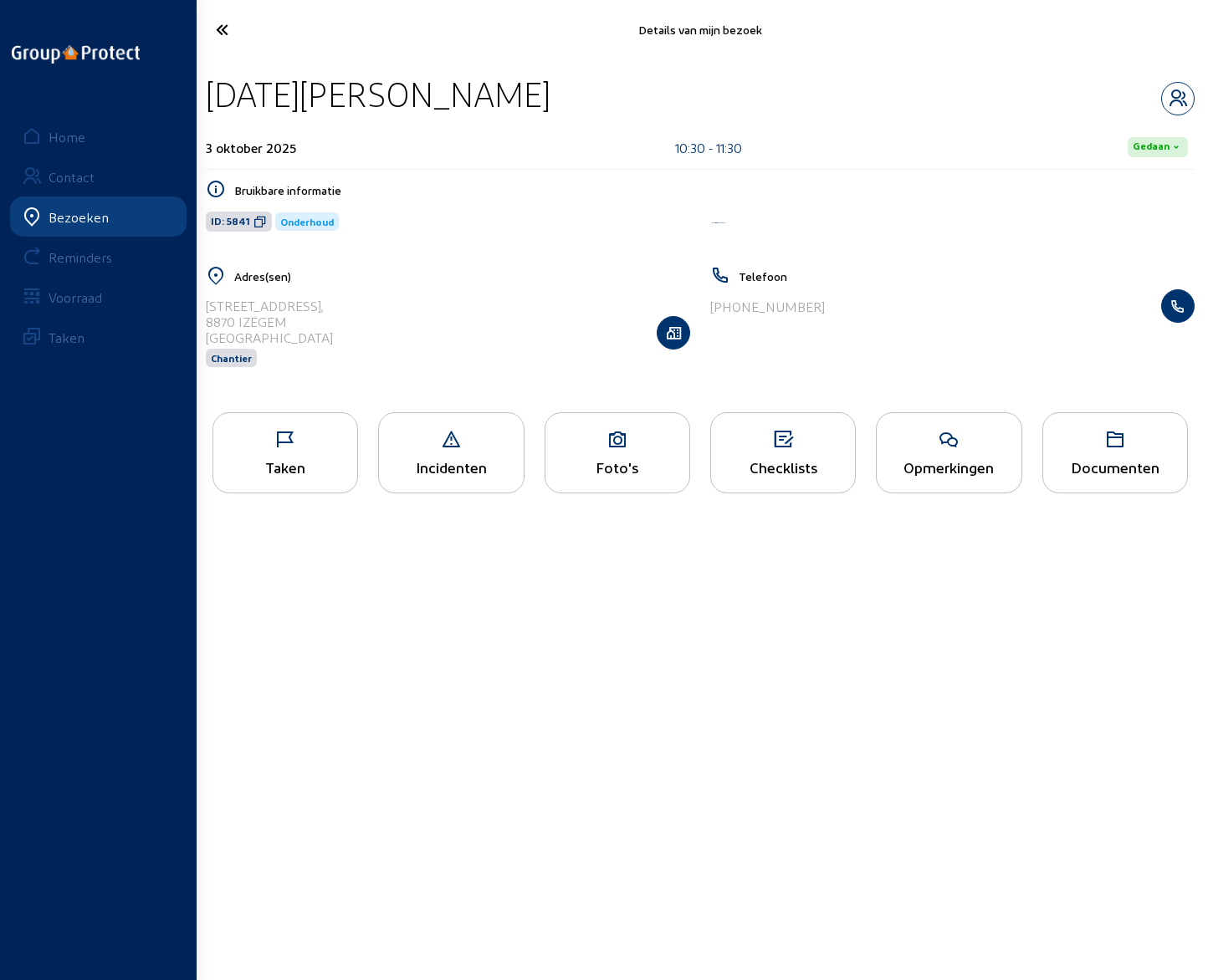
click at [975, 468] on div "Opmerkingen" at bounding box center [948, 467] width 144 height 17
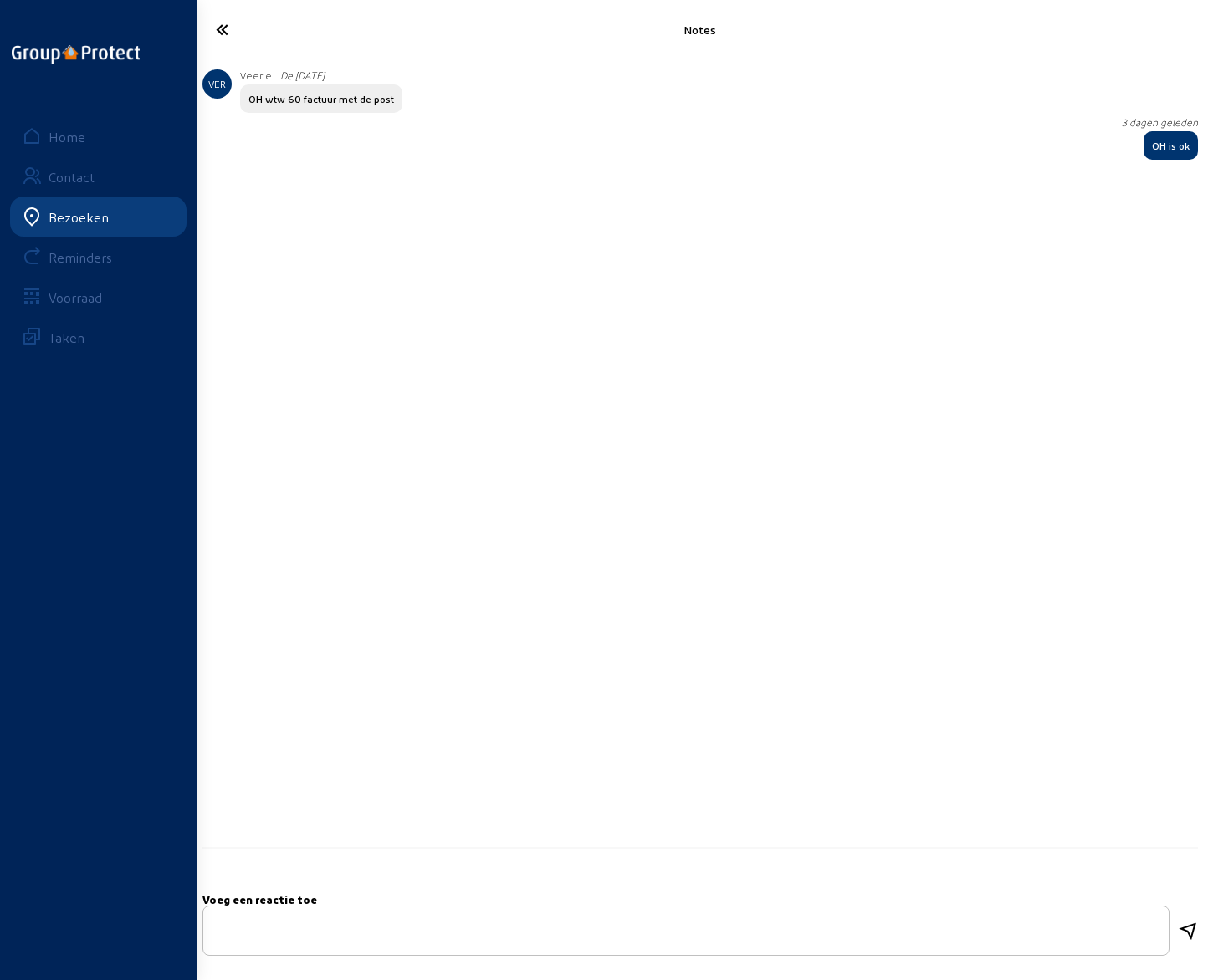
click at [224, 34] on icon at bounding box center [277, 29] width 139 height 29
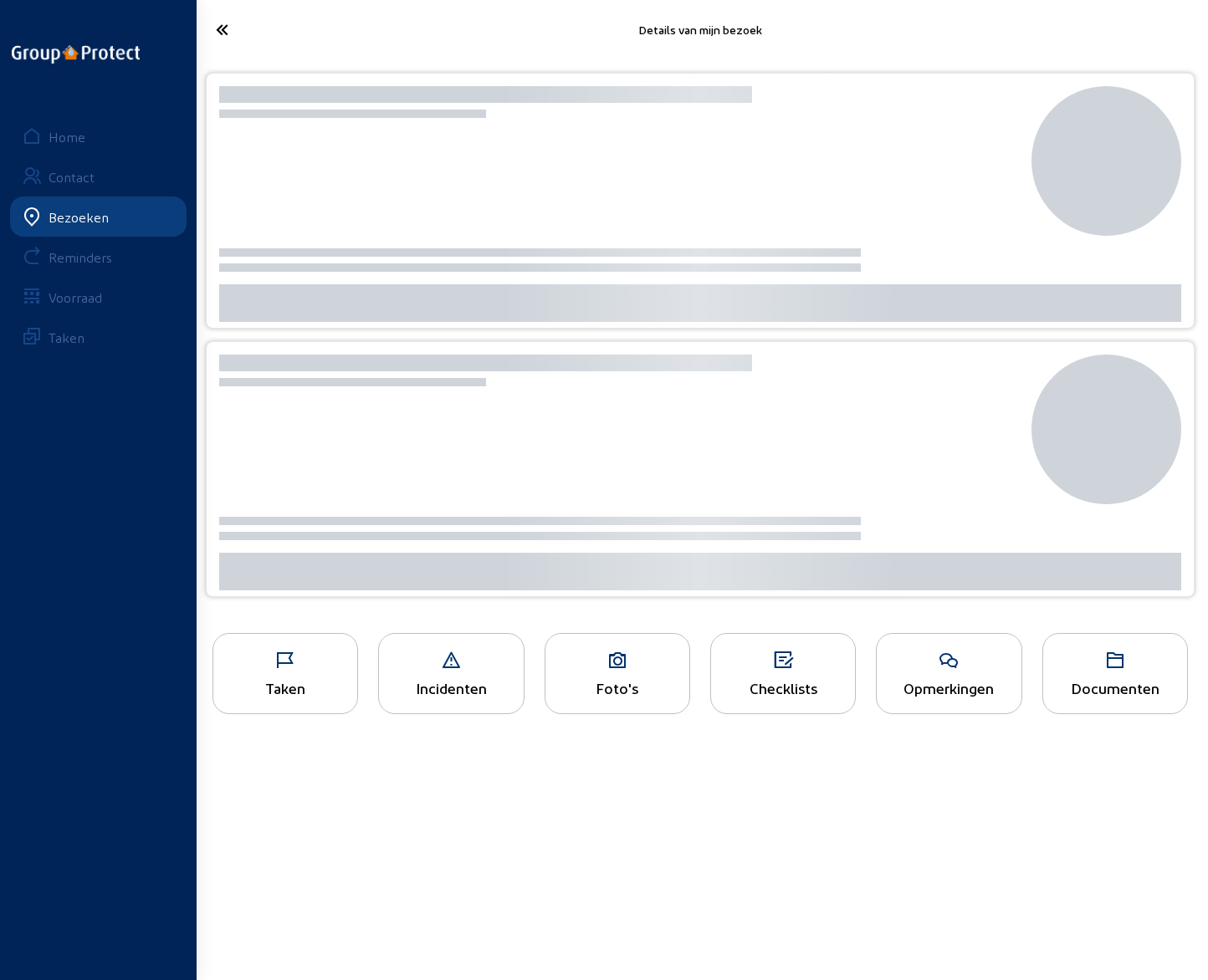
click at [224, 34] on icon at bounding box center [277, 29] width 139 height 29
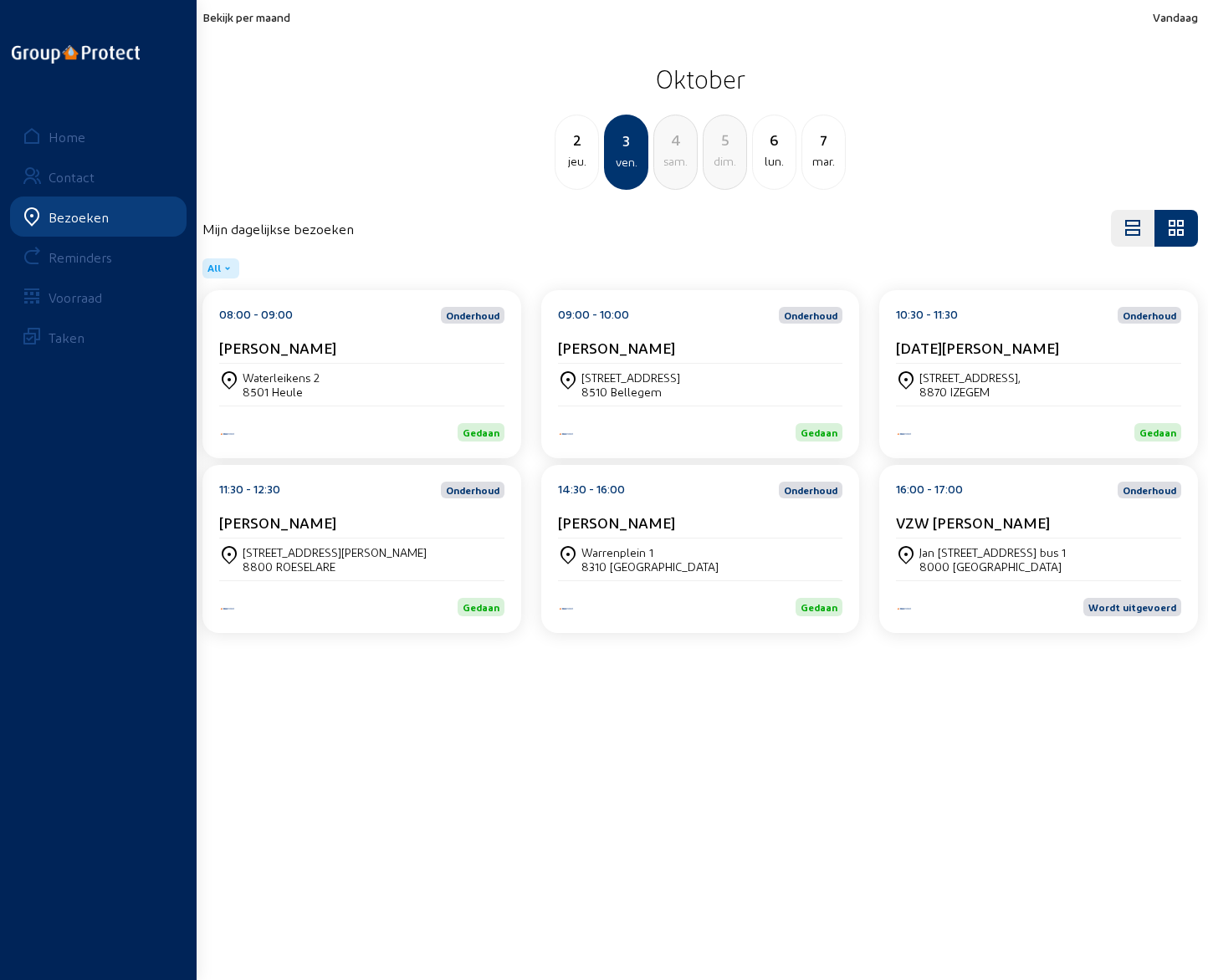
click at [273, 526] on cam-card-title "[PERSON_NAME]" at bounding box center [277, 522] width 117 height 17
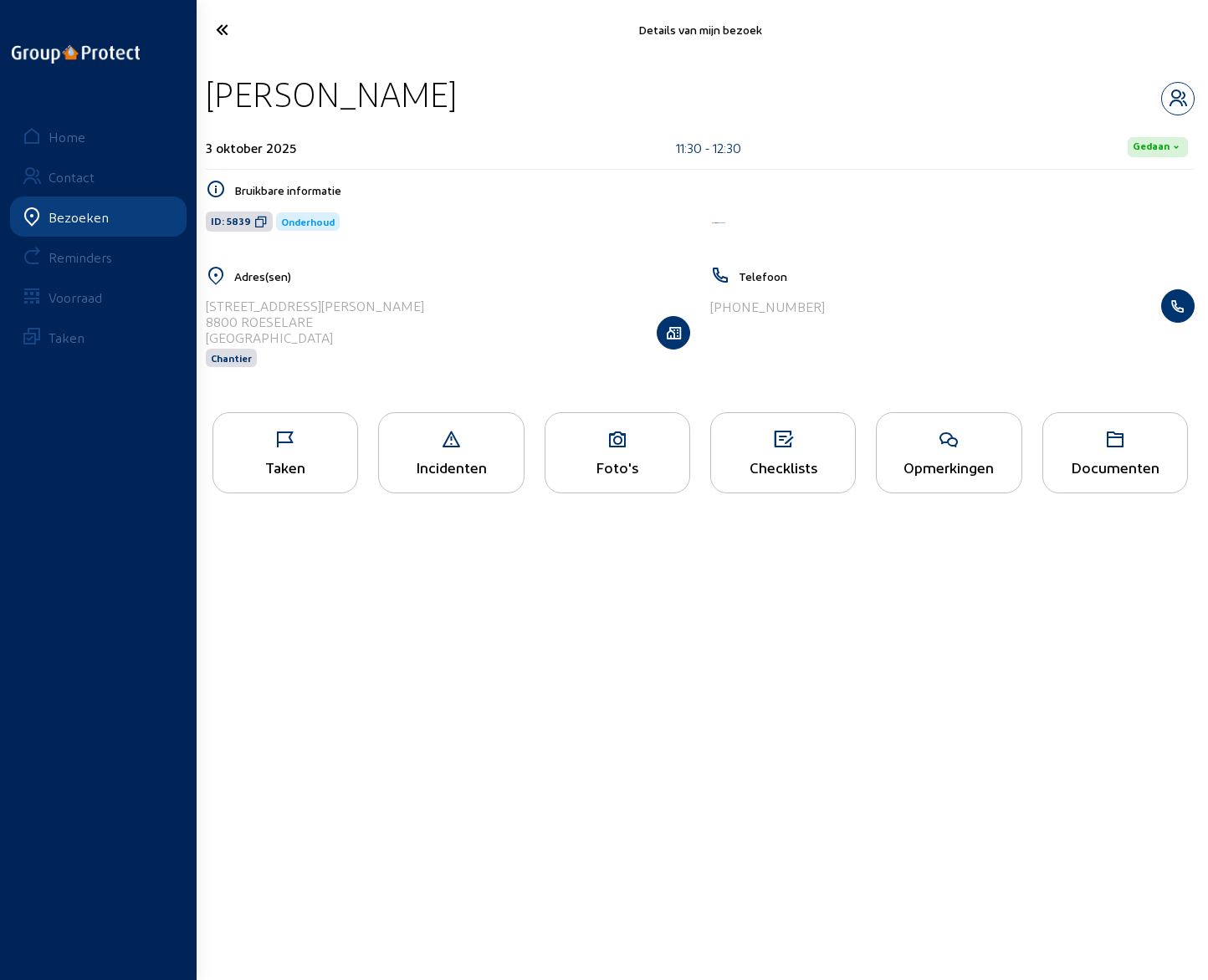
drag, startPoint x: 208, startPoint y: 97, endPoint x: 478, endPoint y: 101, distance: 270.0
click at [478, 101] on div "[PERSON_NAME]" at bounding box center [700, 93] width 989 height 43
drag, startPoint x: 206, startPoint y: 304, endPoint x: 428, endPoint y: 307, distance: 222.0
click at [428, 307] on div "Monseigneur [PERSON_NAME][STREET_ADDRESS] Chantier" at bounding box center [447, 332] width 485 height 87
drag, startPoint x: 716, startPoint y: 305, endPoint x: 822, endPoint y: 301, distance: 106.1
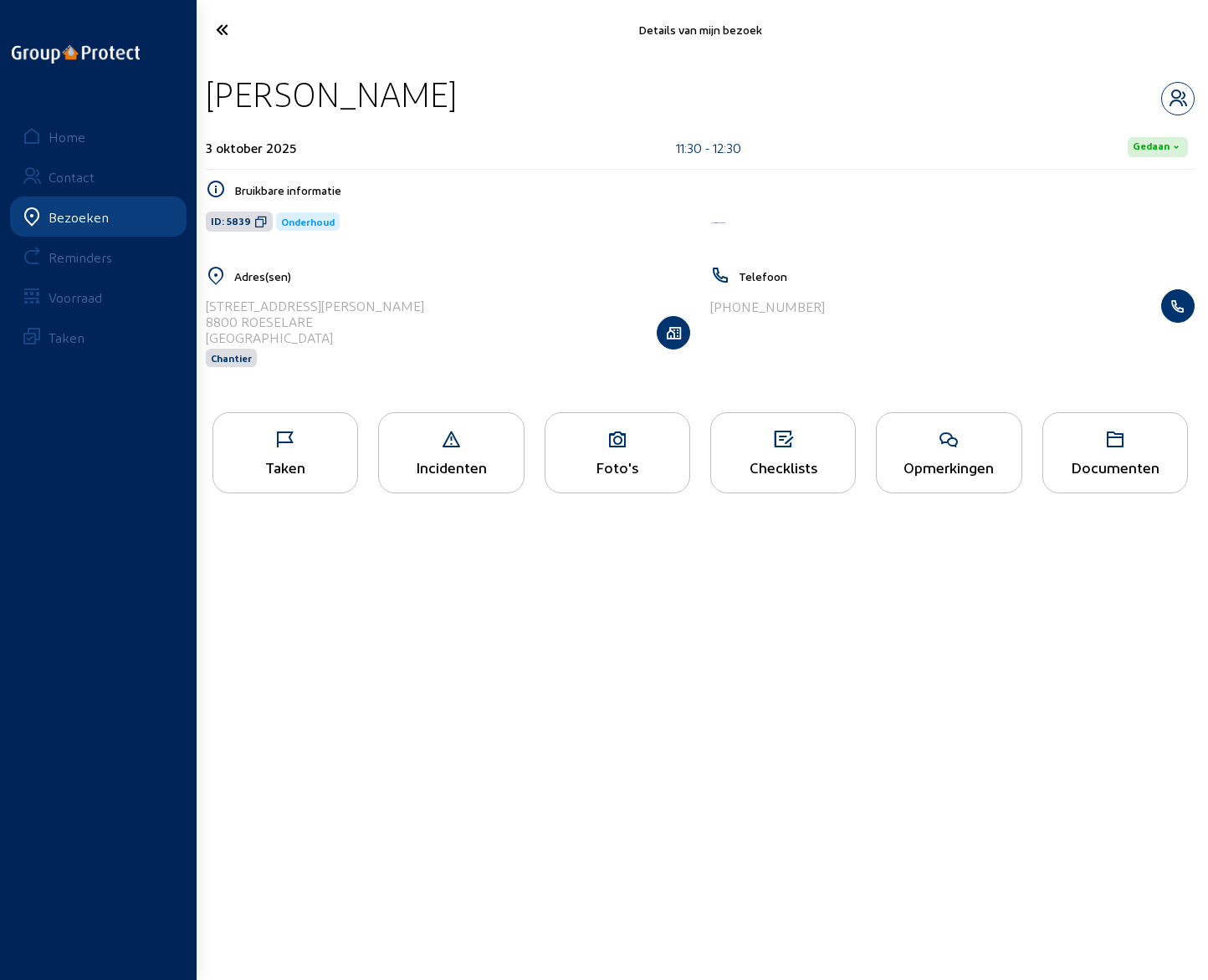
click at [822, 301] on div "[PHONE_NUMBER]" at bounding box center [952, 305] width 485 height 33
click at [1173, 102] on icon "button" at bounding box center [1178, 98] width 31 height 20
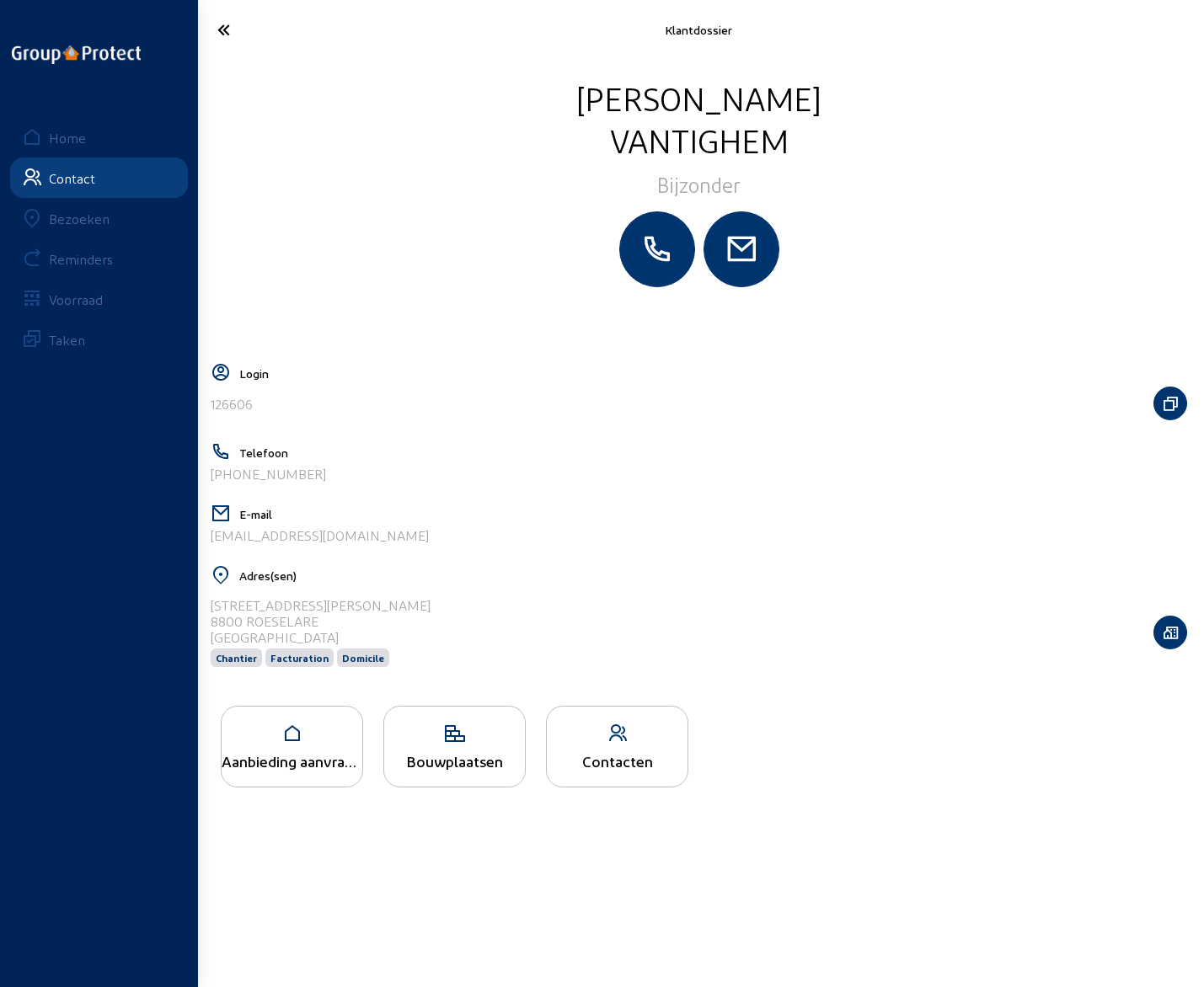
drag, startPoint x: 380, startPoint y: 537, endPoint x: 210, endPoint y: 550, distance: 170.5
click at [211, 550] on div "E-mail [EMAIL_ADDRESS][DOMAIN_NAME]" at bounding box center [699, 530] width 977 height 53
click at [224, 33] on icon at bounding box center [278, 30] width 138 height 30
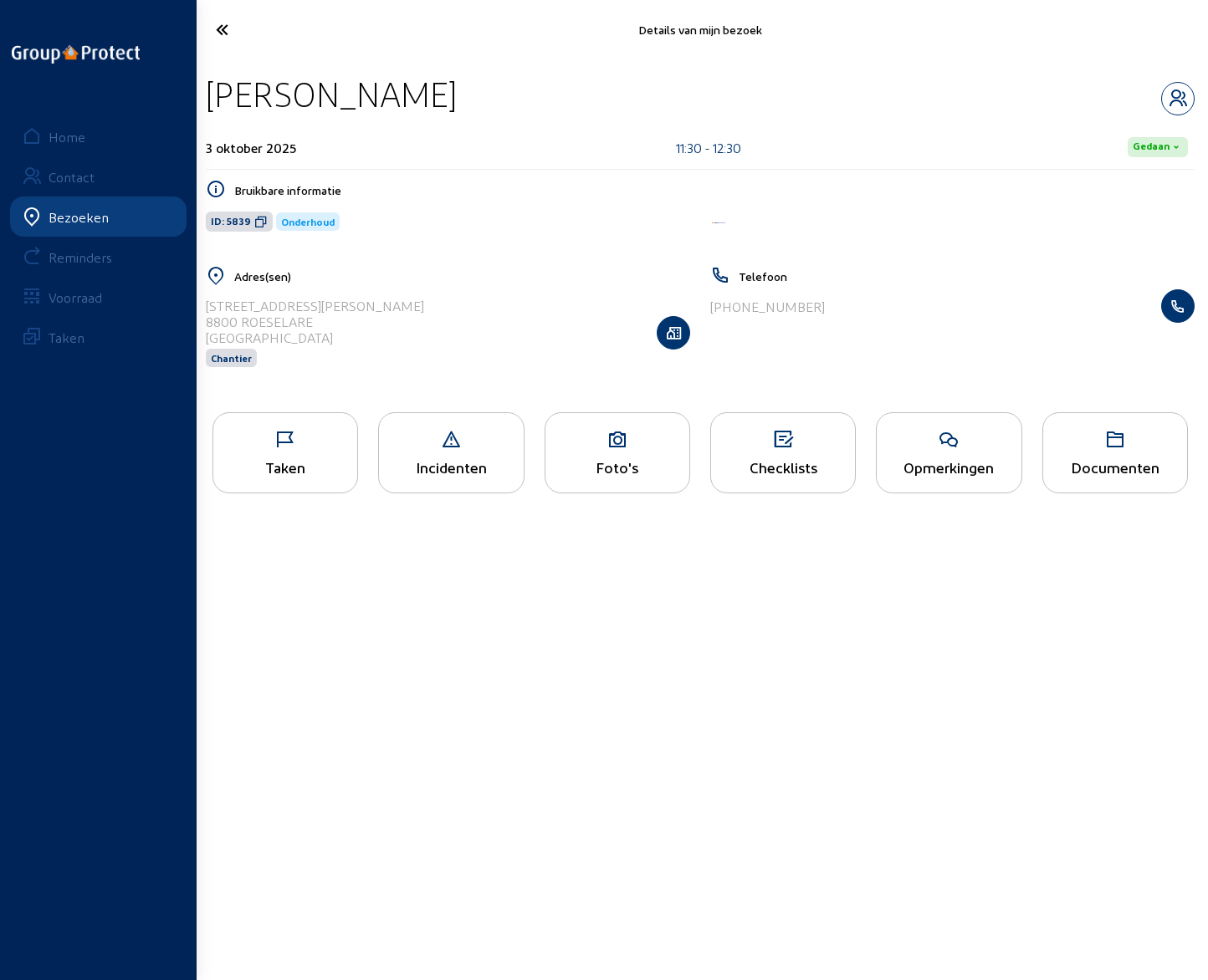
click at [223, 32] on icon at bounding box center [277, 29] width 139 height 29
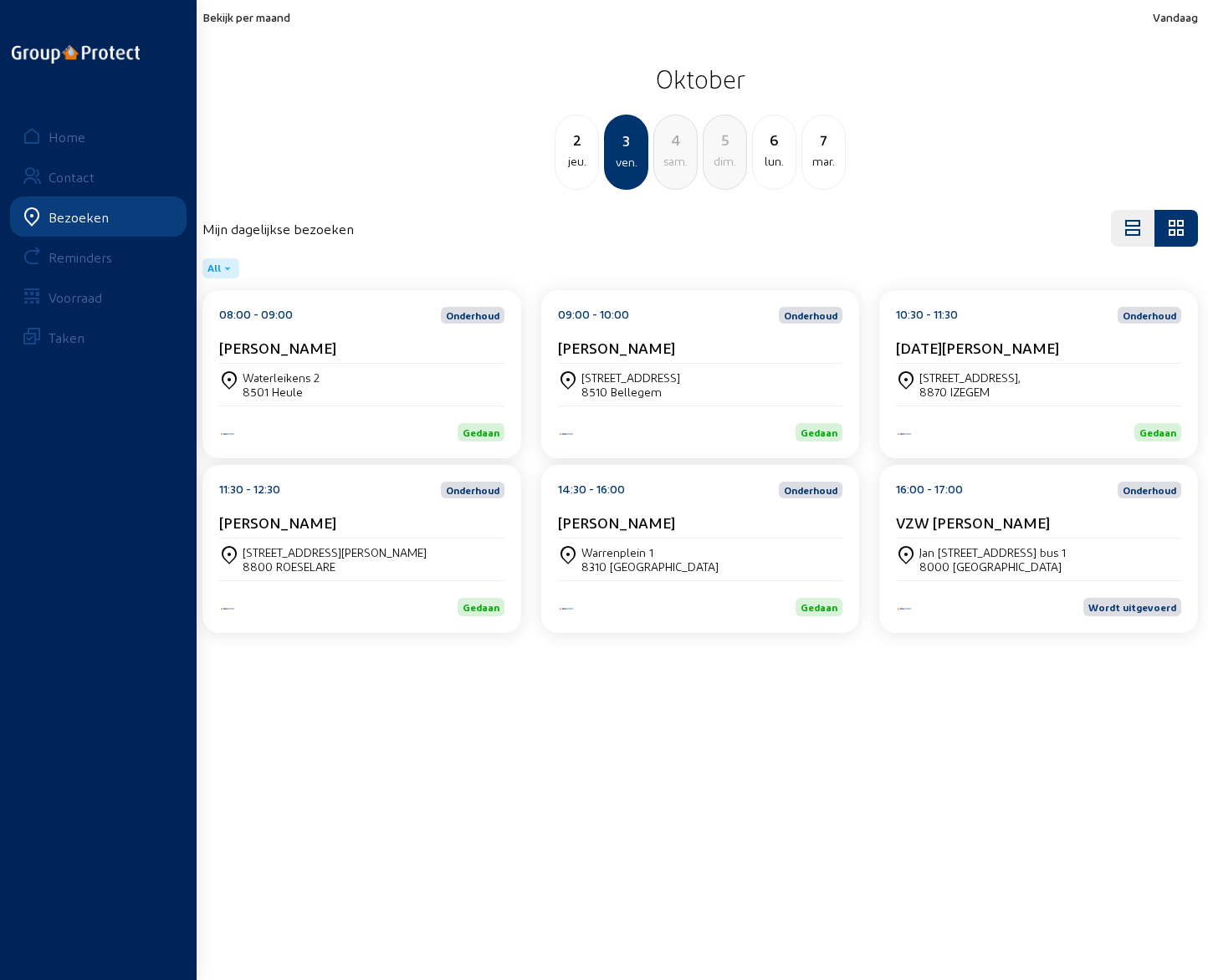
click at [601, 529] on cam-card-title "[PERSON_NAME]" at bounding box center [616, 522] width 117 height 17
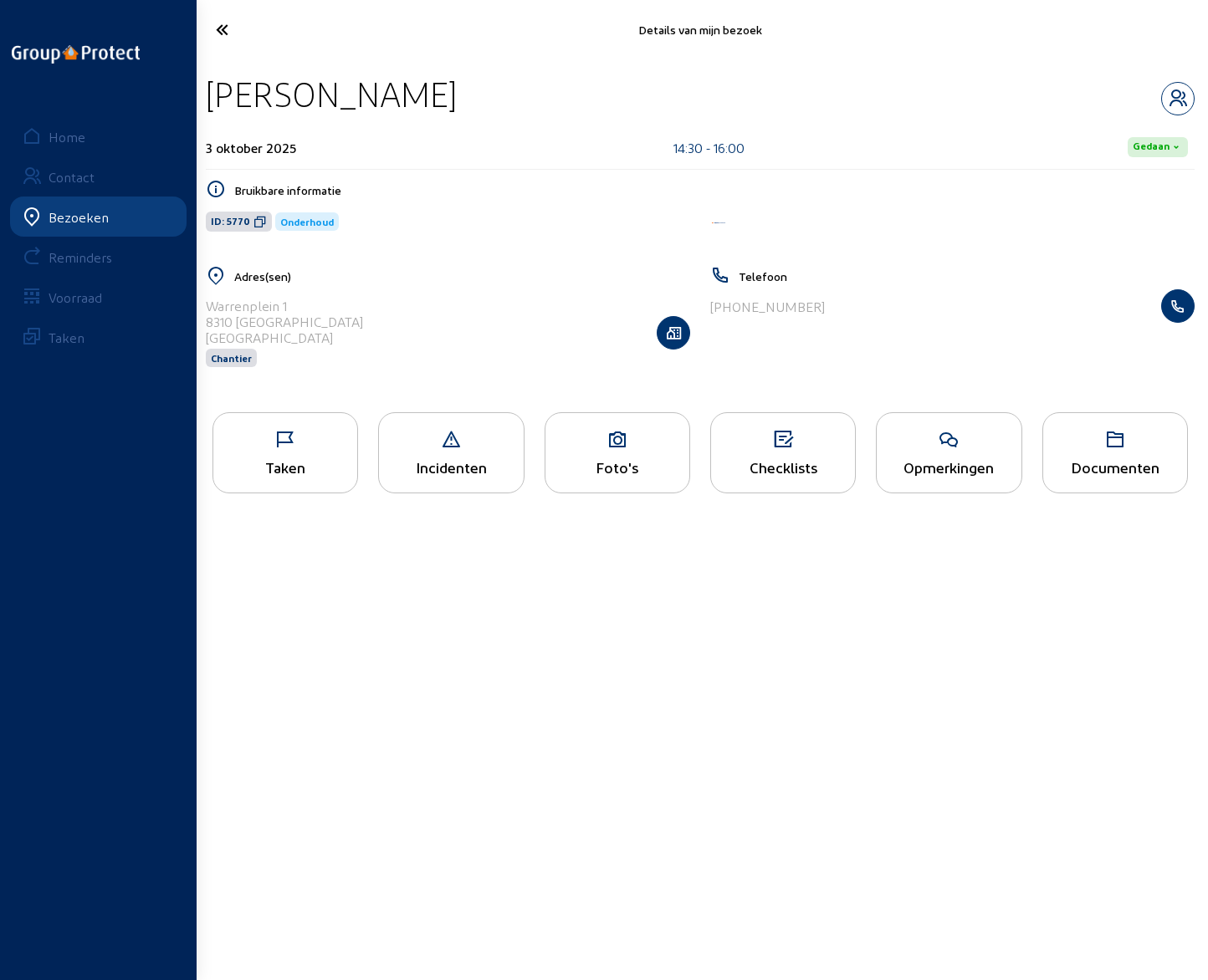
drag, startPoint x: 209, startPoint y: 91, endPoint x: 385, endPoint y: 93, distance: 176.0
click at [385, 93] on div "[PERSON_NAME]" at bounding box center [700, 93] width 989 height 43
drag, startPoint x: 208, startPoint y: 301, endPoint x: 296, endPoint y: 301, distance: 88.0
click at [296, 301] on div "[STREET_ADDRESS] Chantier" at bounding box center [447, 332] width 485 height 87
click at [1174, 97] on icon "button" at bounding box center [1178, 98] width 31 height 20
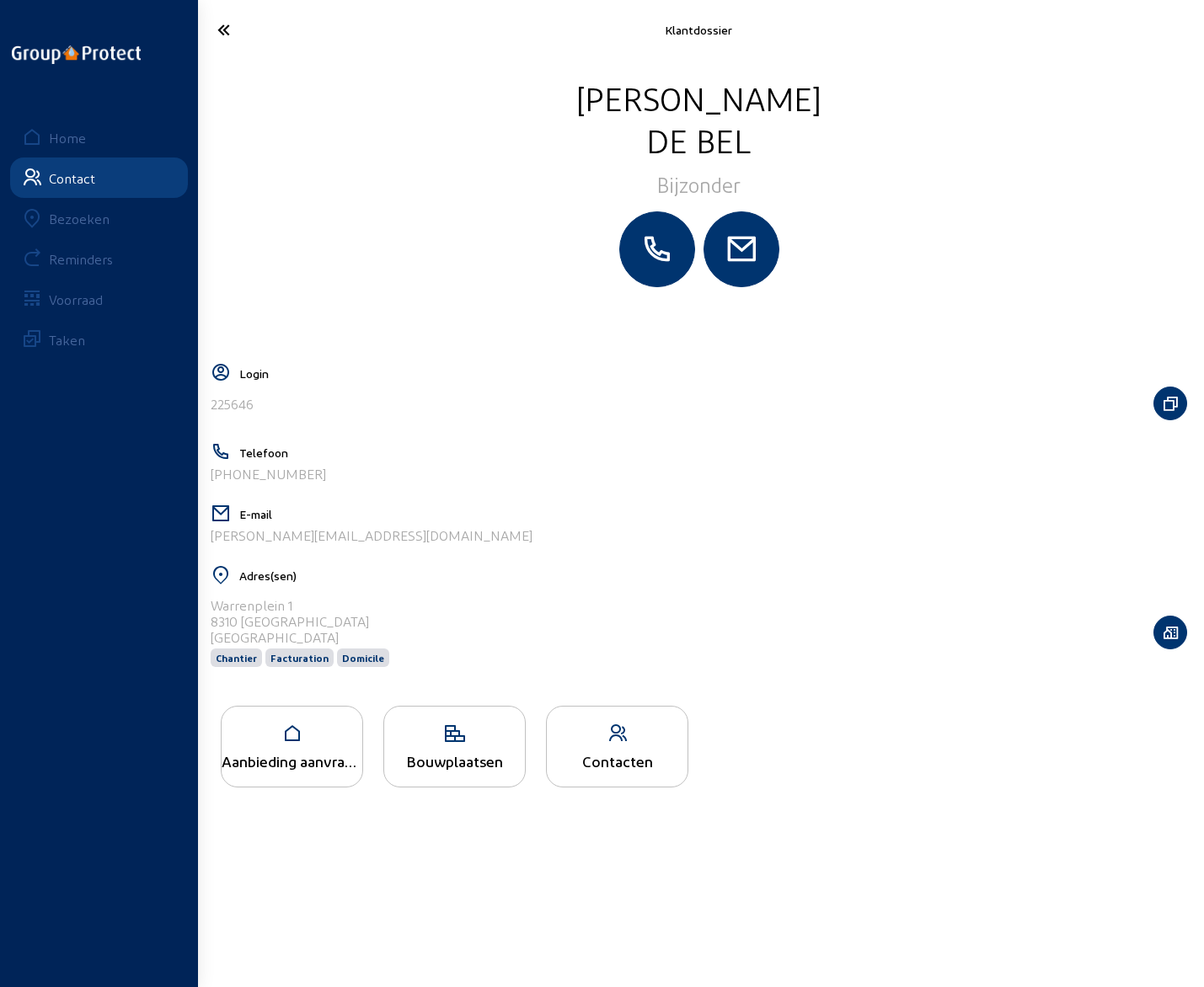
drag, startPoint x: 367, startPoint y: 539, endPoint x: 208, endPoint y: 546, distance: 159.2
click at [211, 546] on div "E-mail [PERSON_NAME][EMAIL_ADDRESS][DOMAIN_NAME]" at bounding box center [699, 530] width 977 height 53
click at [223, 23] on icon at bounding box center [278, 30] width 138 height 30
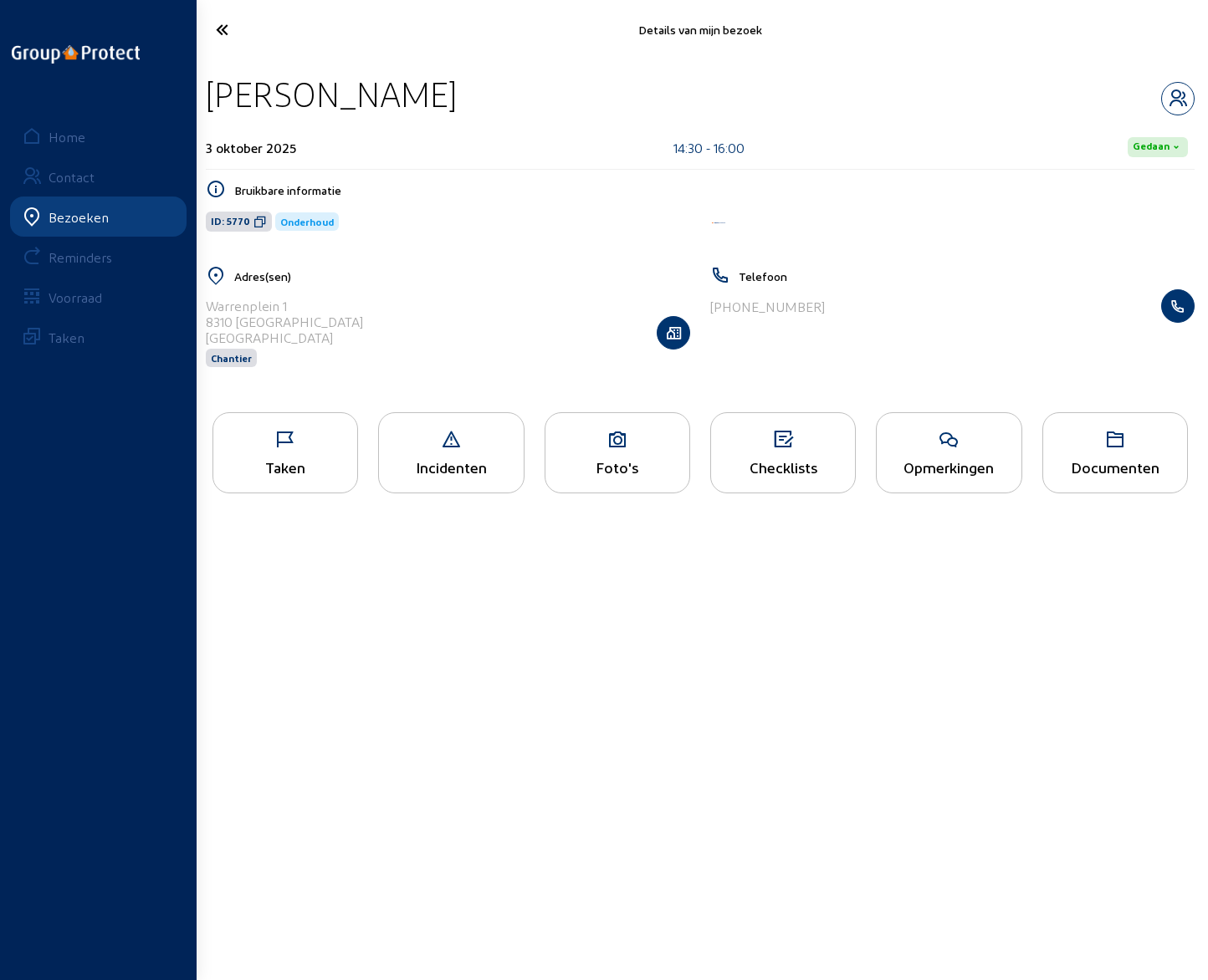
drag, startPoint x: 715, startPoint y: 305, endPoint x: 841, endPoint y: 301, distance: 126.1
click at [841, 301] on div "[PHONE_NUMBER]" at bounding box center [952, 305] width 485 height 33
click at [928, 465] on div "Opmerkingen" at bounding box center [948, 467] width 144 height 17
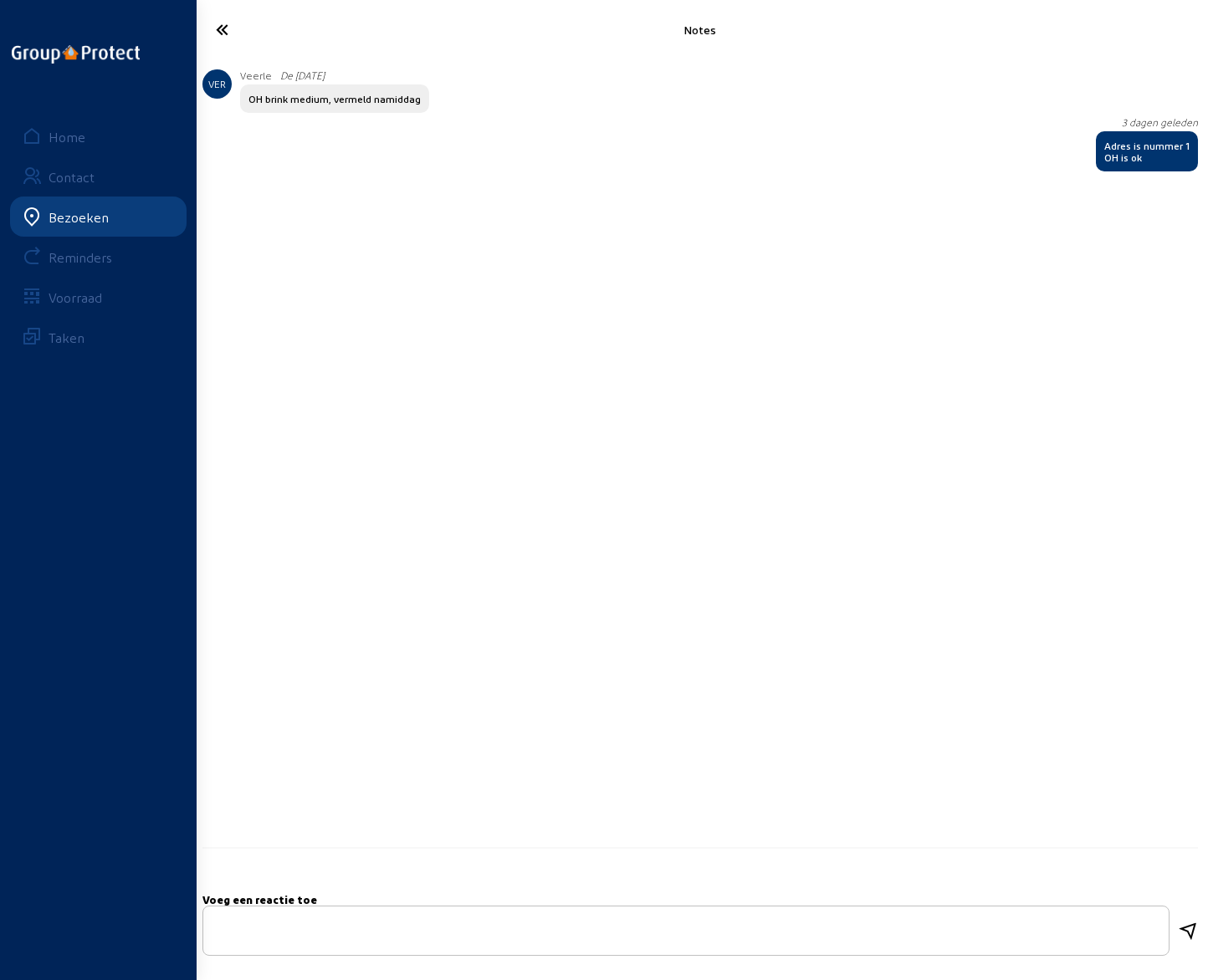
click at [225, 29] on icon at bounding box center [277, 29] width 139 height 29
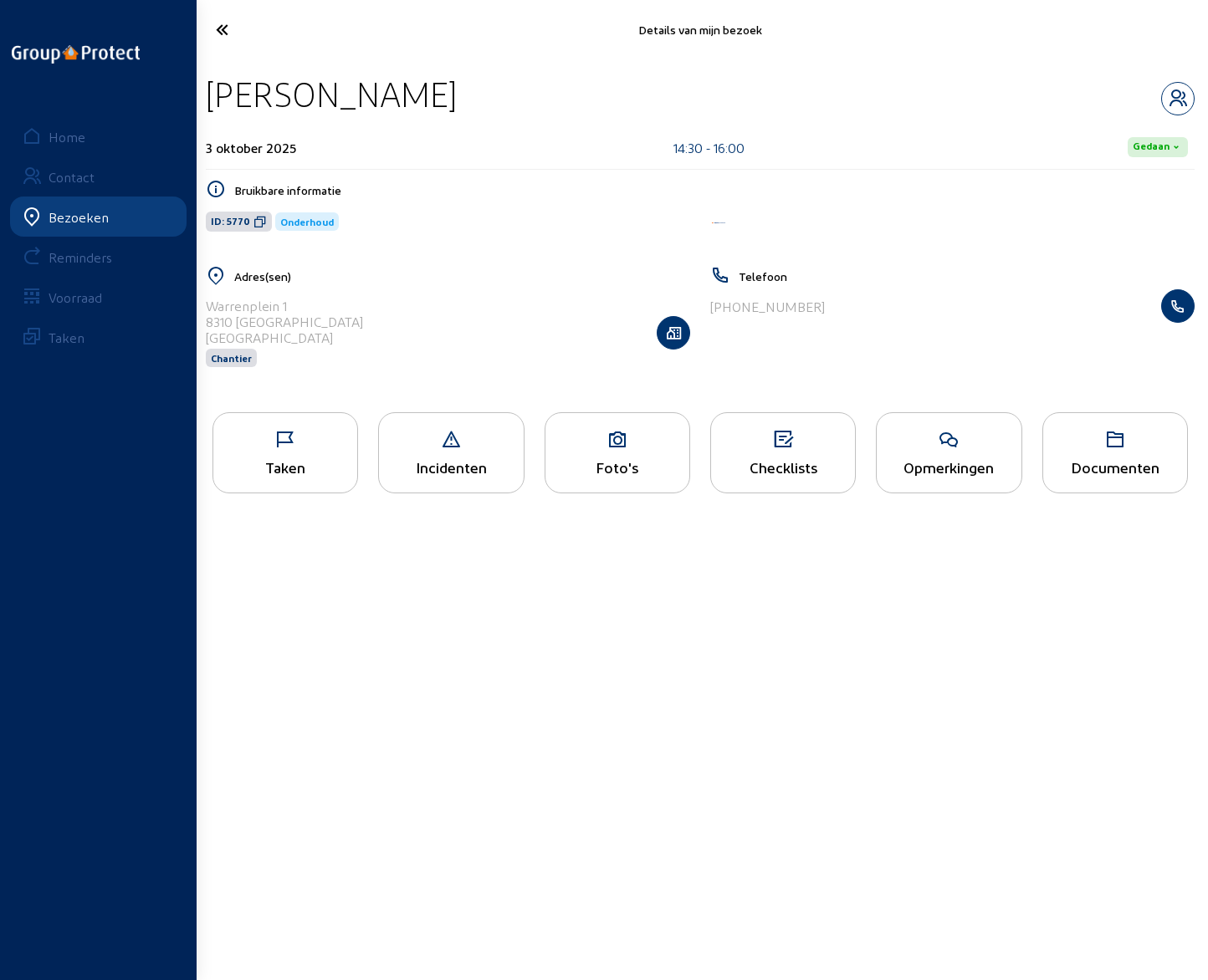
click at [225, 29] on icon at bounding box center [277, 29] width 139 height 29
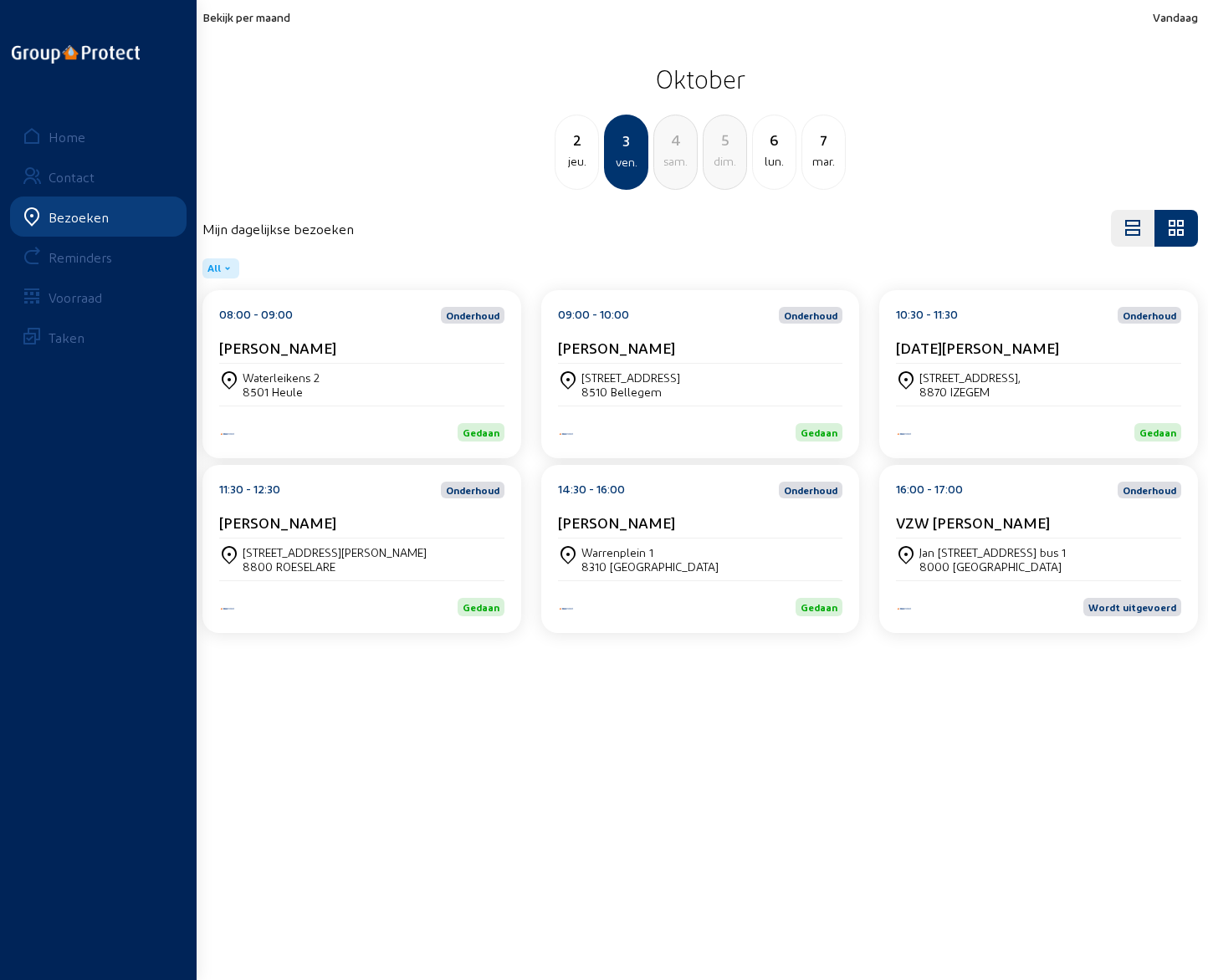
click at [993, 536] on div "VZW [PERSON_NAME]" at bounding box center [1039, 526] width 286 height 25
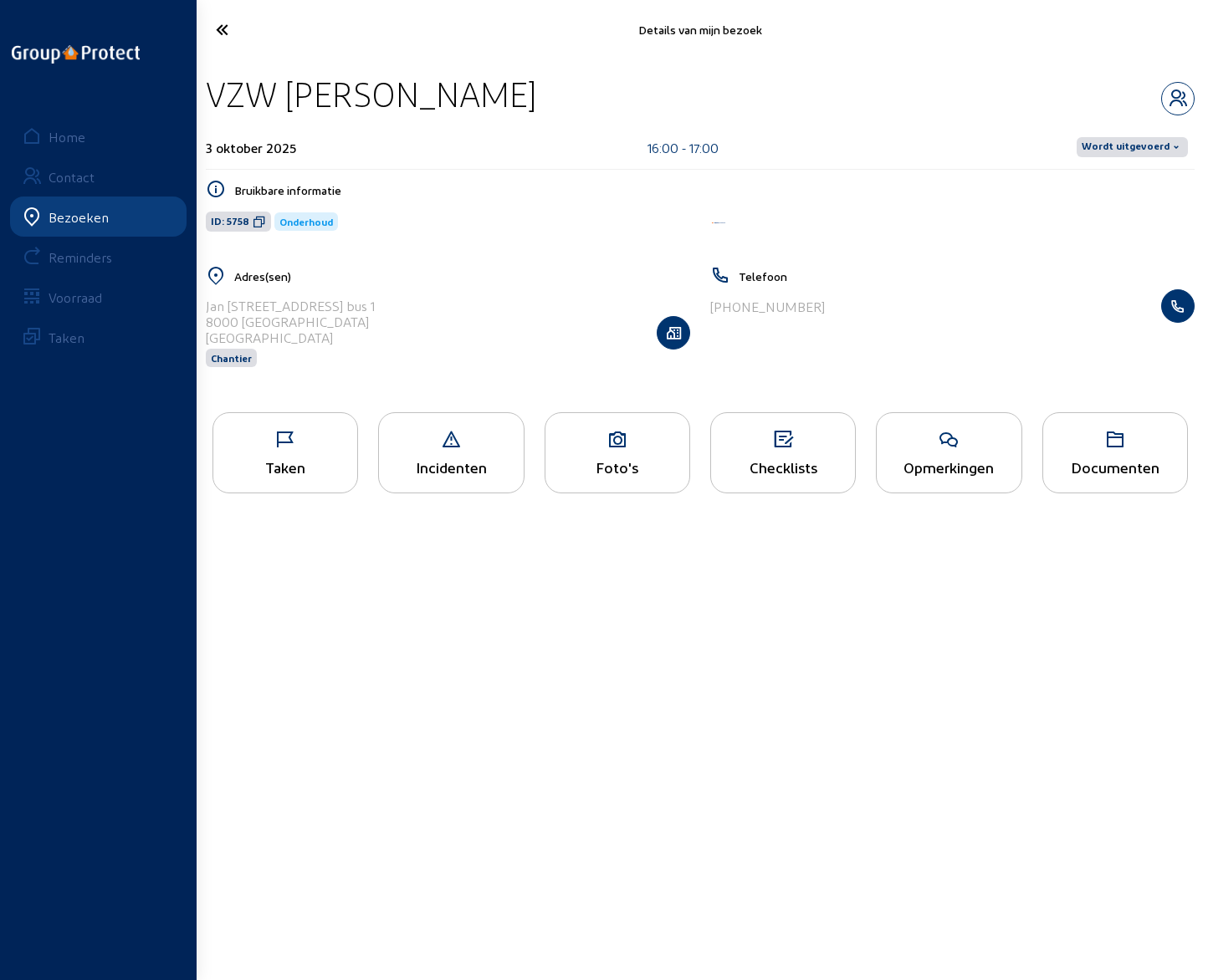
drag, startPoint x: 207, startPoint y: 87, endPoint x: 546, endPoint y: 100, distance: 339.2
click at [536, 100] on div "VZW [PERSON_NAME]" at bounding box center [370, 93] width 330 height 43
drag, startPoint x: 204, startPoint y: 302, endPoint x: 365, endPoint y: 307, distance: 161.1
click at [365, 307] on div "Adres(sen) [PERSON_NAME][STREET_ADDRESS] Chantier" at bounding box center [448, 327] width 505 height 123
drag, startPoint x: 717, startPoint y: 304, endPoint x: 847, endPoint y: 302, distance: 130.0
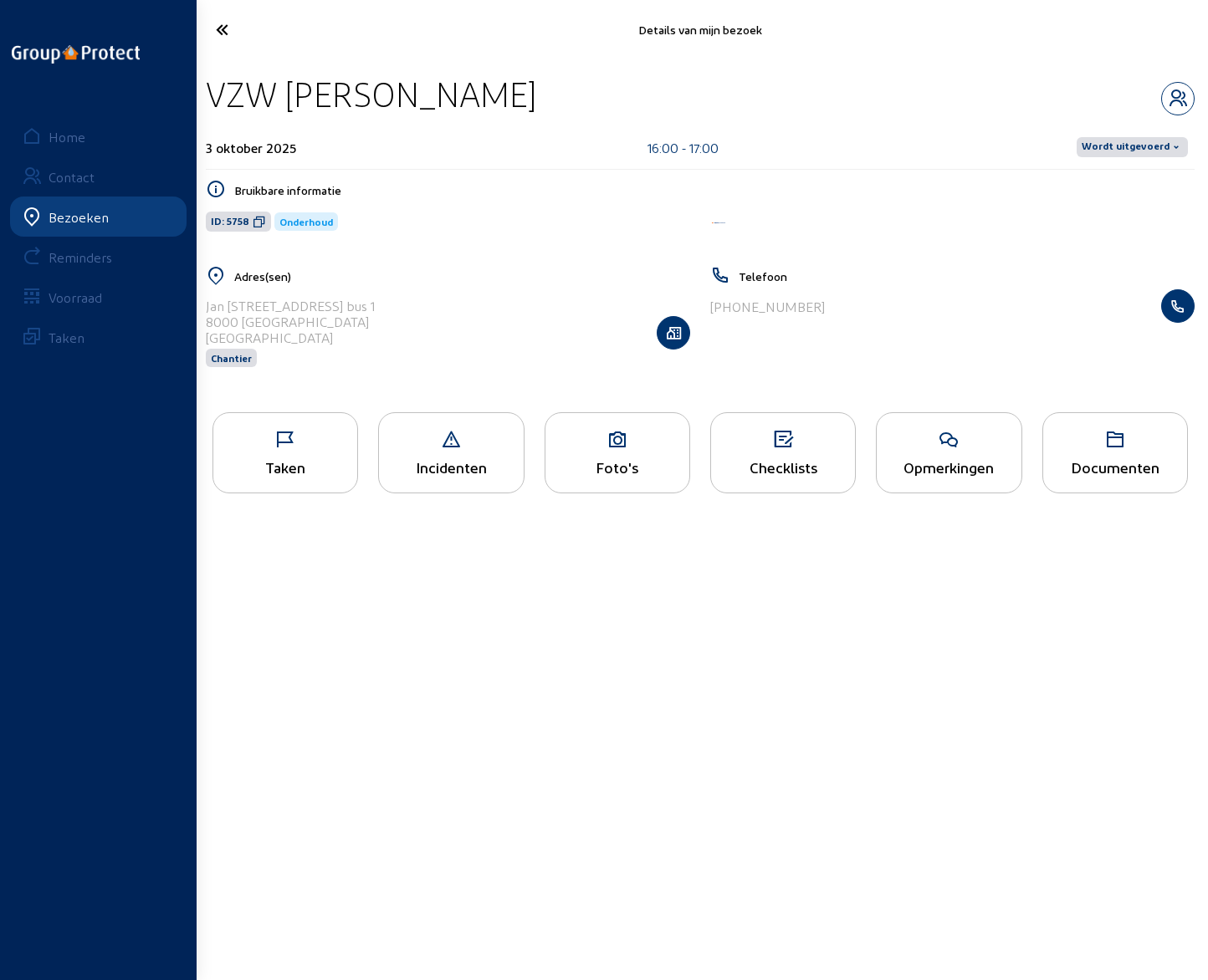
click at [847, 302] on div "[PHONE_NUMBER]" at bounding box center [952, 305] width 485 height 33
click at [1165, 148] on span "Wordt uitgevoerd" at bounding box center [1126, 147] width 88 height 13
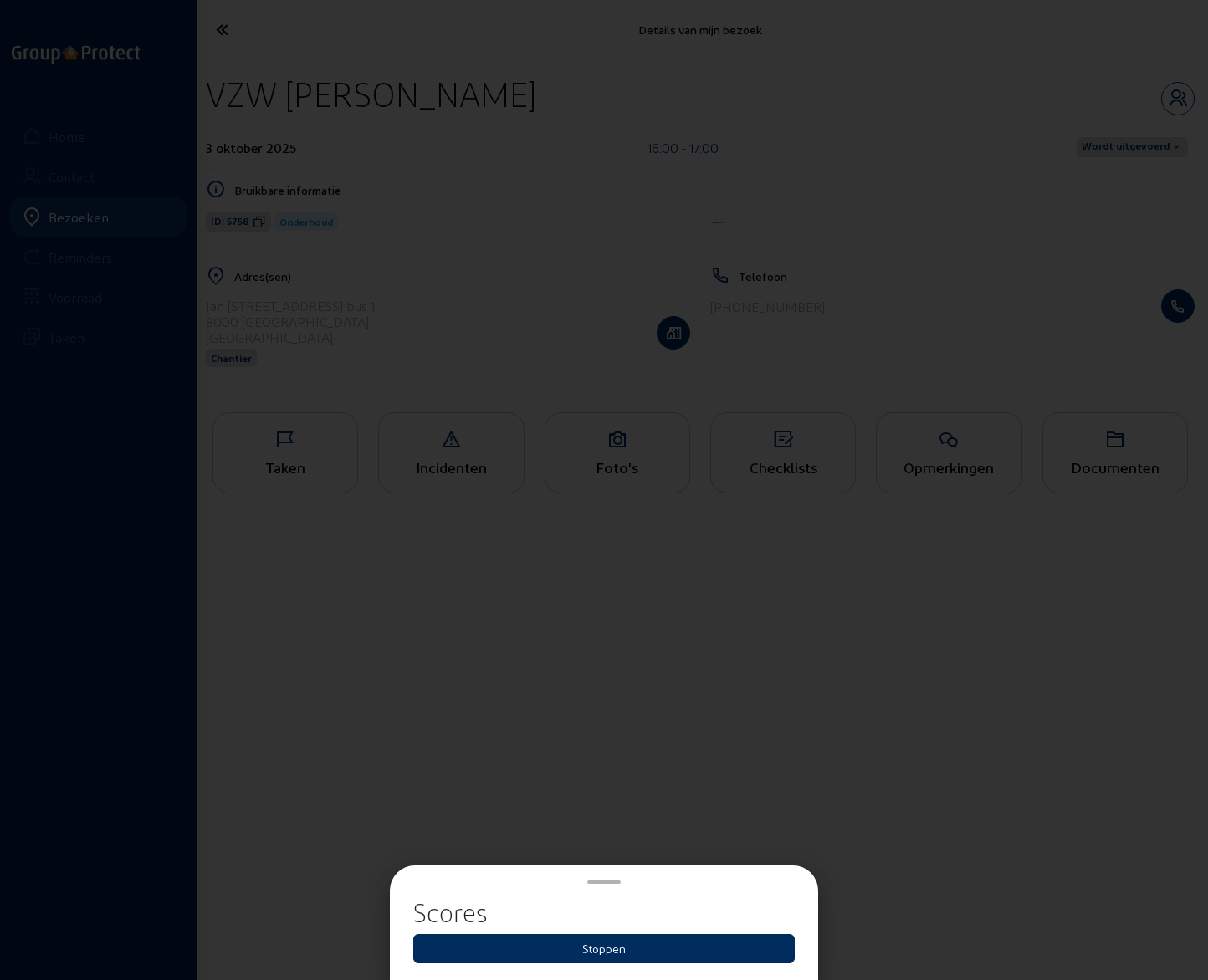
click at [607, 951] on button "Stoppen" at bounding box center [604, 949] width 382 height 29
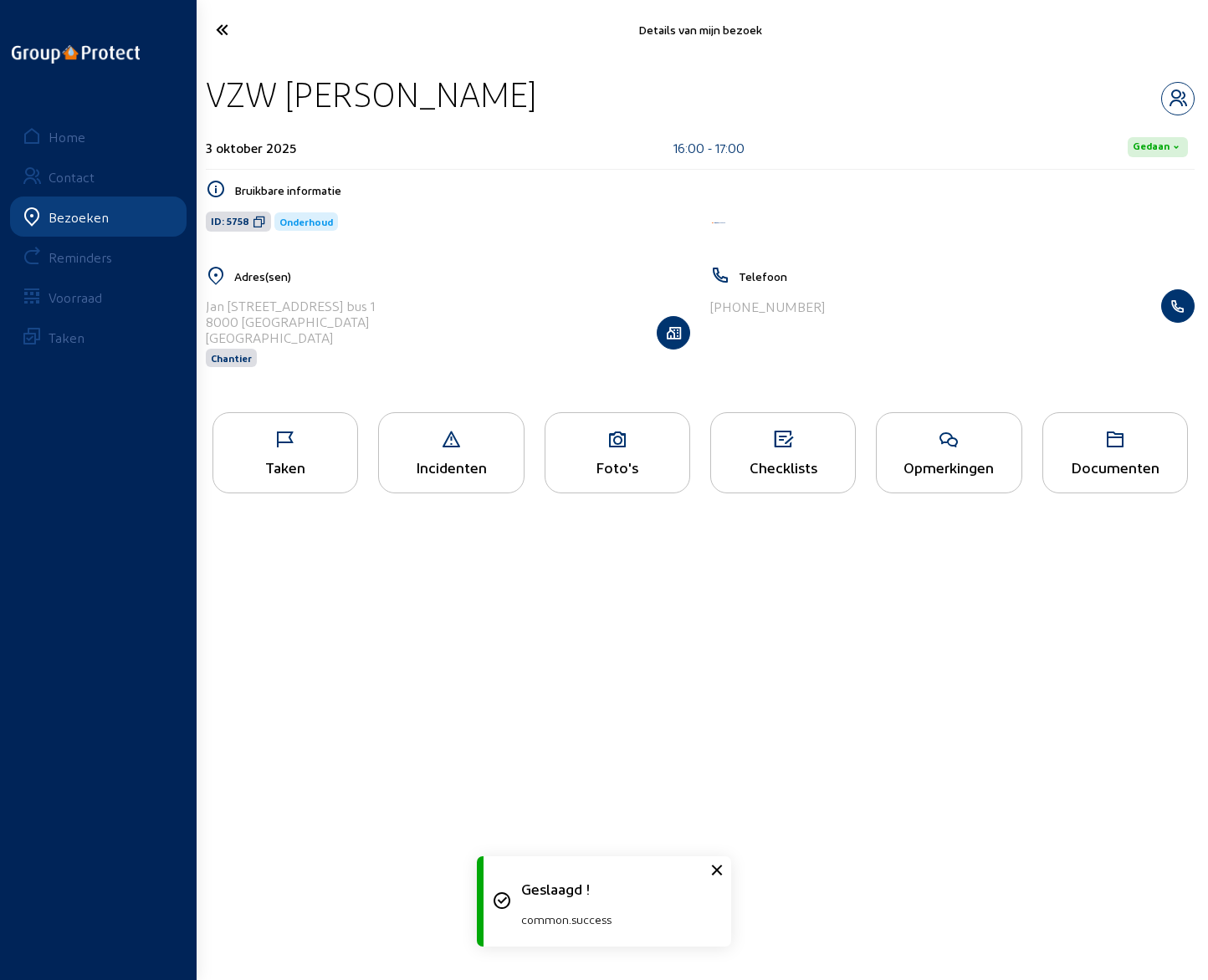
click at [273, 454] on div "Taken" at bounding box center [285, 452] width 146 height 81
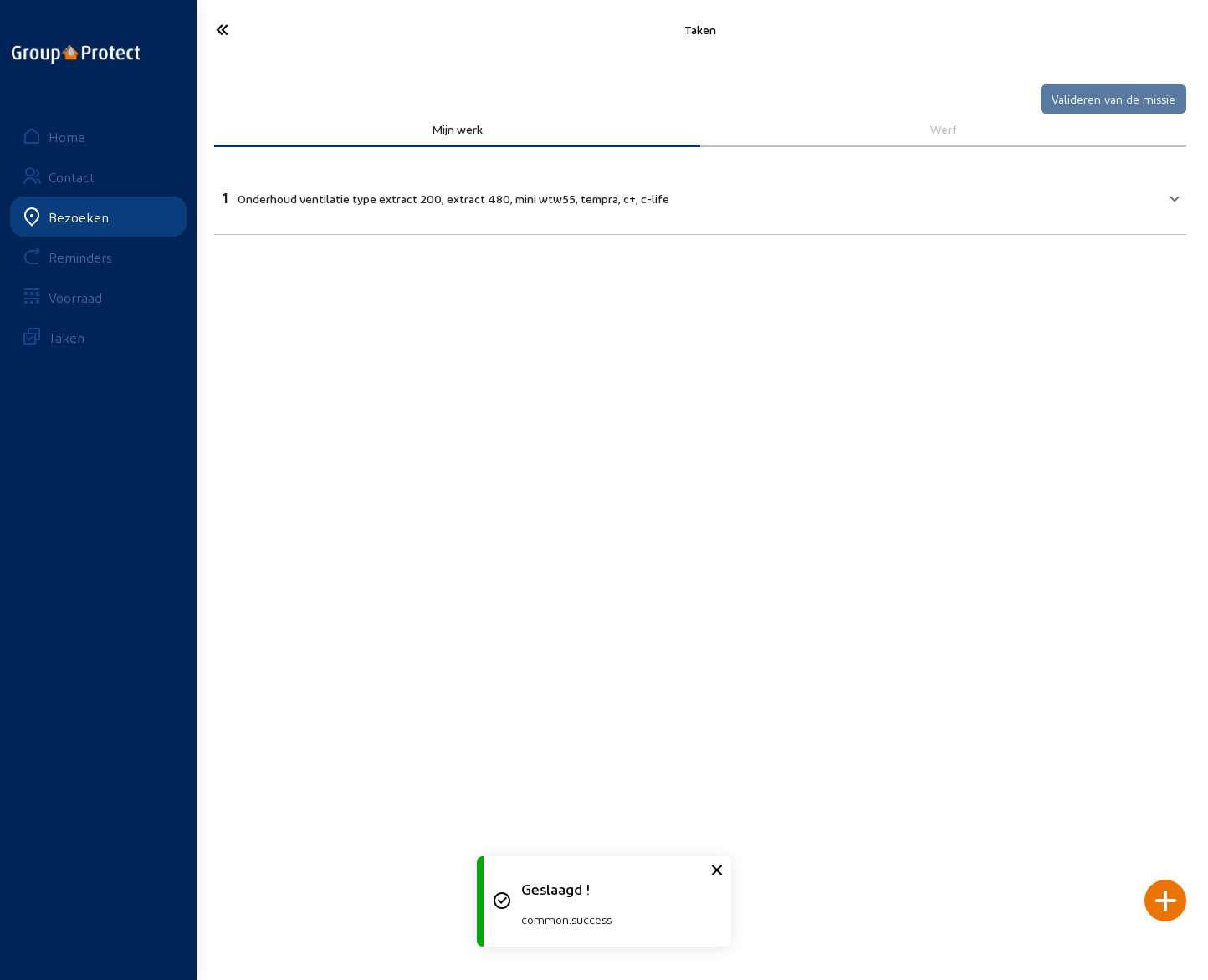
click at [317, 200] on span "Onderhoud ventilatie type extract 200, extract 480, mini wtw55, tempra, c+, c-l…" at bounding box center [454, 198] width 432 height 14
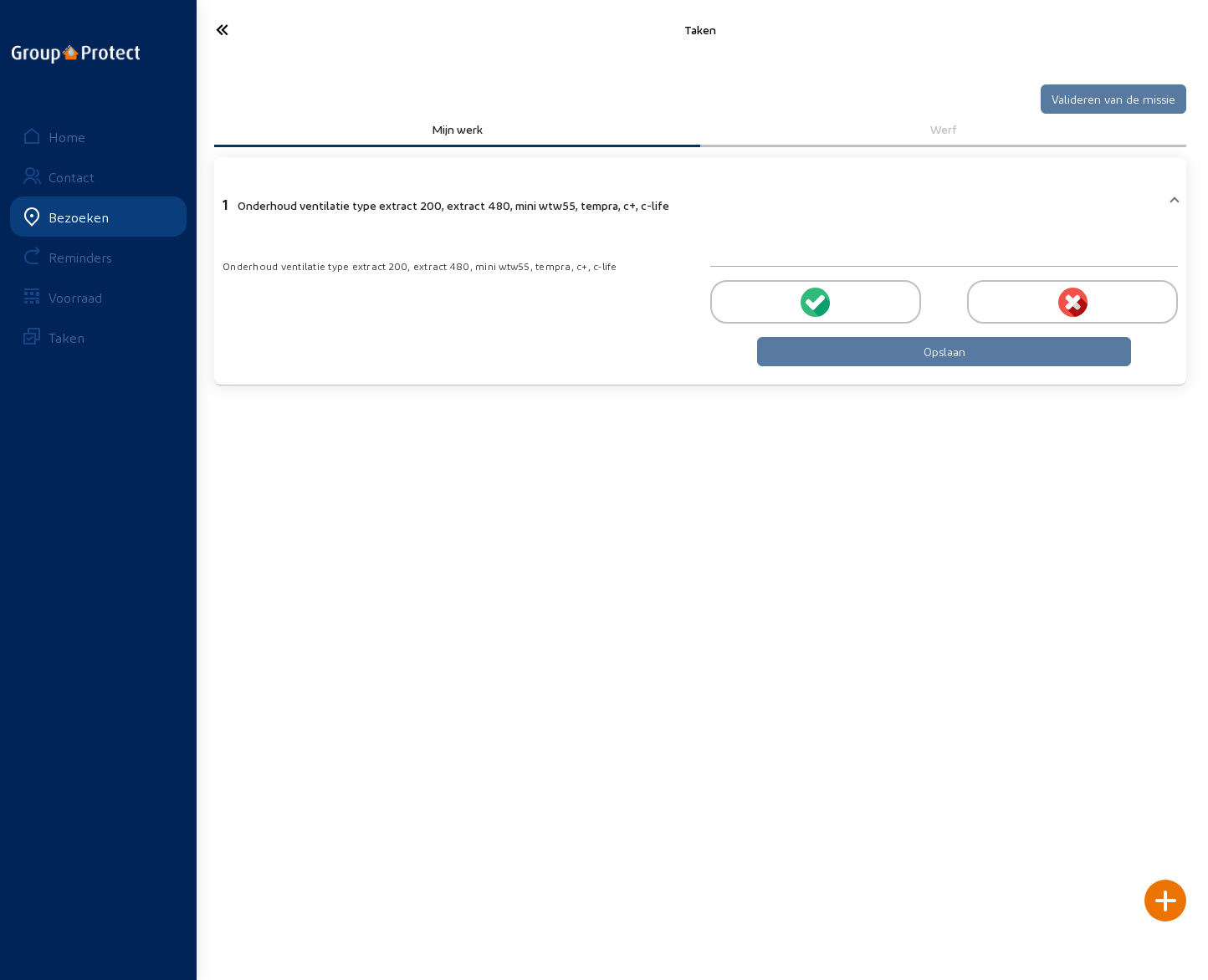
click at [822, 302] on icon at bounding box center [821, 305] width 18 height 20
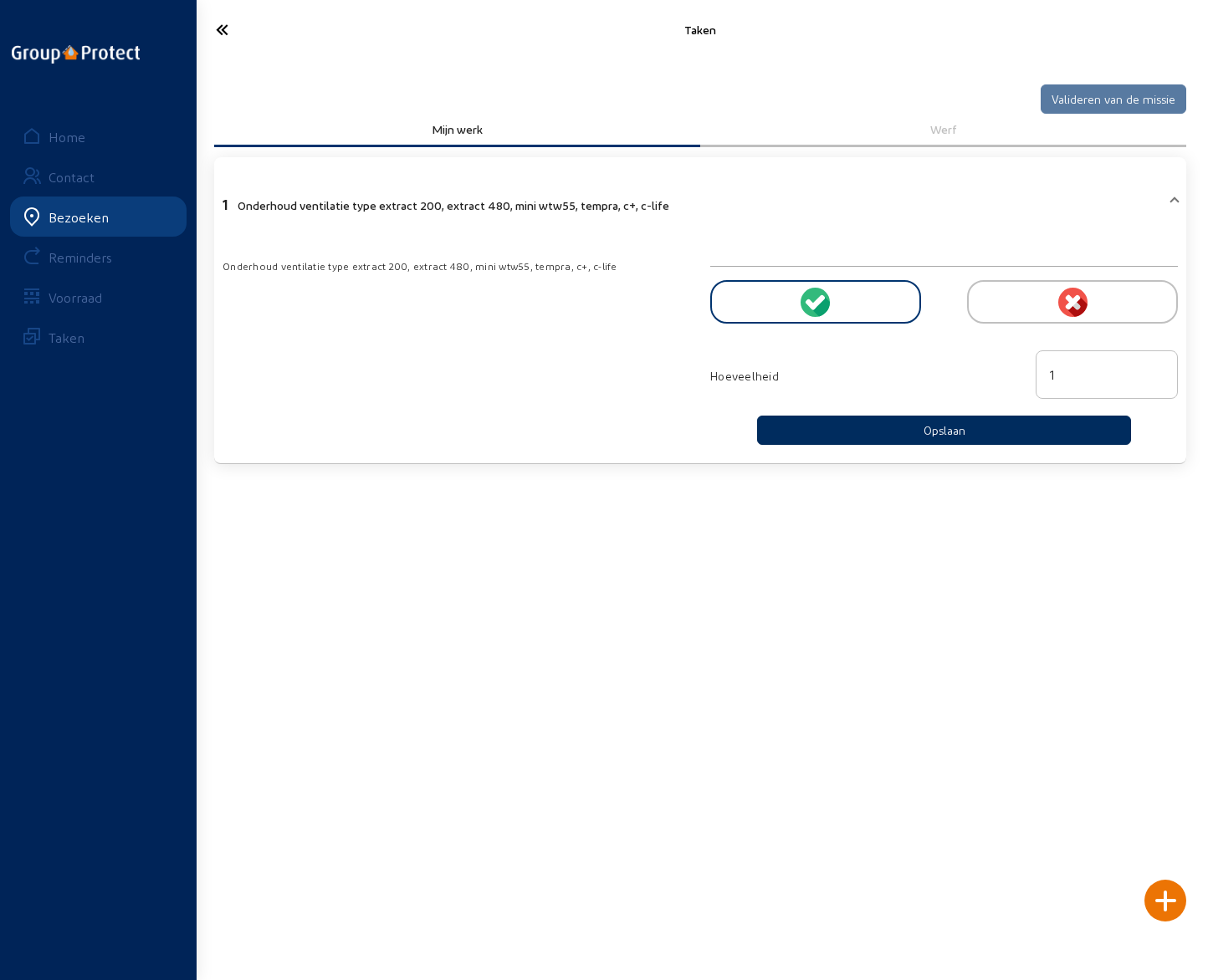
click at [951, 429] on button "Opslaan" at bounding box center [944, 430] width 374 height 29
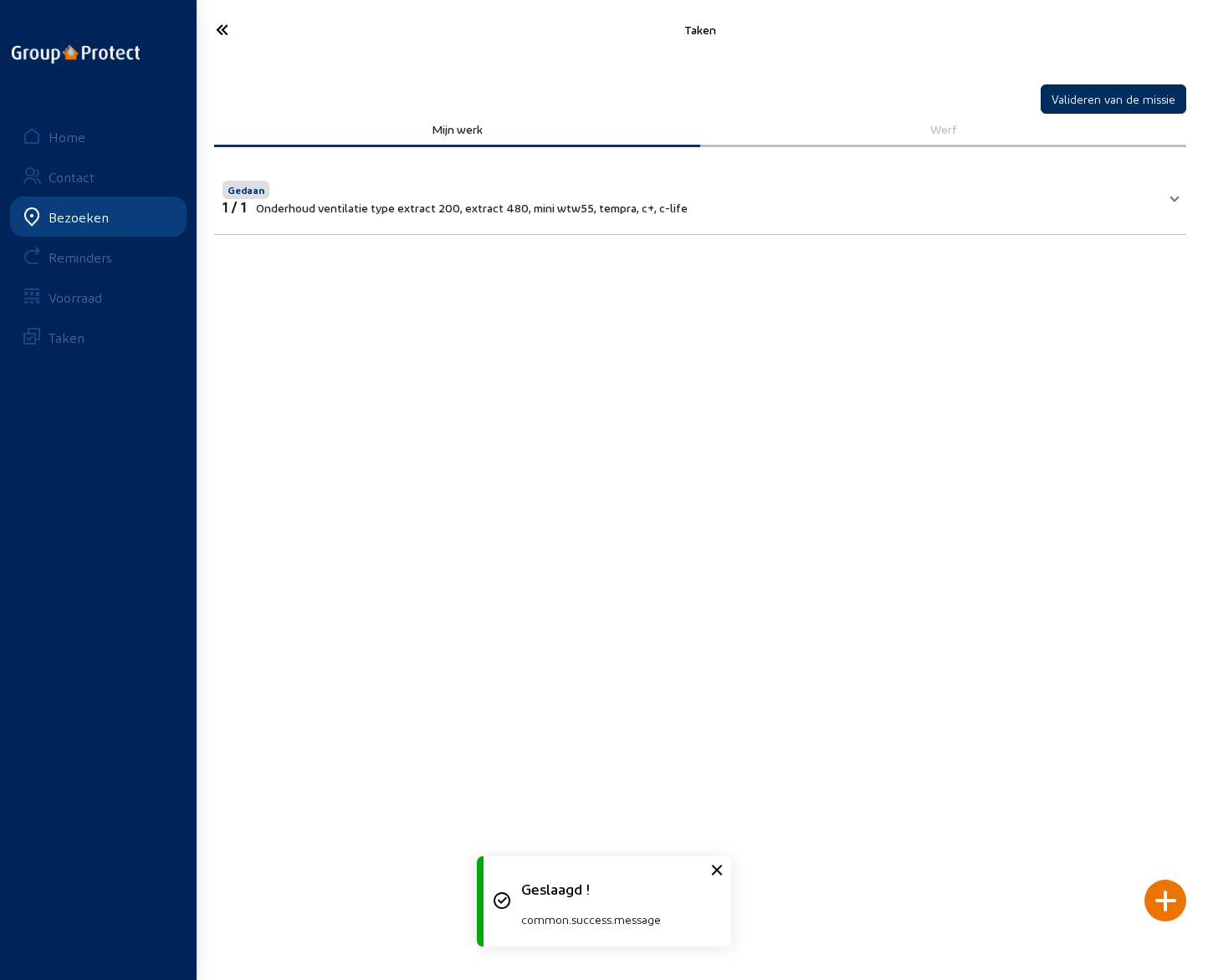
click at [1105, 102] on button "Valideren van de missie" at bounding box center [1114, 99] width 146 height 29
click at [223, 33] on icon at bounding box center [277, 29] width 139 height 29
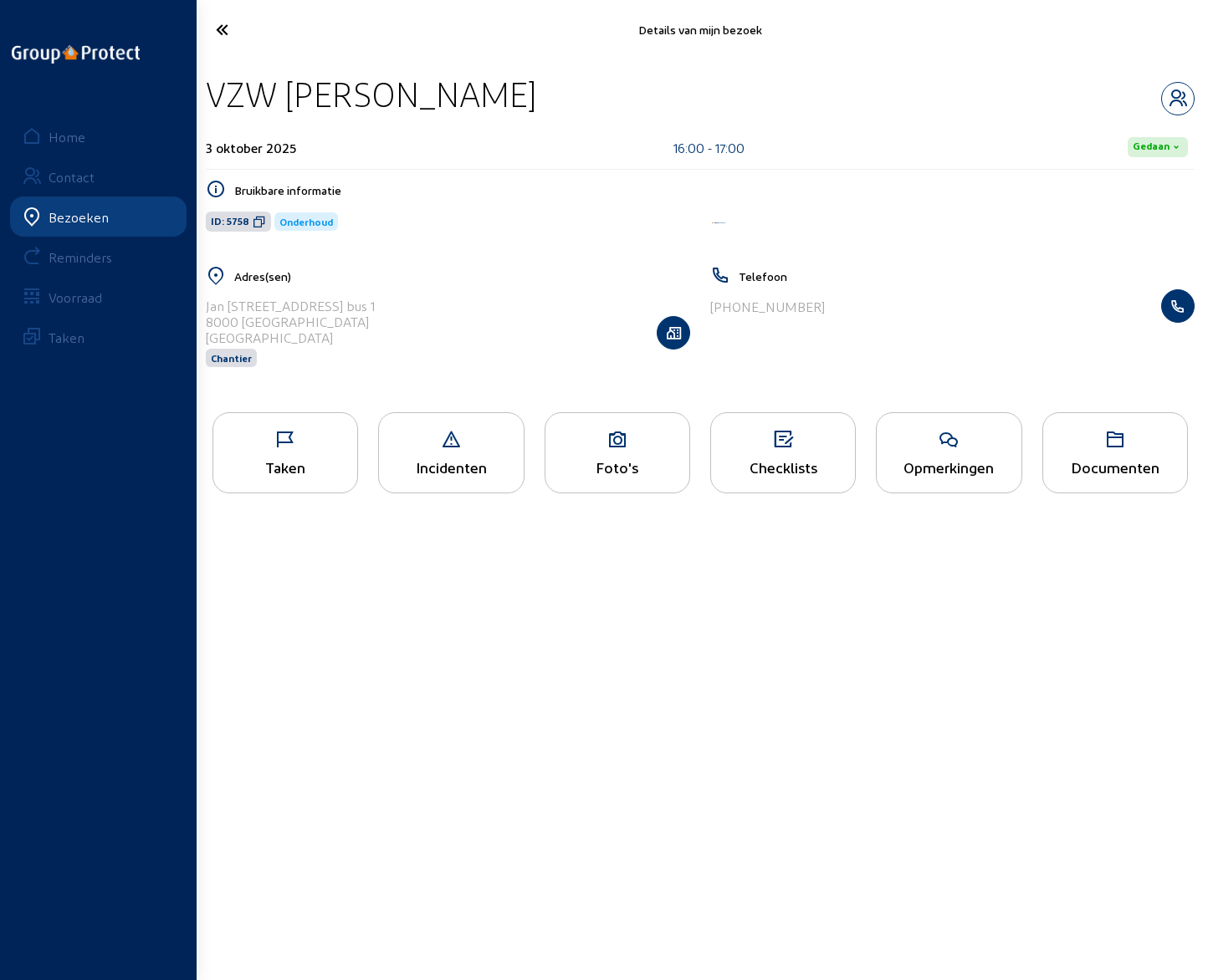
click at [962, 462] on div "Opmerkingen" at bounding box center [948, 467] width 144 height 17
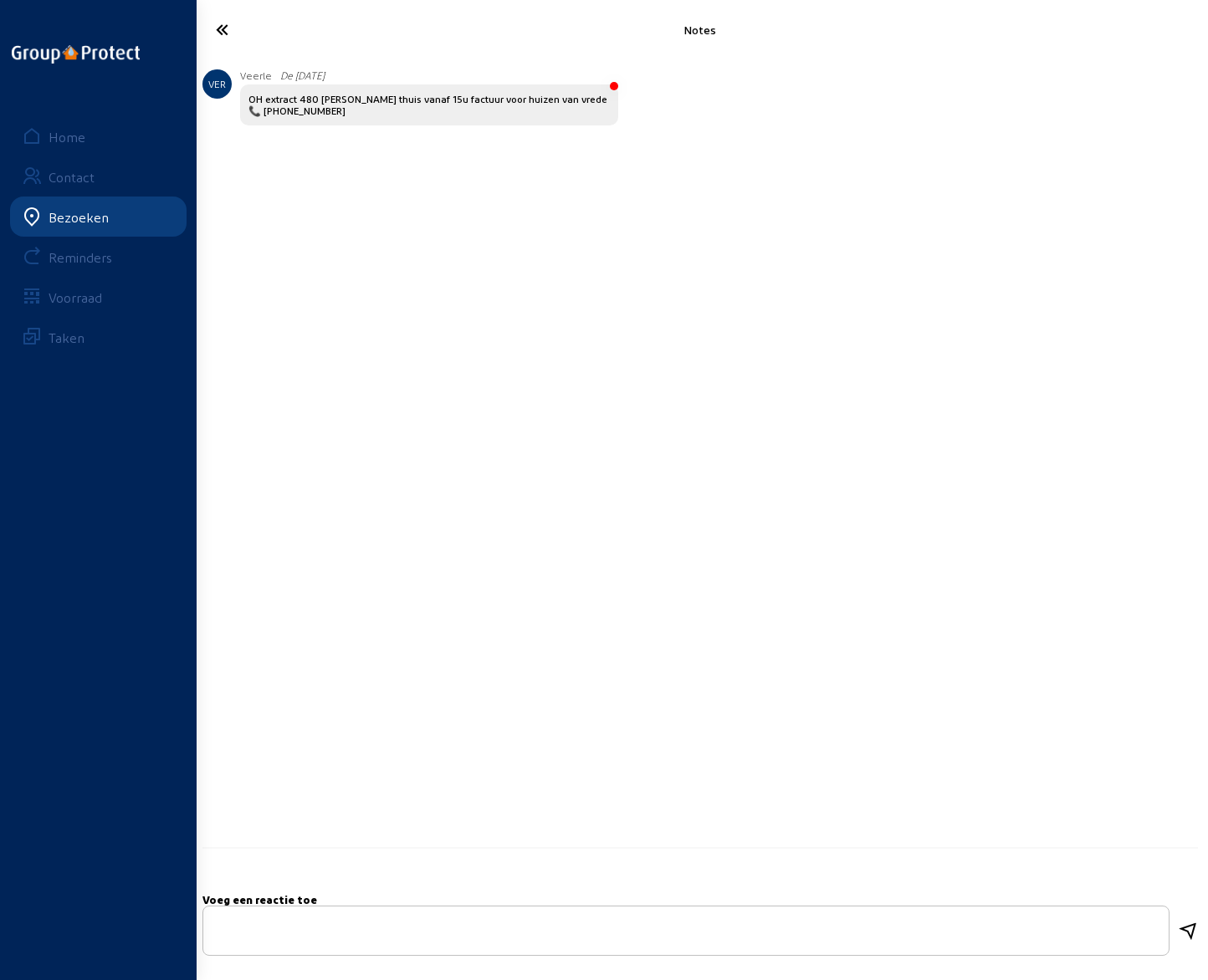
click at [360, 931] on textarea at bounding box center [686, 931] width 939 height 20
type textarea "OH is ok"
click at [1190, 927] on icon at bounding box center [1188, 931] width 20 height 20
click at [218, 31] on icon at bounding box center [277, 29] width 139 height 29
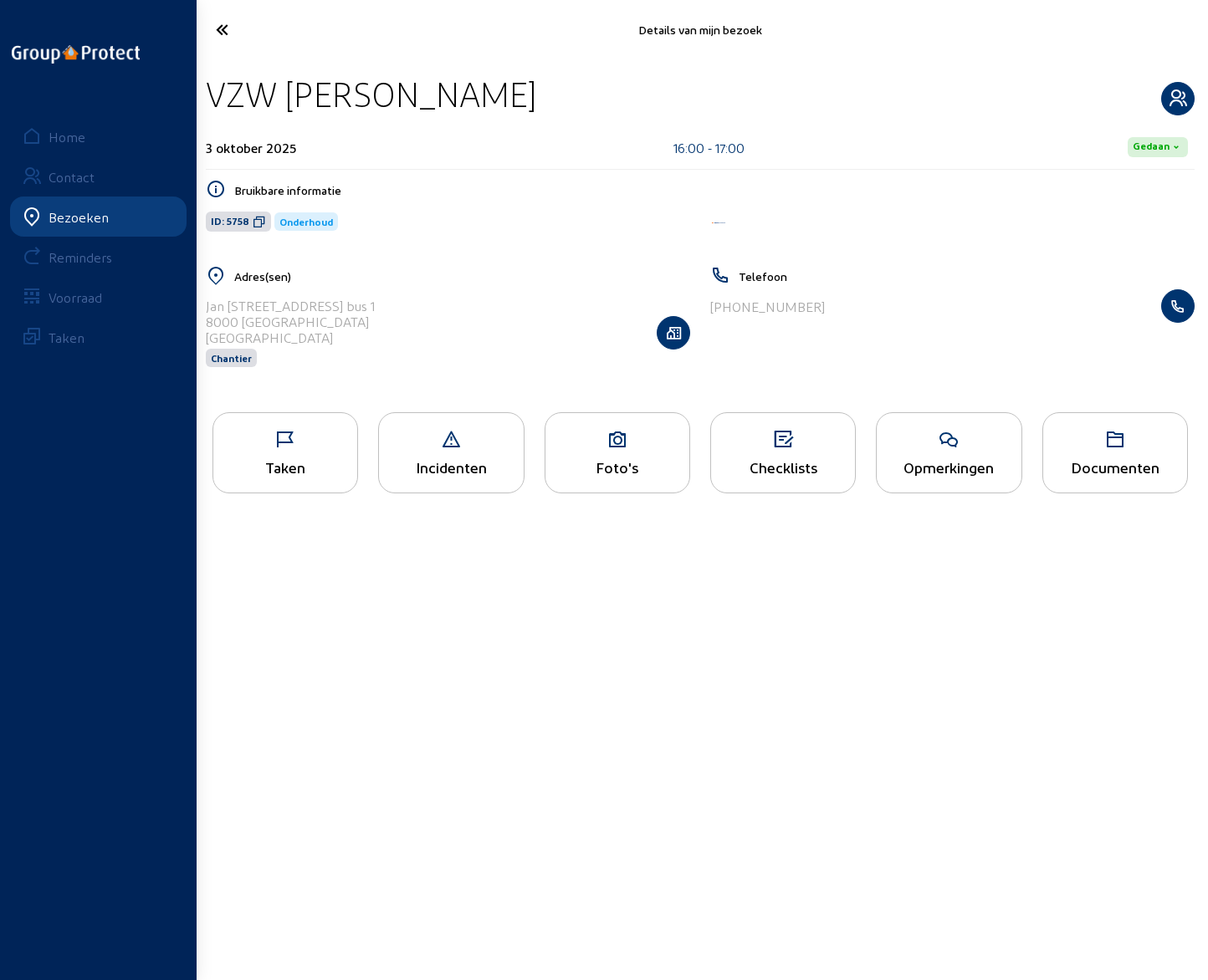
click at [1170, 102] on icon "button" at bounding box center [1178, 98] width 31 height 20
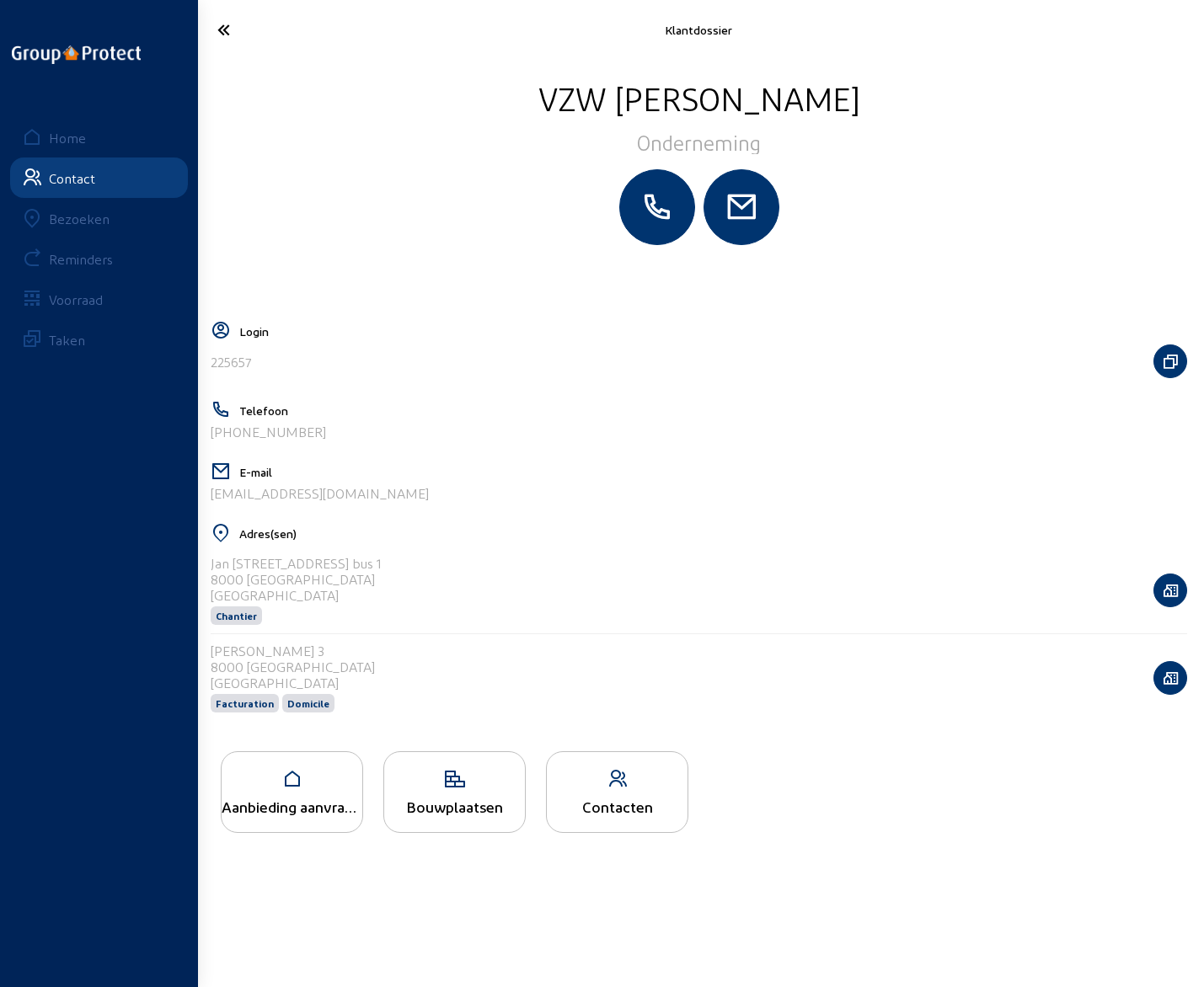
drag, startPoint x: 423, startPoint y: 497, endPoint x: 202, endPoint y: 505, distance: 221.1
click at [204, 505] on cam-layout-content "VZW Huizen van Vrede Onderneming Login 225657 Telefoon [PHONE_NUMBER] E-mail [E…" at bounding box center [699, 521] width 990 height 890
